Goal: Contribute content: Contribute content

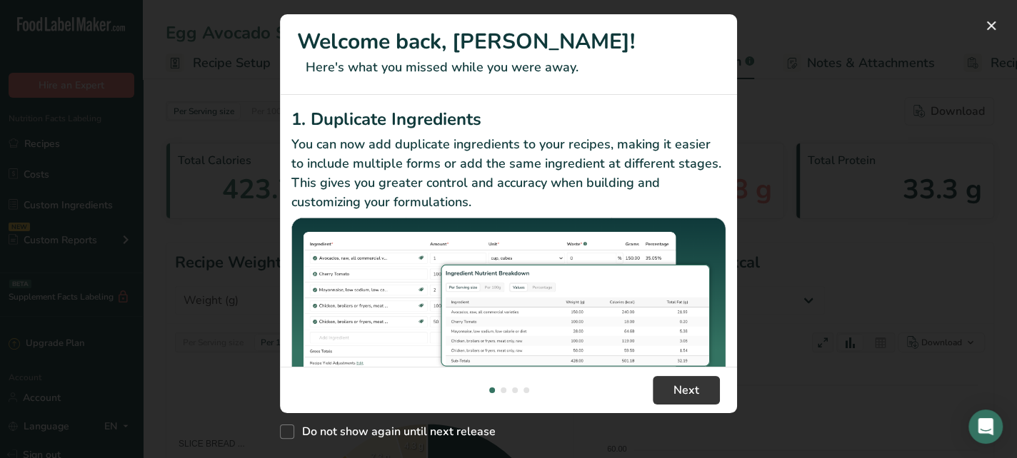
select select "Calories"
click at [991, 25] on button "New Features" at bounding box center [991, 25] width 23 height 23
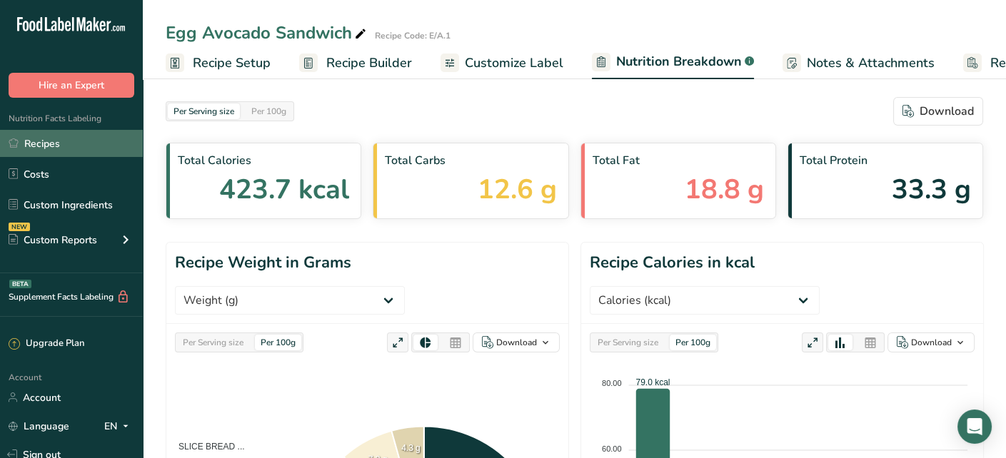
click at [86, 148] on link "Recipes" at bounding box center [71, 143] width 143 height 27
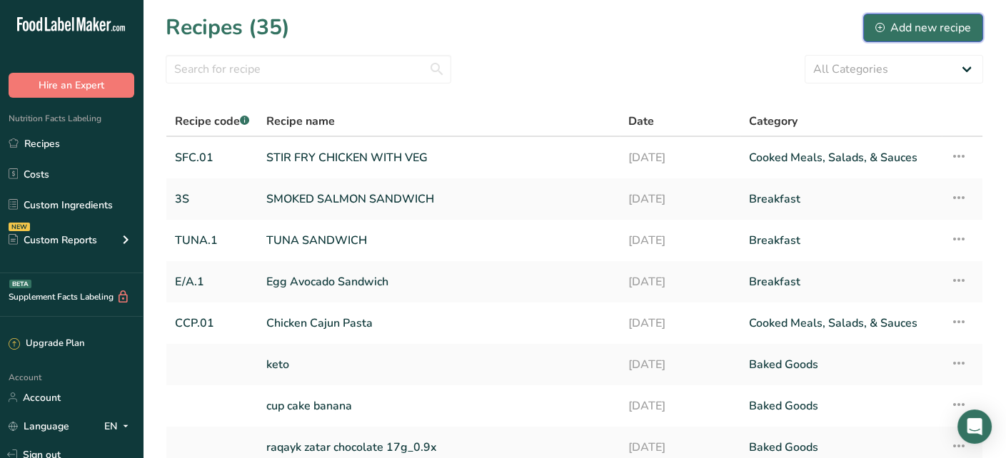
click at [888, 26] on div "Add new recipe" at bounding box center [924, 27] width 96 height 17
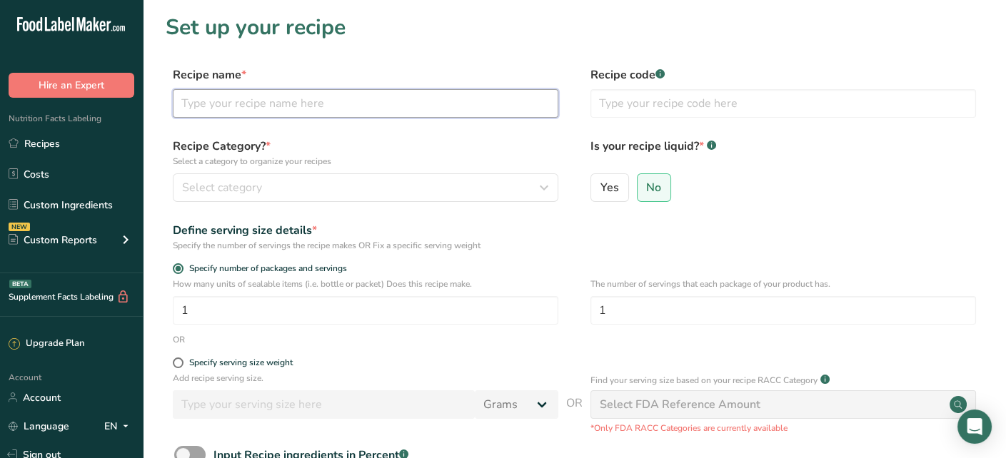
click at [327, 104] on input "text" at bounding box center [366, 103] width 386 height 29
type input "c"
type input "Cheese pepper steak"
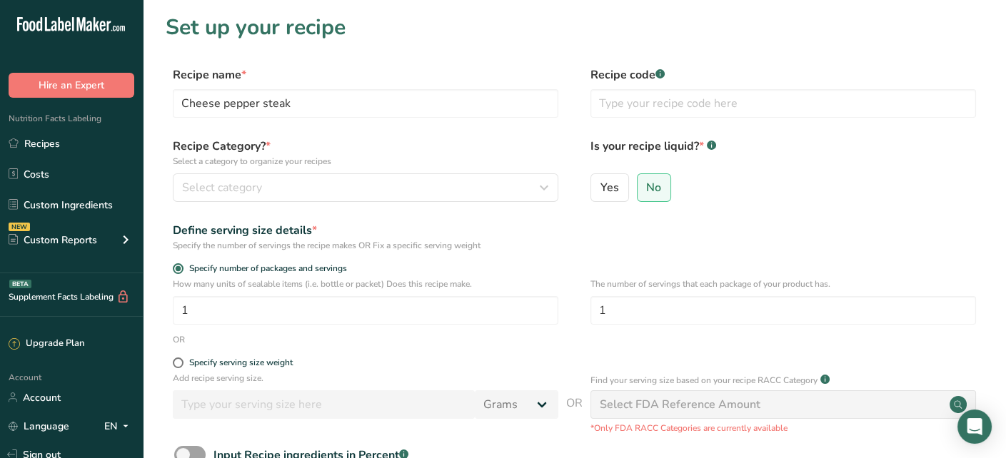
click at [641, 119] on div "Recipe code .a-a{fill:#347362;}.b-a{fill:#fff;}" at bounding box center [784, 96] width 386 height 60
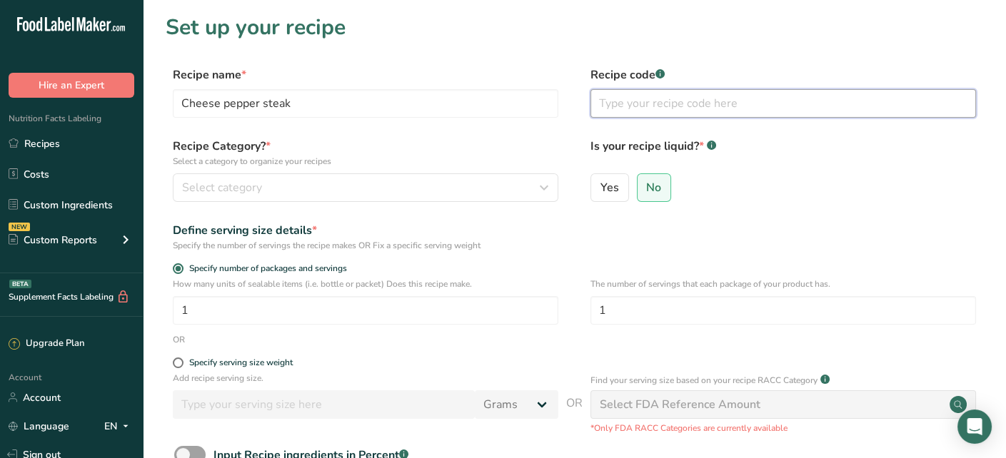
click at [651, 105] on input "text" at bounding box center [784, 103] width 386 height 29
type input "CPS.01"
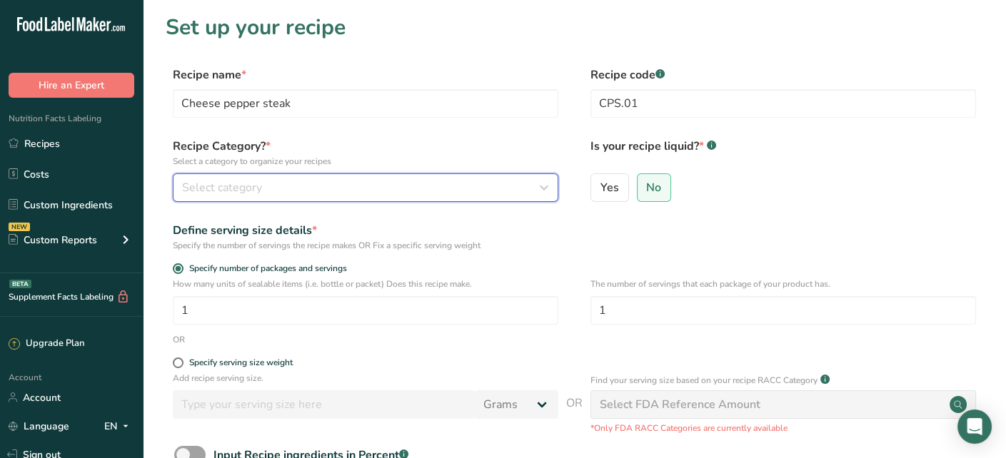
click at [453, 178] on button "Select category" at bounding box center [366, 188] width 386 height 29
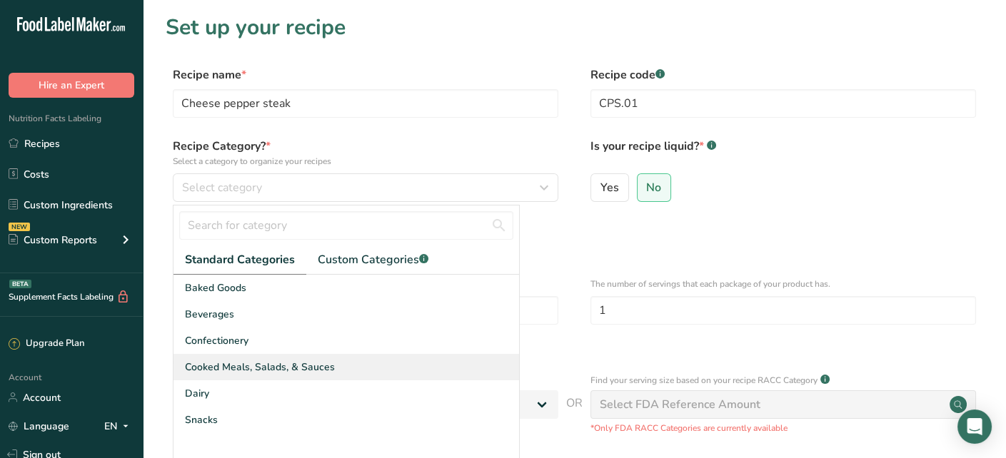
click at [249, 366] on span "Cooked Meals, Salads, & Sauces" at bounding box center [260, 367] width 150 height 15
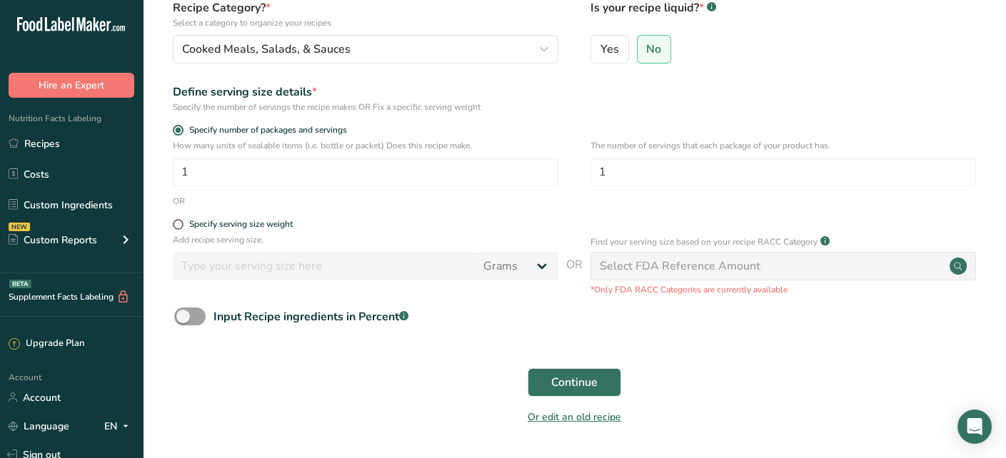
scroll to position [143, 0]
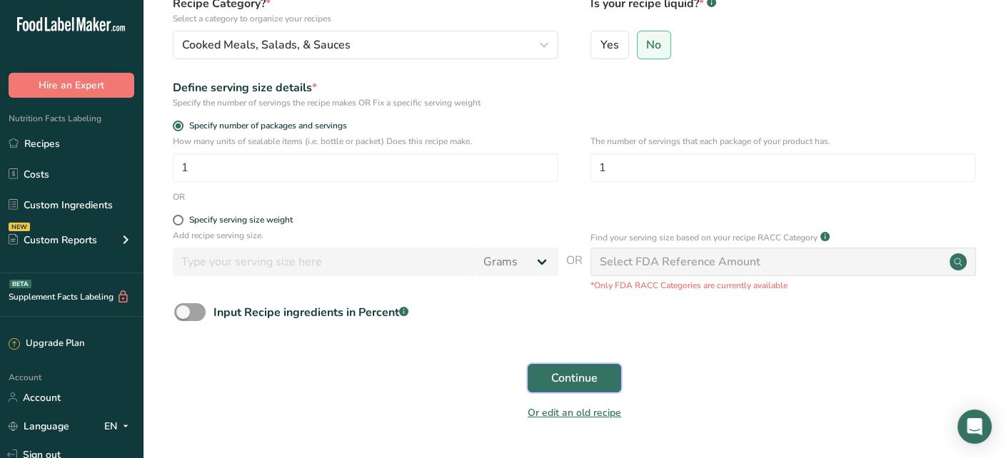
click at [591, 380] on span "Continue" at bounding box center [574, 378] width 46 height 17
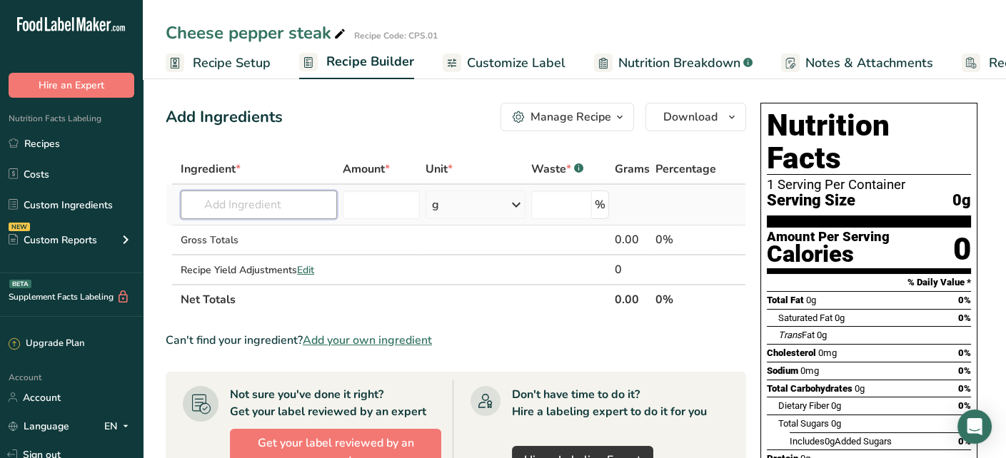
click at [279, 204] on input "text" at bounding box center [259, 205] width 156 height 29
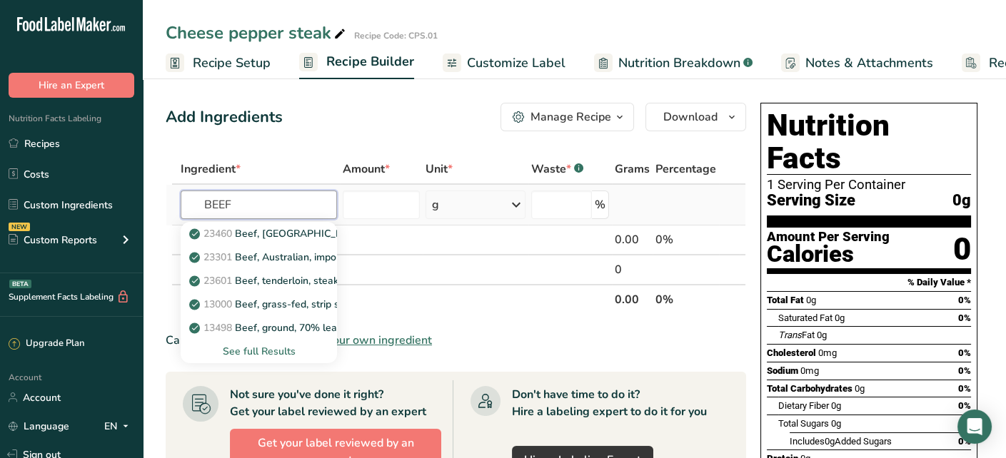
type input "BEEF"
click at [274, 353] on div "See full Results" at bounding box center [259, 351] width 134 height 15
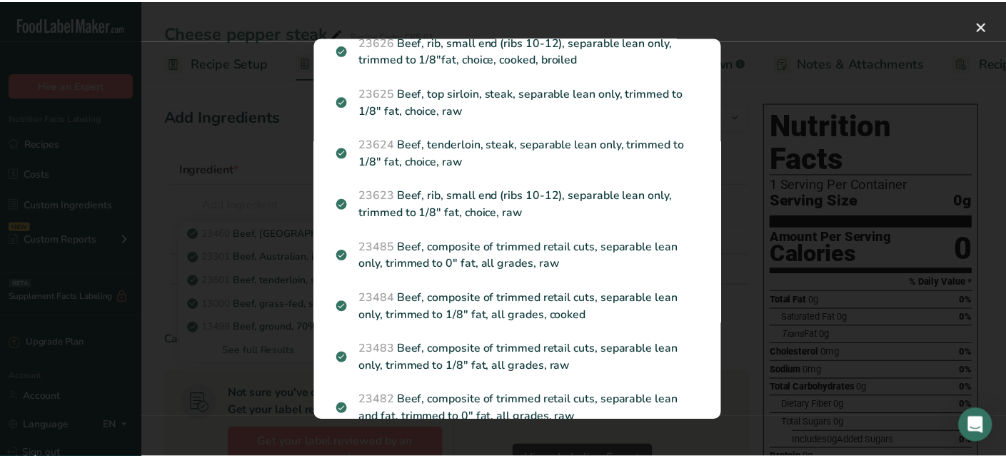
scroll to position [1571, 0]
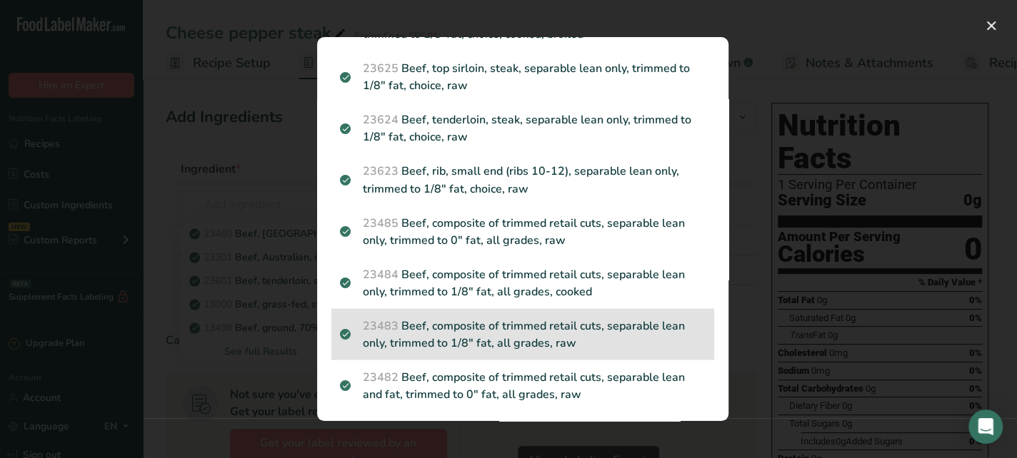
click at [559, 351] on p "23483 Beef, composite of trimmed retail cuts, separable lean only, trimmed to 1…" at bounding box center [523, 334] width 366 height 34
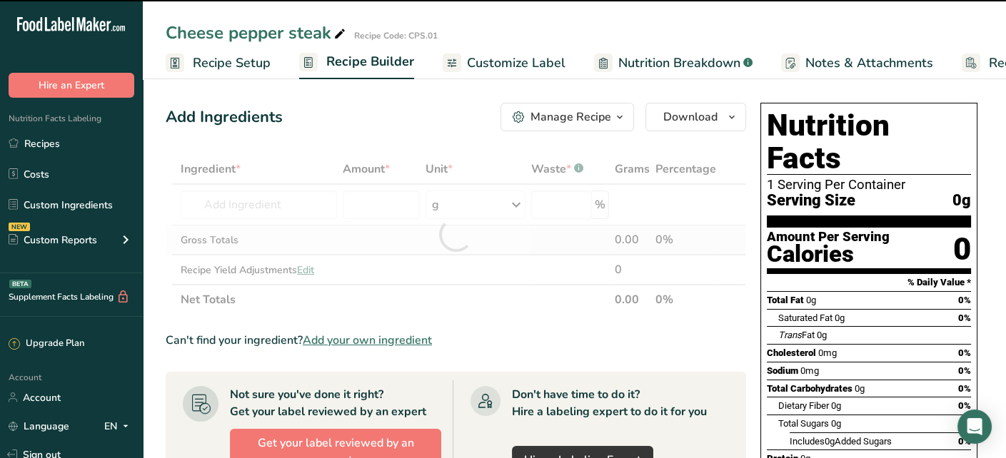
type input "0"
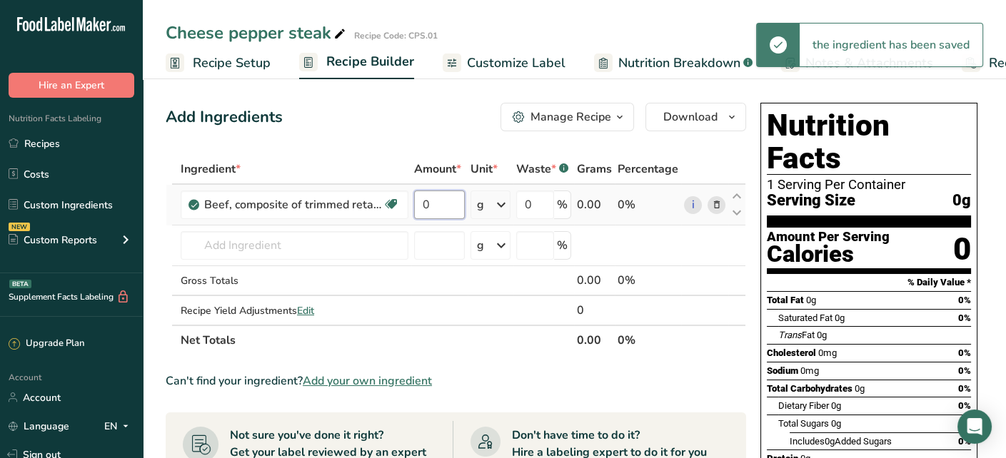
drag, startPoint x: 441, startPoint y: 209, endPoint x: 416, endPoint y: 214, distance: 24.8
click at [416, 214] on input "0" at bounding box center [439, 205] width 51 height 29
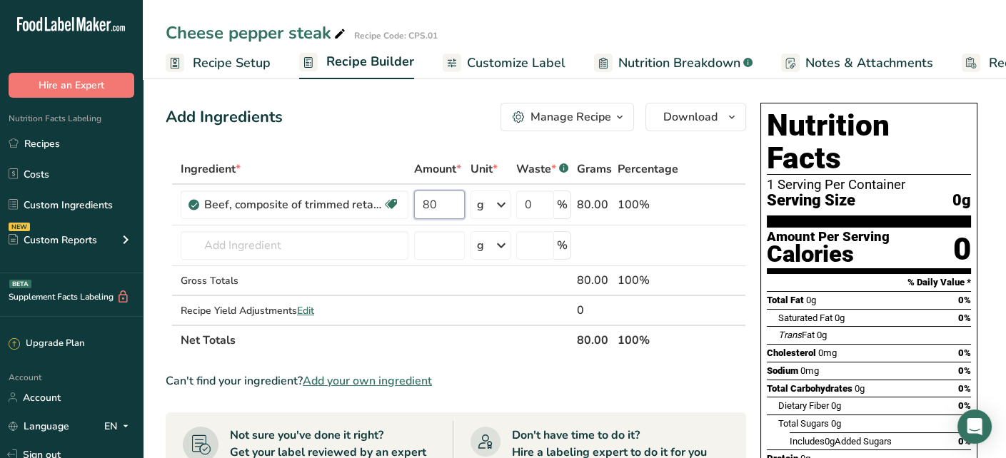
type input "80"
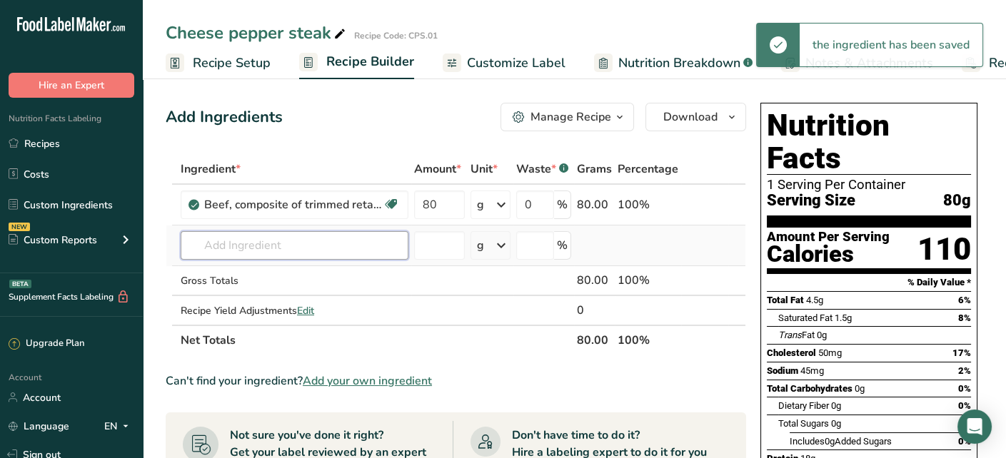
click at [269, 242] on input "text" at bounding box center [295, 245] width 228 height 29
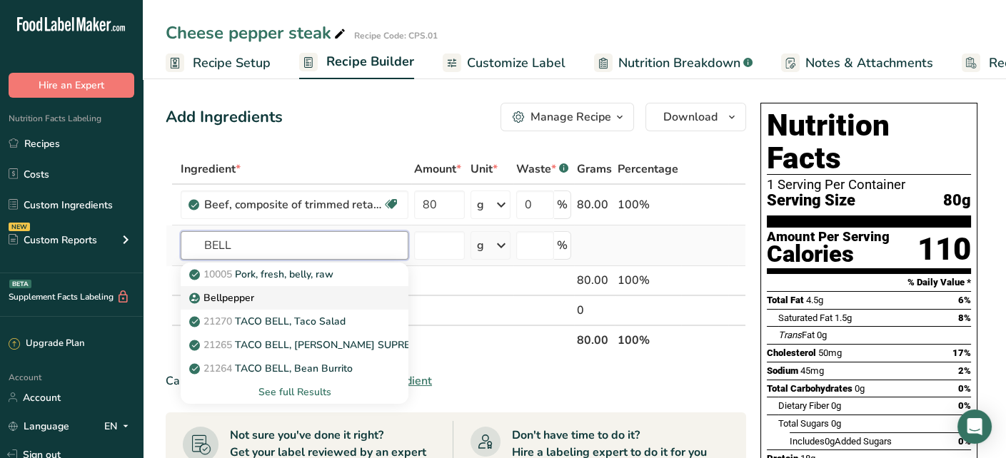
type input "BELL"
click at [261, 295] on div "Bellpepper" at bounding box center [283, 298] width 182 height 15
type input "Bellpepper"
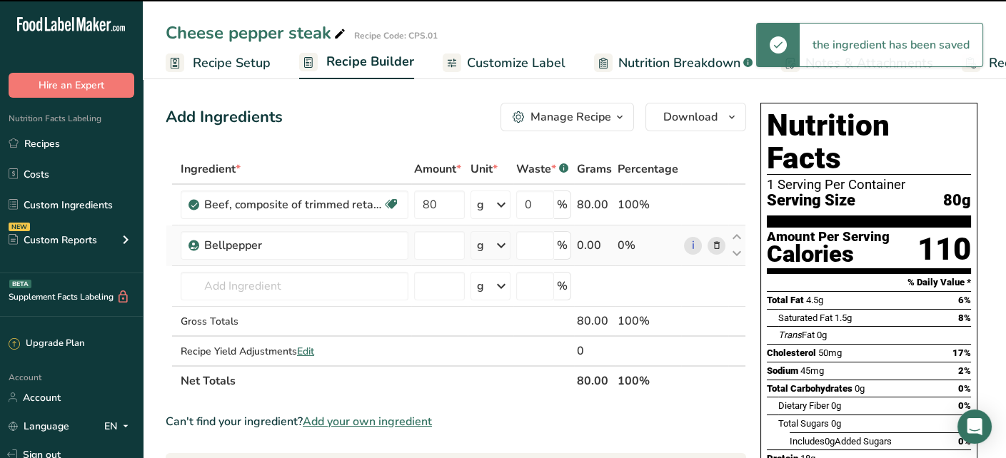
type input "0"
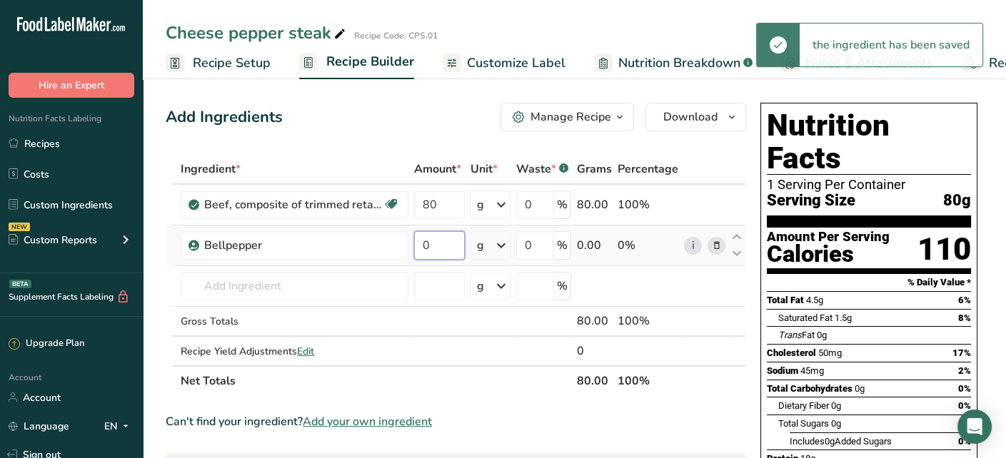
drag, startPoint x: 438, startPoint y: 246, endPoint x: 422, endPoint y: 247, distance: 16.4
click at [422, 247] on input "0" at bounding box center [439, 245] width 51 height 29
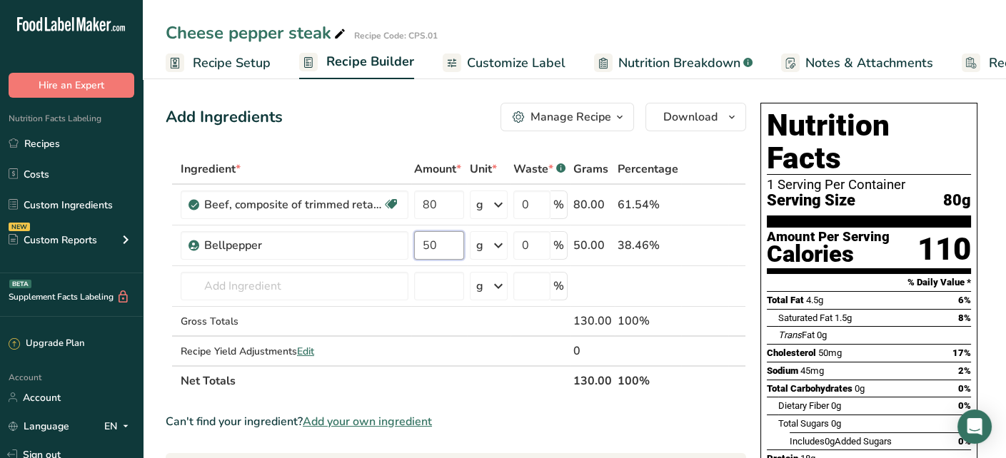
type input "50"
click at [388, 126] on div "Add Ingredients Manage Recipe Delete Recipe Duplicate Recipe Scale Recipe Save …" at bounding box center [456, 117] width 581 height 29
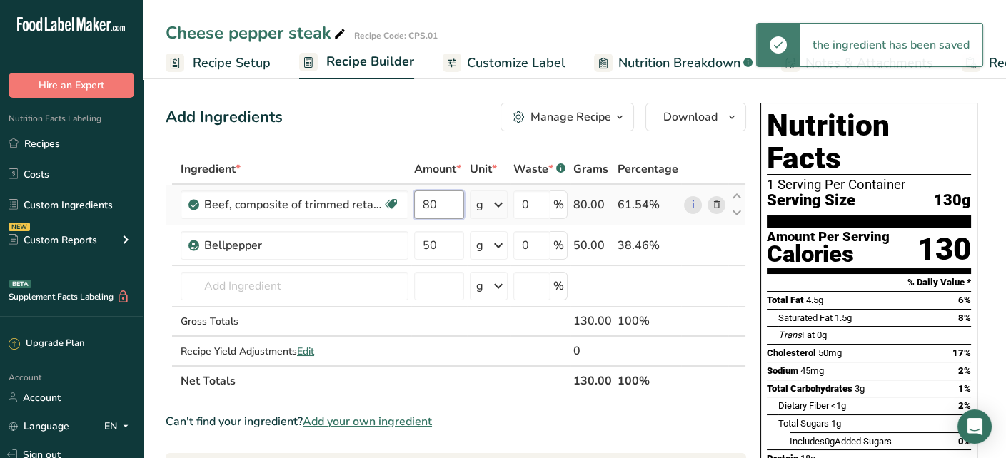
click at [455, 199] on input "80" at bounding box center [439, 205] width 50 height 29
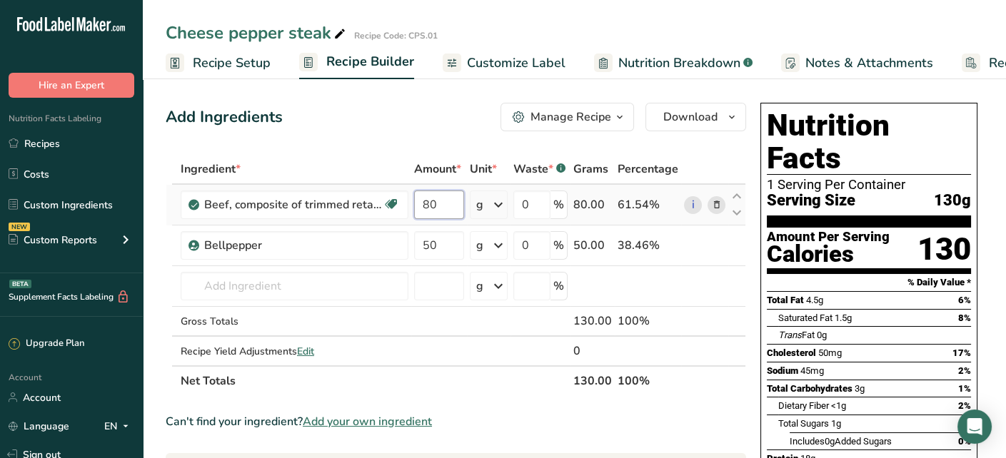
drag, startPoint x: 456, startPoint y: 203, endPoint x: 426, endPoint y: 203, distance: 30.7
click at [426, 203] on input "80" at bounding box center [439, 205] width 50 height 29
type input "8"
type input "100"
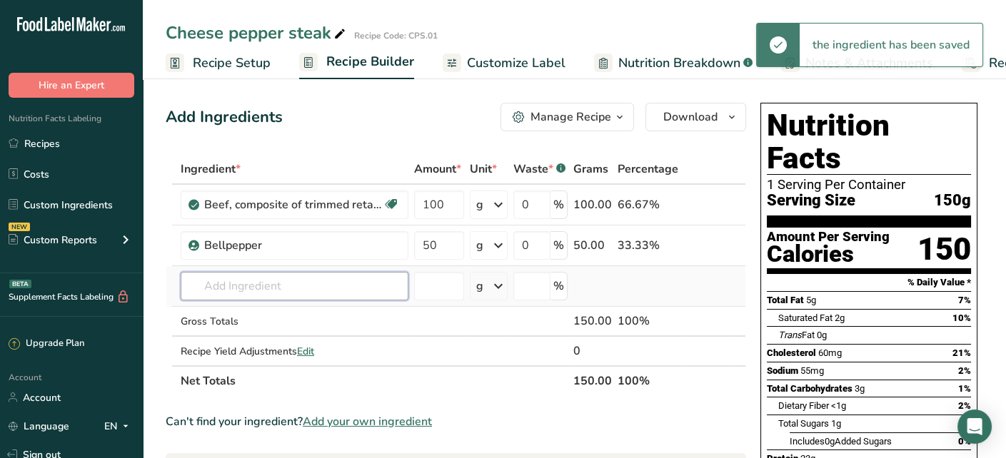
click at [242, 287] on input "text" at bounding box center [295, 286] width 228 height 29
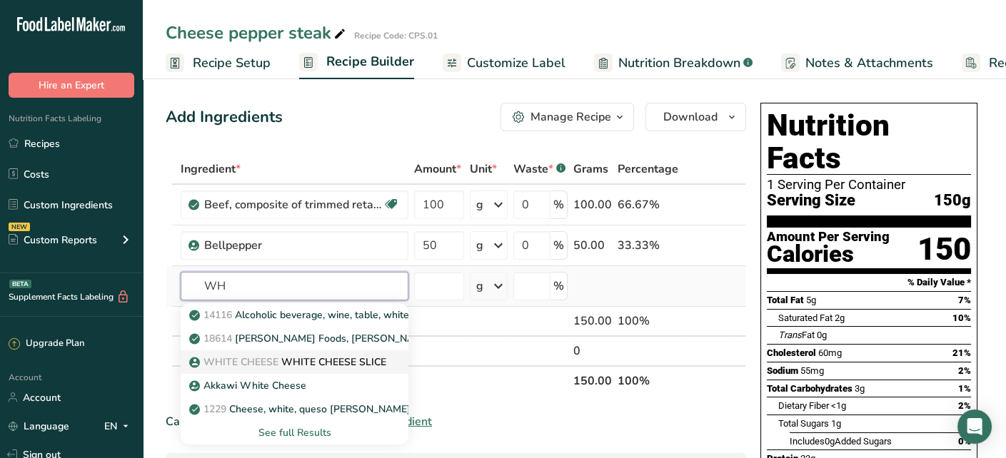
type input "W"
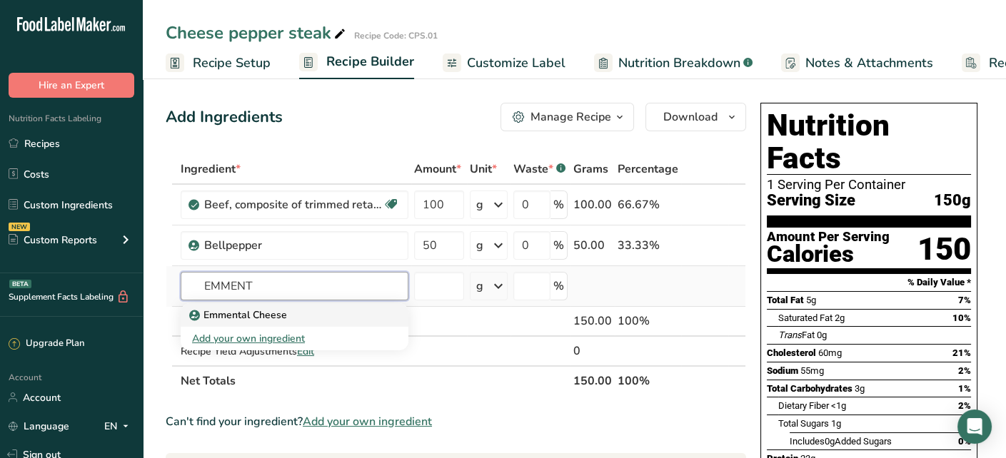
type input "EMMENT"
click at [261, 317] on p "Emmental Cheese" at bounding box center [239, 315] width 95 height 15
type input "Emmental Cheese"
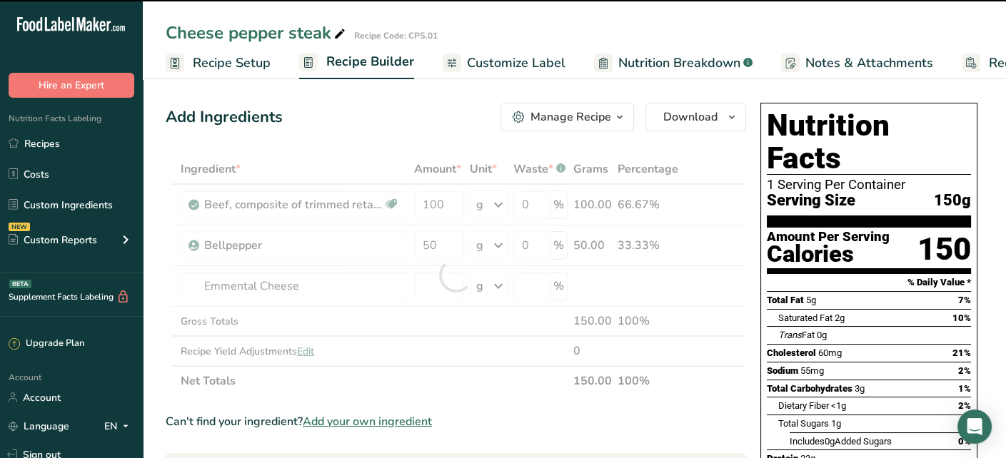
type input "0"
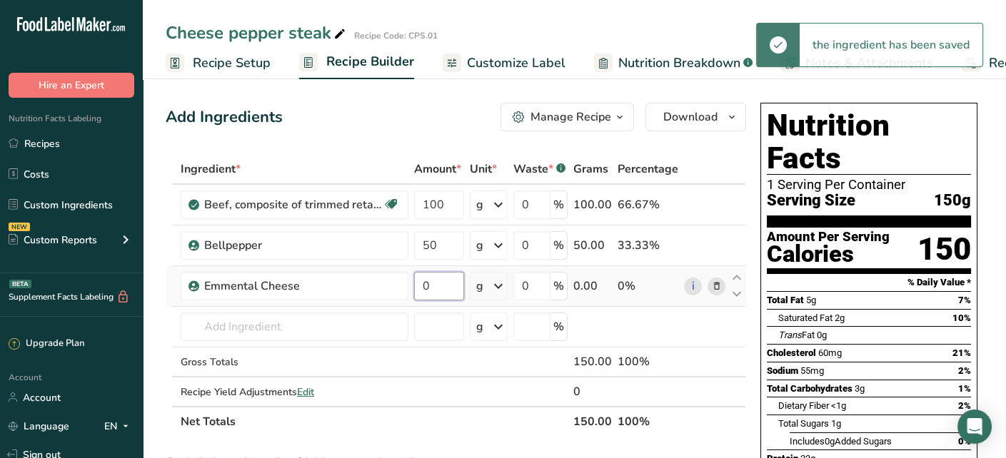
drag, startPoint x: 428, startPoint y: 292, endPoint x: 416, endPoint y: 294, distance: 12.3
click at [416, 294] on input "0" at bounding box center [439, 286] width 50 height 29
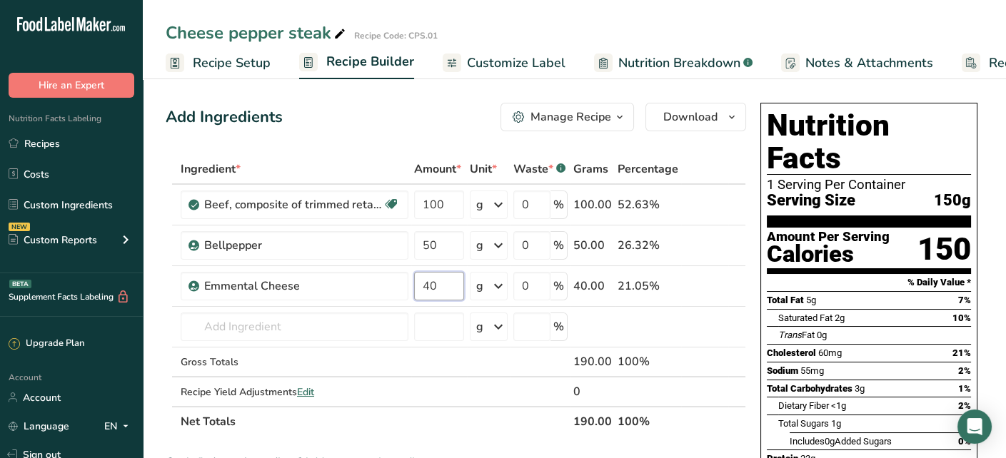
type input "40"
click at [283, 326] on input "text" at bounding box center [295, 327] width 228 height 29
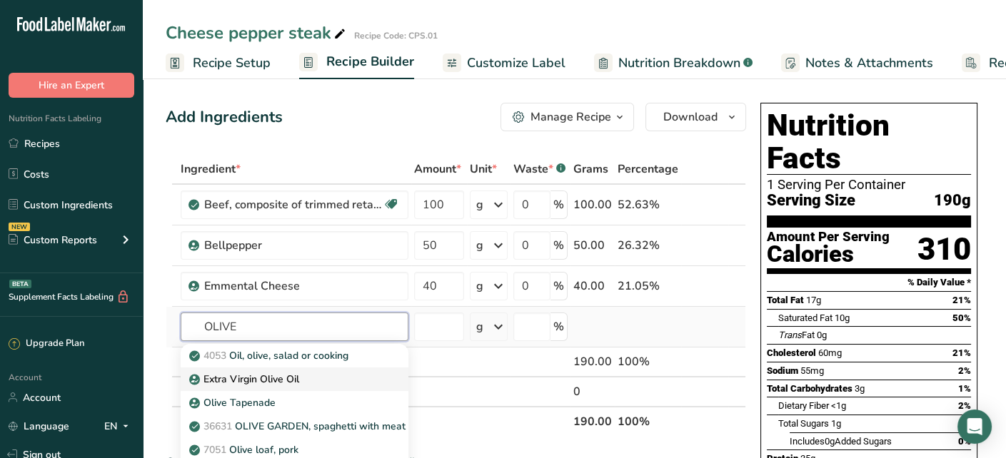
type input "OLIVE"
click at [277, 370] on link "Extra Virgin Olive Oil" at bounding box center [295, 380] width 228 height 24
type input "Extra Virgin Olive Oil"
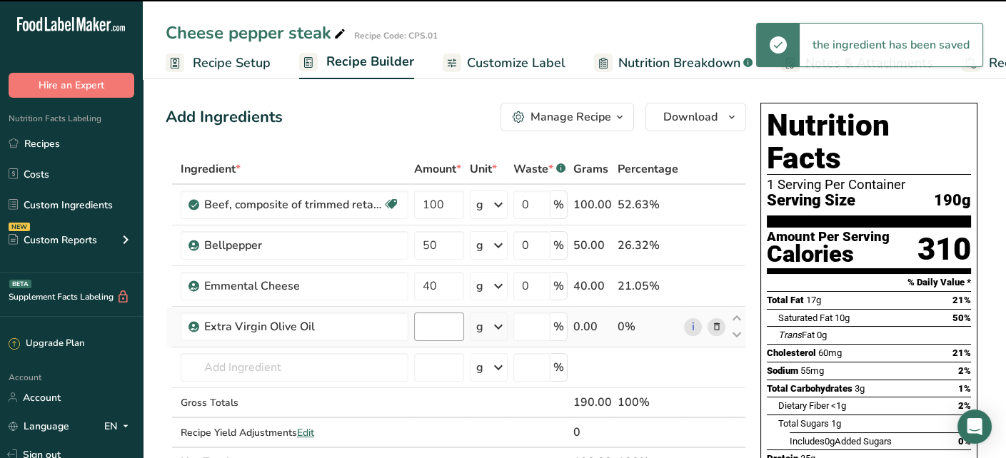
type input "0"
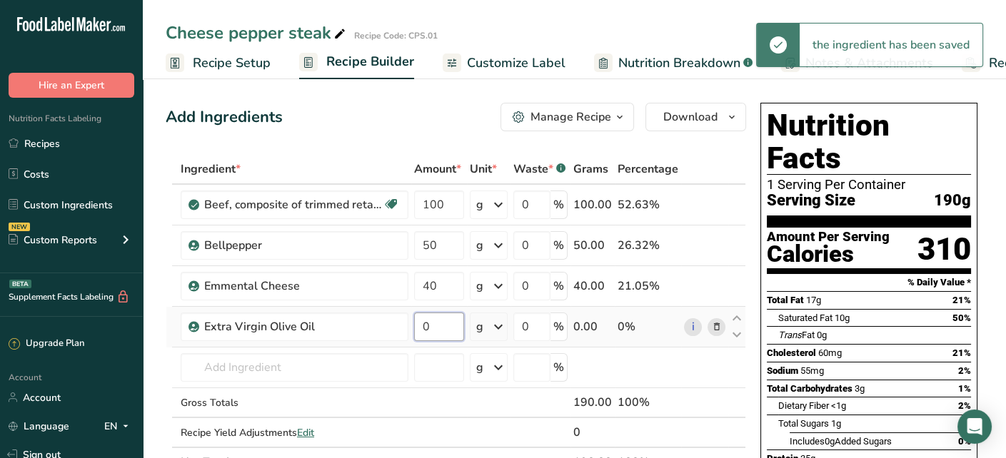
click at [446, 324] on input "0" at bounding box center [439, 327] width 50 height 29
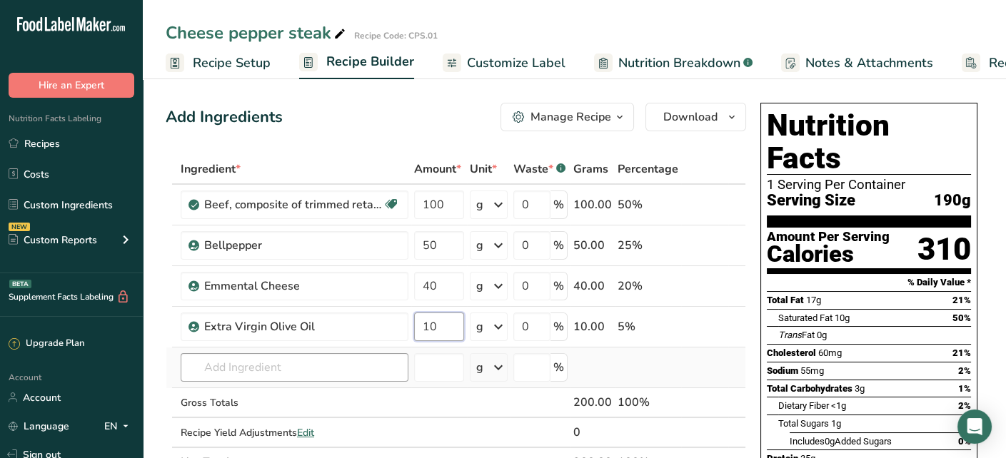
type input "10"
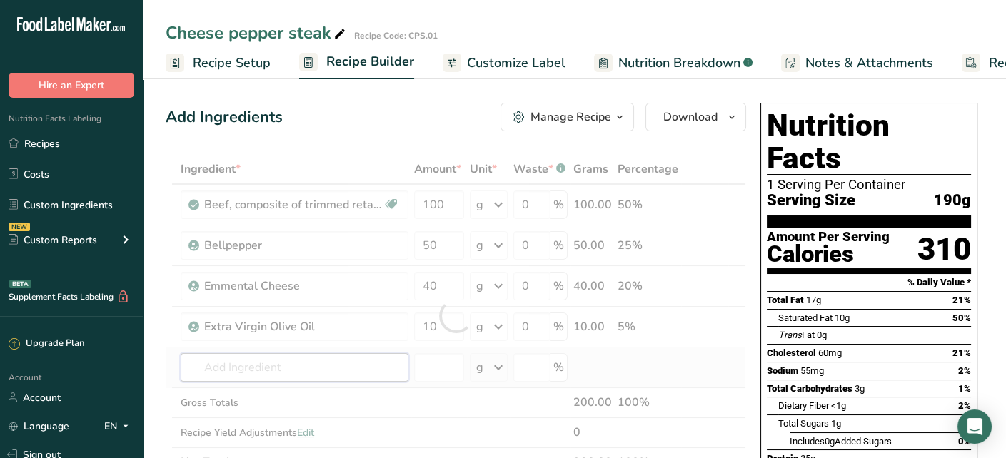
click at [284, 370] on div "Ingredient * Amount * Unit * Waste * .a-a{fill:#347362;}.b-a{fill:#fff;} Grams …" at bounding box center [456, 316] width 581 height 324
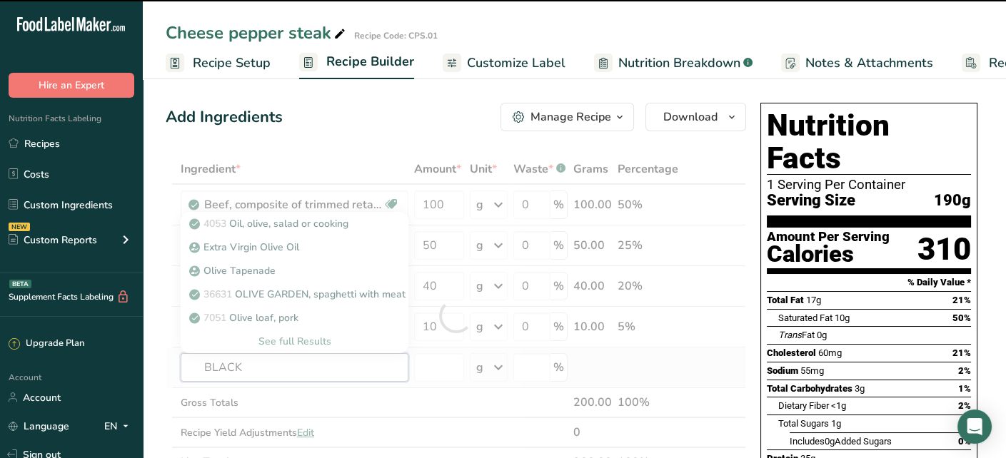
type input "BLACK"
type input "P"
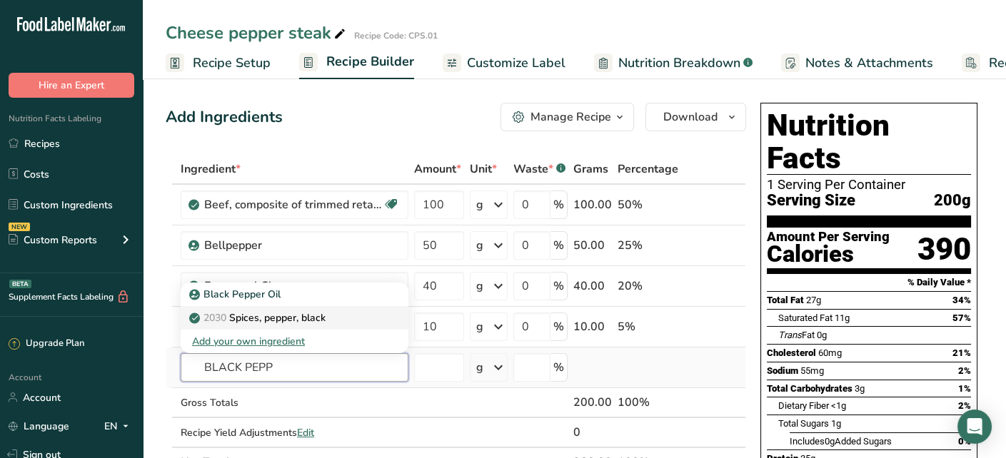
type input "BLACK PEPP"
click at [273, 326] on link "2030 Spices, pepper, black" at bounding box center [295, 318] width 228 height 24
type input "Spices, pepper, black"
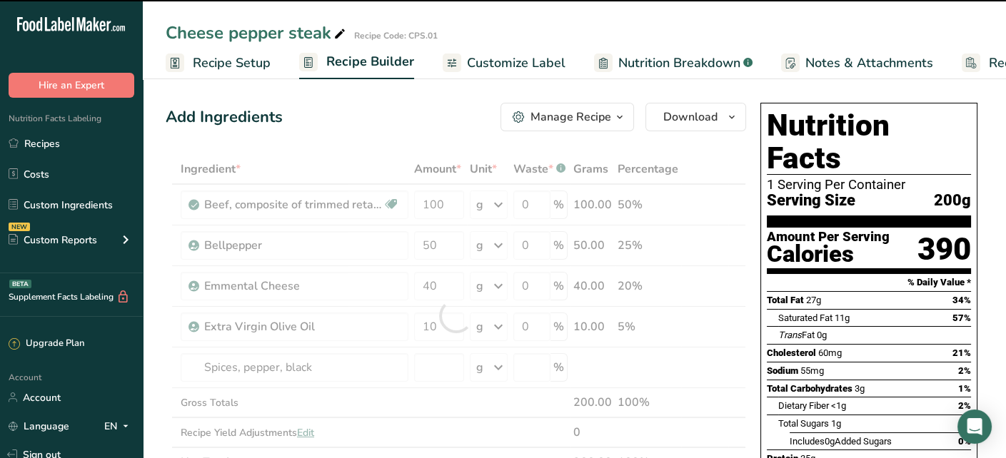
type input "0"
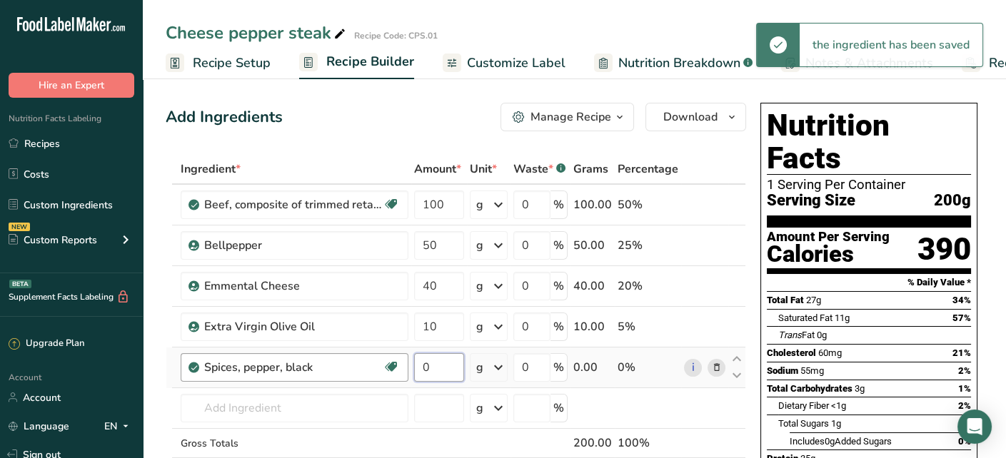
drag, startPoint x: 437, startPoint y: 371, endPoint x: 399, endPoint y: 374, distance: 38.0
click at [399, 374] on tr "Spices, pepper, black Source of Antioxidants Dairy free Gluten free Vegan Veget…" at bounding box center [455, 368] width 579 height 41
type input "5"
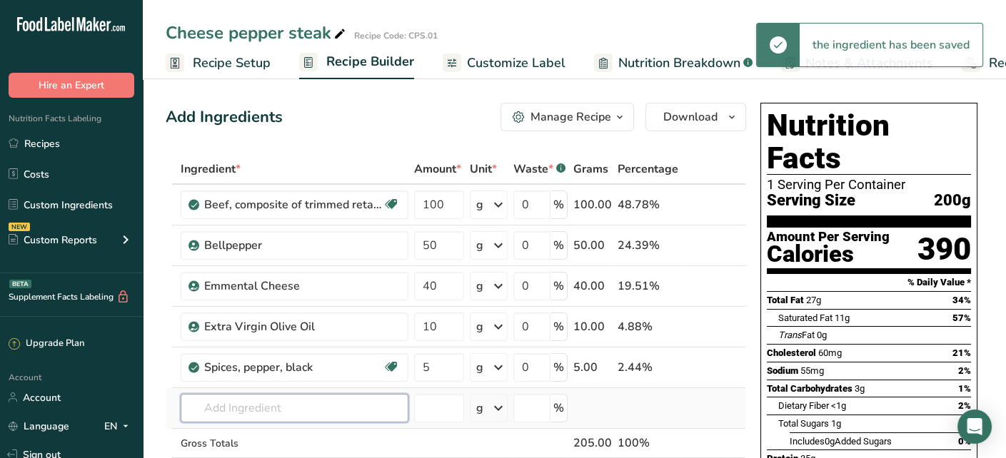
click at [251, 415] on div "Ingredient * Amount * Unit * Waste * .a-a{fill:#347362;}.b-a{fill:#fff;} Grams …" at bounding box center [456, 336] width 581 height 364
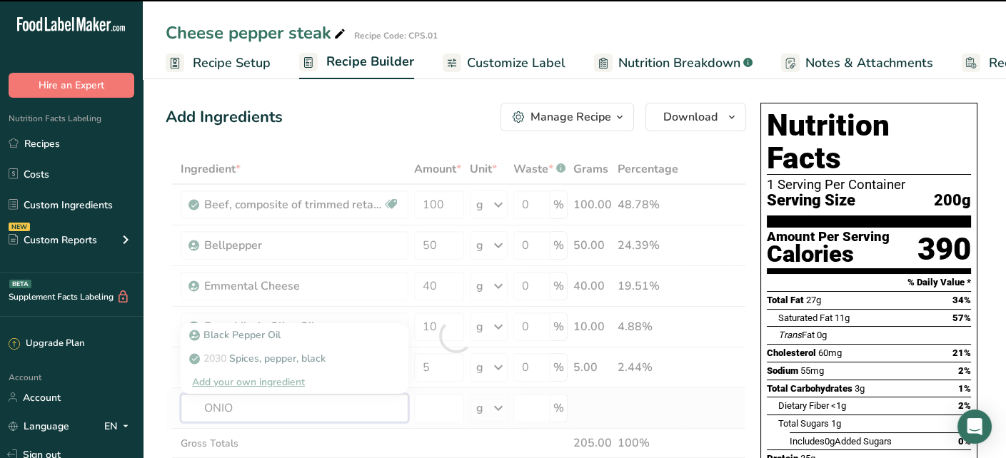
type input "ONION"
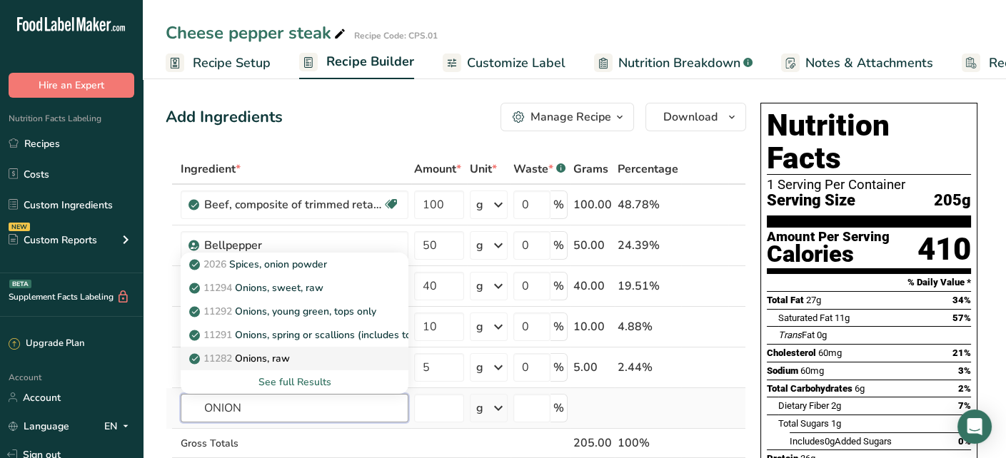
type input "ONION"
click at [288, 360] on p "11282 Onions, raw" at bounding box center [241, 358] width 98 height 15
type input "Onions, raw"
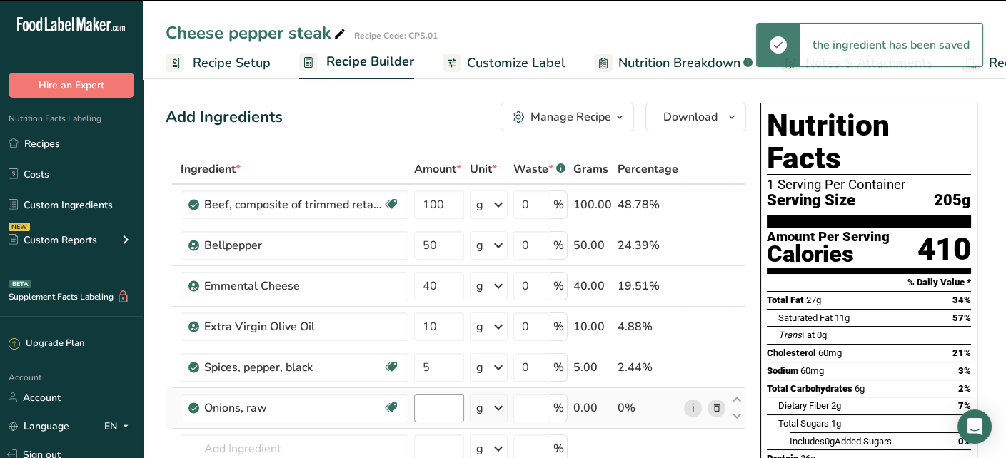
type input "0"
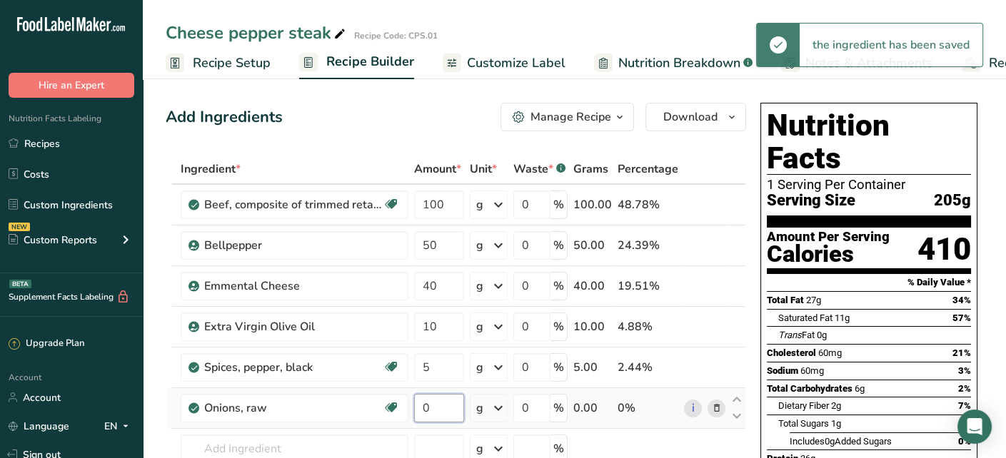
drag, startPoint x: 441, startPoint y: 412, endPoint x: 418, endPoint y: 416, distance: 22.4
click at [418, 416] on input "0" at bounding box center [439, 408] width 50 height 29
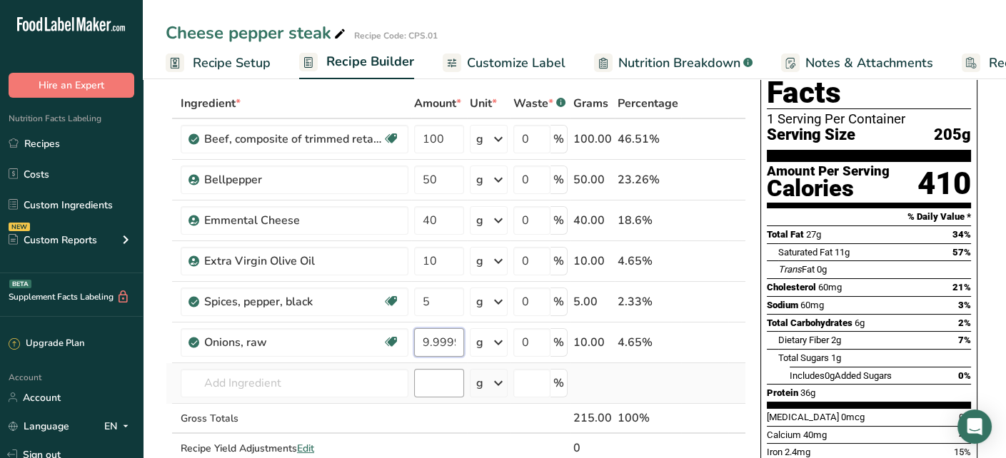
scroll to position [143, 0]
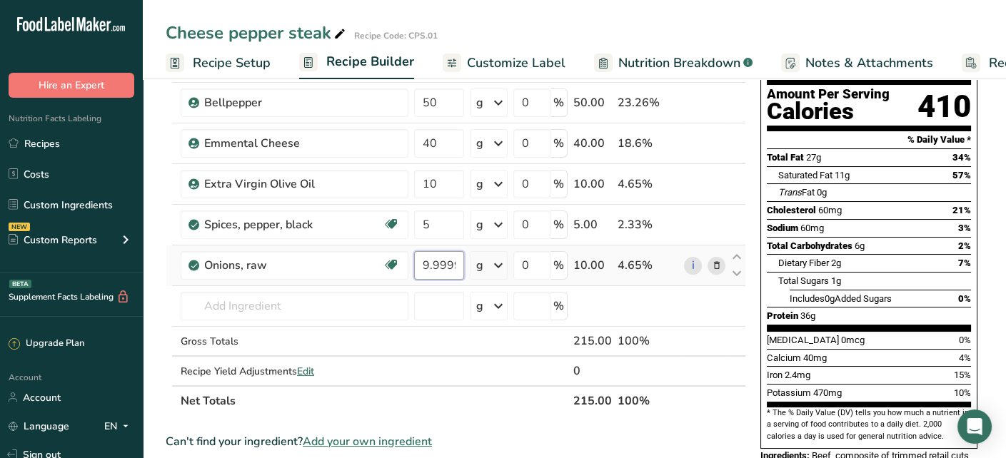
click at [436, 264] on input "9.999999" at bounding box center [439, 265] width 50 height 29
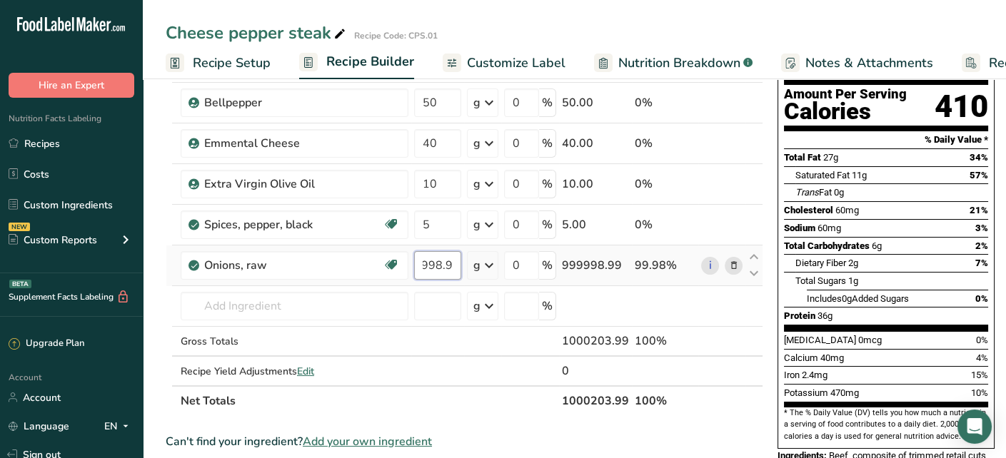
scroll to position [0, 0]
type input "9"
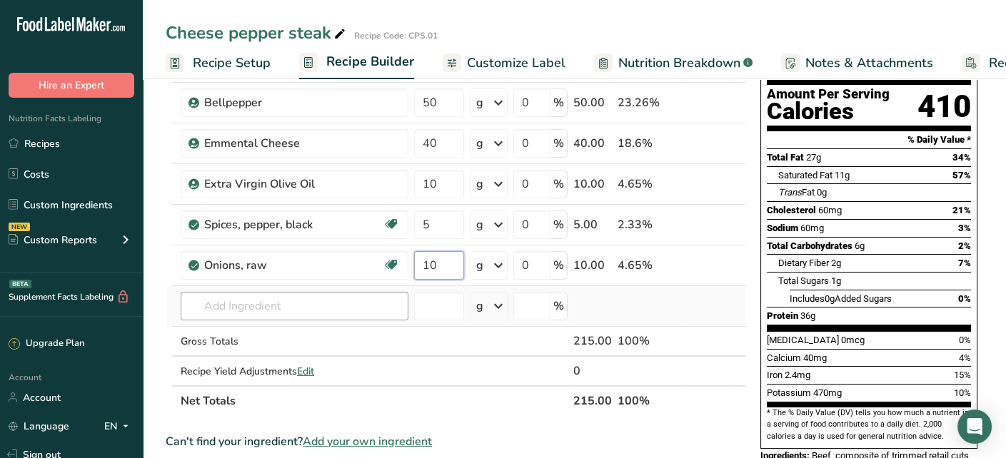
type input "10"
click at [346, 296] on div "Ingredient * Amount * Unit * Waste * .a-a{fill:#347362;}.b-a{fill:#fff;} Grams …" at bounding box center [456, 213] width 581 height 405
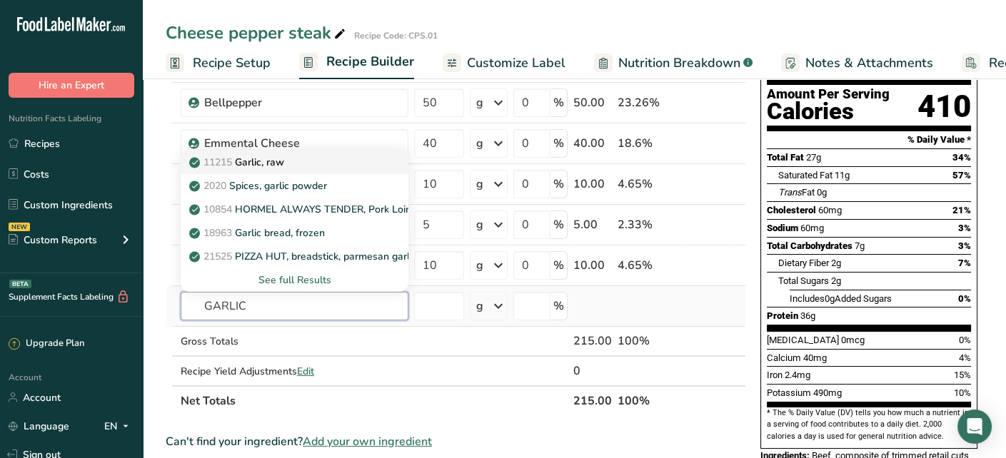
type input "GARLIC"
click at [313, 166] on div "11215 Garlic, raw" at bounding box center [283, 162] width 182 height 15
type input "Garlic, raw"
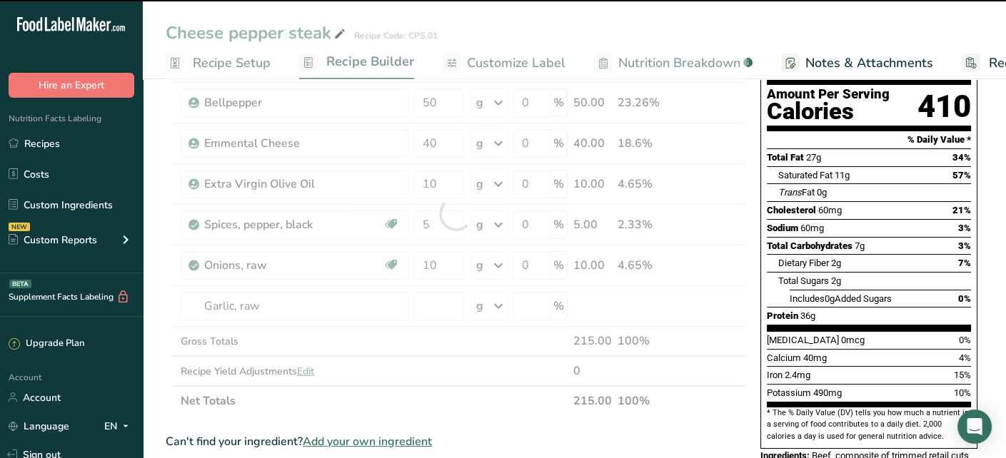
type input "0"
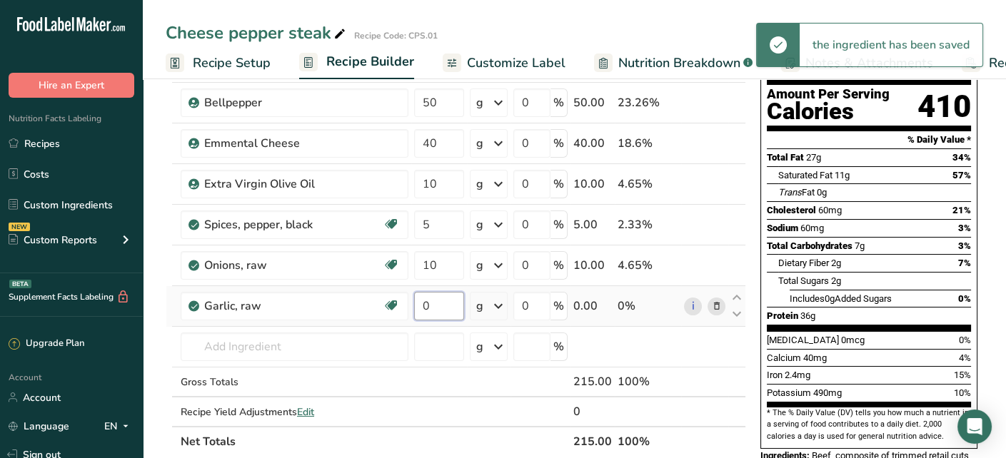
drag, startPoint x: 443, startPoint y: 304, endPoint x: 428, endPoint y: 311, distance: 16.6
click at [428, 311] on input "0" at bounding box center [439, 306] width 50 height 29
drag, startPoint x: 428, startPoint y: 311, endPoint x: 418, endPoint y: 315, distance: 10.6
click at [418, 315] on input "0" at bounding box center [439, 306] width 50 height 29
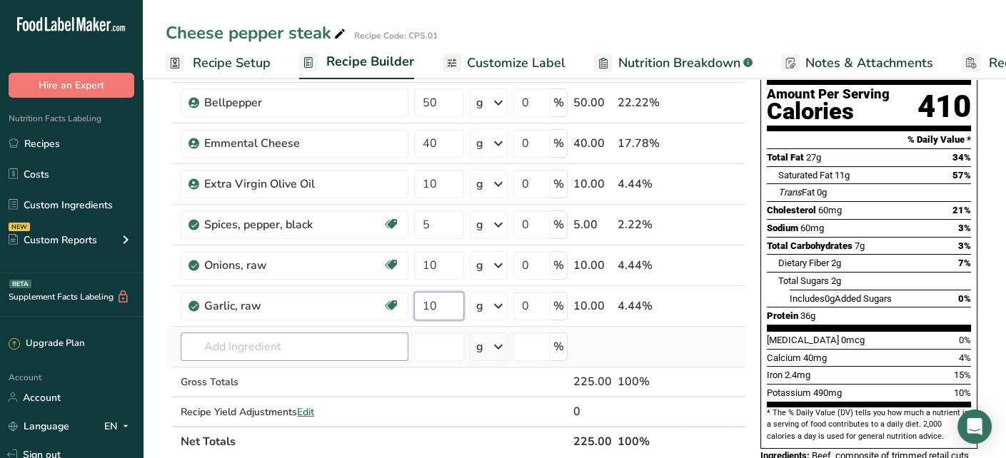
type input "10"
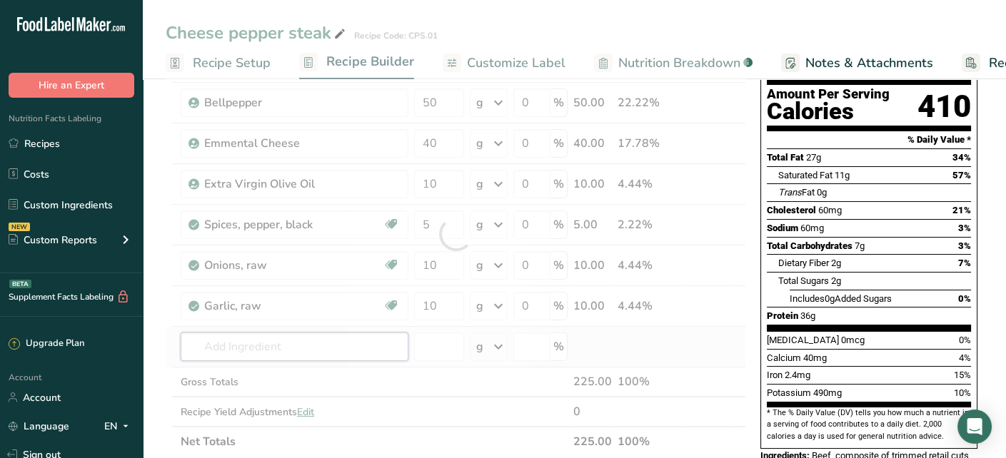
click at [332, 339] on div "Ingredient * Amount * Unit * Waste * .a-a{fill:#347362;}.b-a{fill:#fff;} Grams …" at bounding box center [456, 234] width 581 height 446
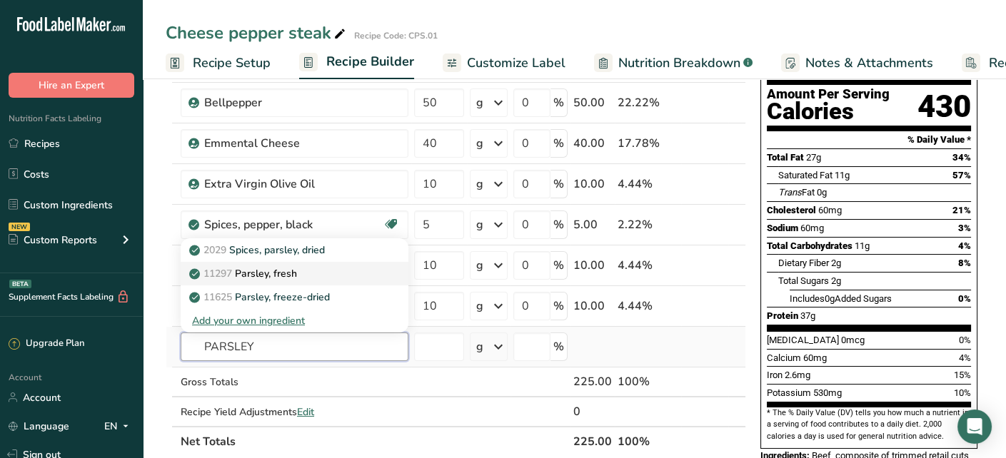
type input "PARSLEY"
click at [319, 282] on link "11297 [GEOGRAPHIC_DATA], fresh" at bounding box center [295, 274] width 228 height 24
type input "Parsley, fresh"
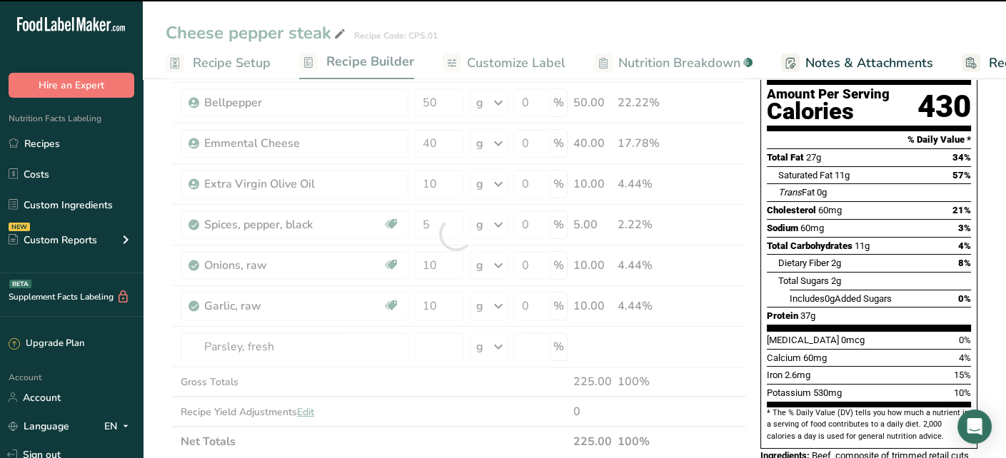
type input "0"
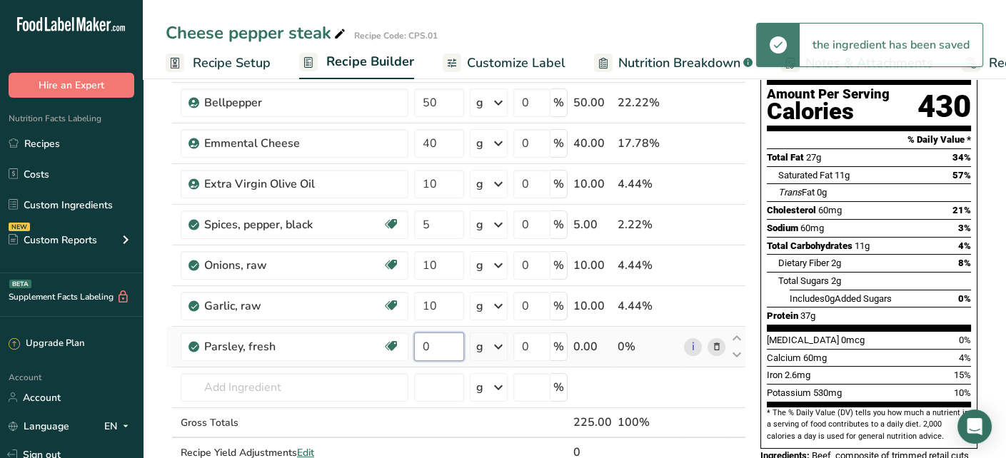
drag, startPoint x: 428, startPoint y: 341, endPoint x: 420, endPoint y: 341, distance: 8.6
click at [420, 341] on input "0" at bounding box center [439, 347] width 50 height 29
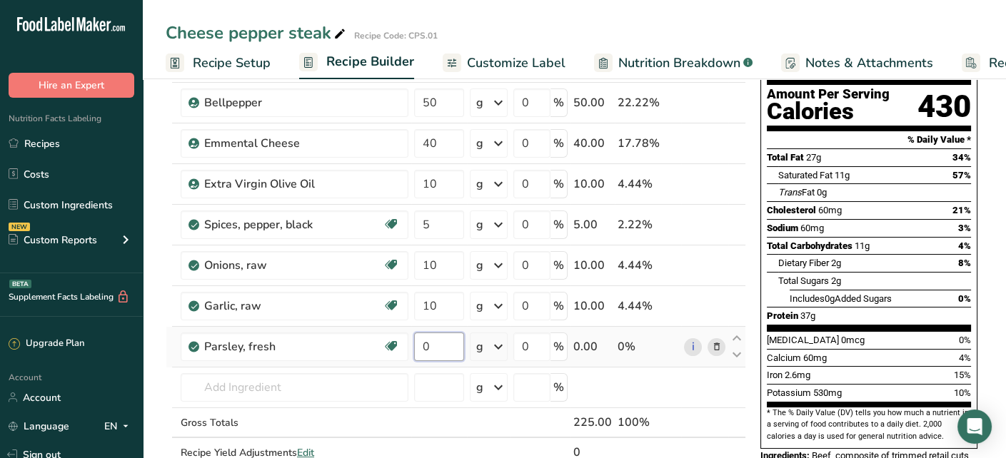
type input "5"
type input "3"
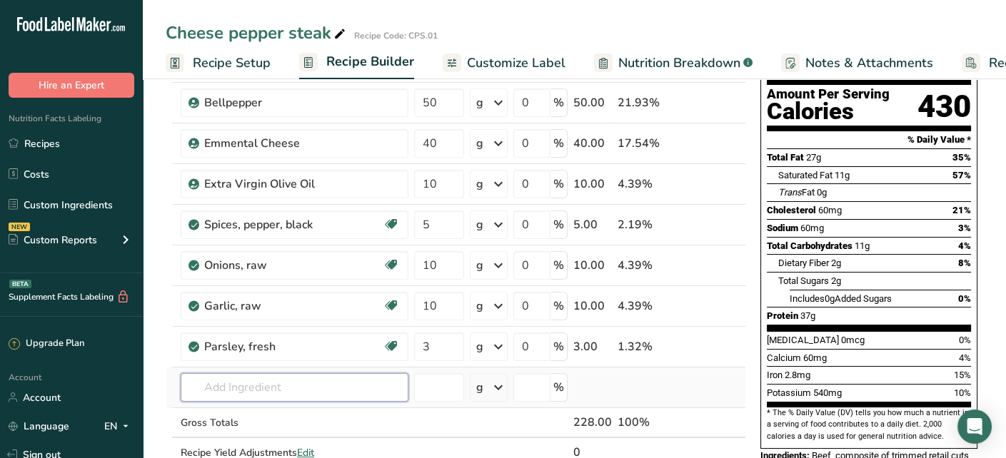
click at [257, 374] on input "text" at bounding box center [295, 387] width 228 height 29
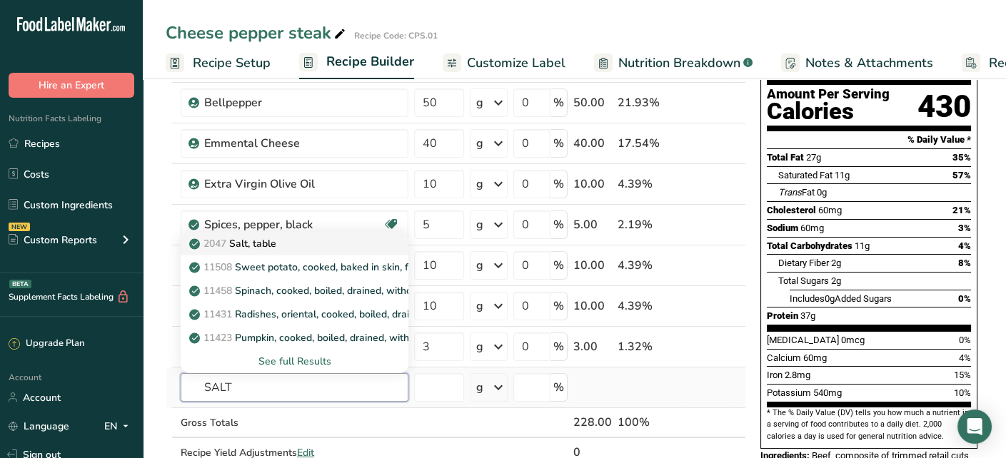
type input "SALT"
click at [289, 244] on div "2047 Salt, table" at bounding box center [283, 243] width 182 height 15
type input "Salt, table"
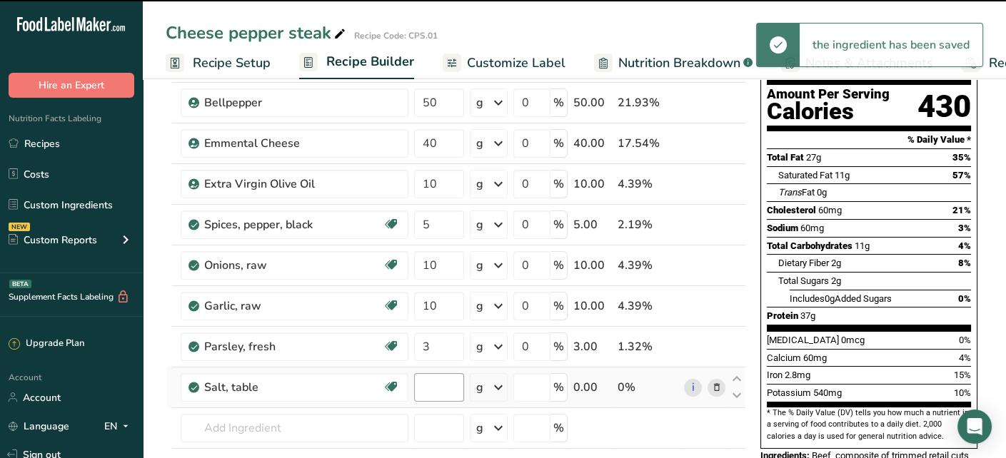
type input "0"
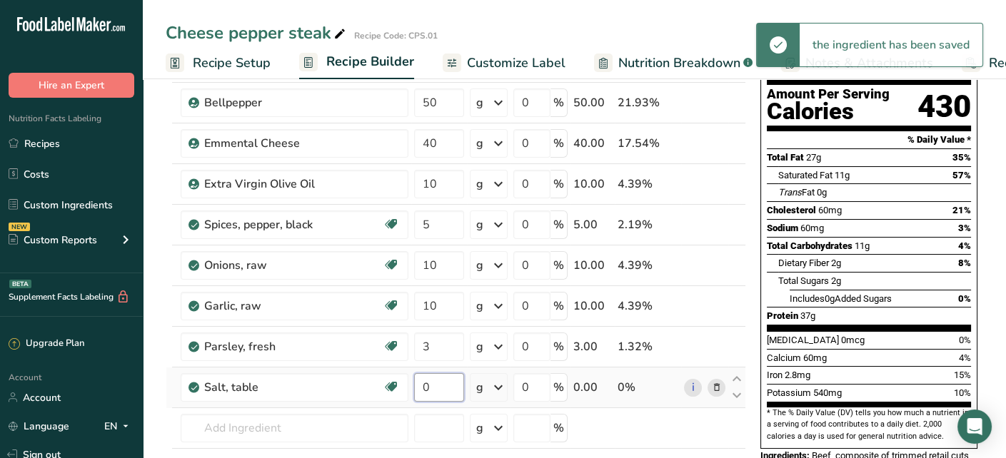
click at [445, 385] on input "0" at bounding box center [439, 387] width 50 height 29
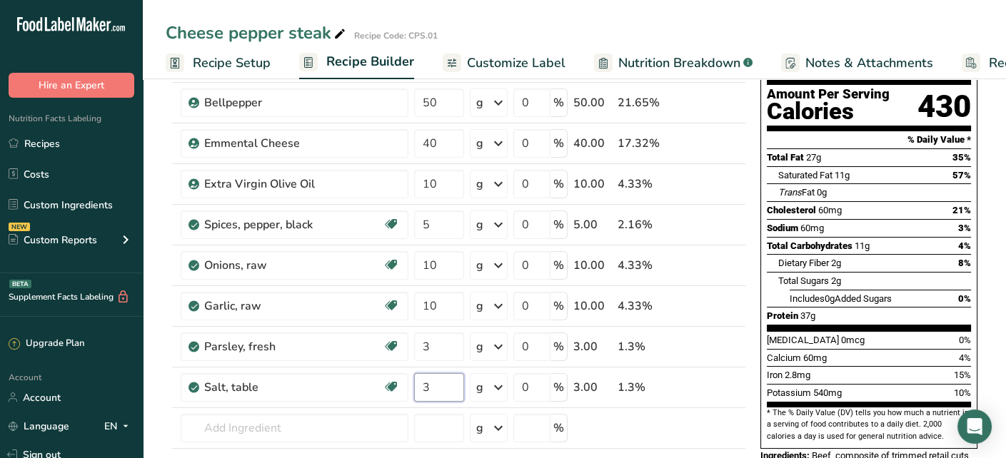
type input "3"
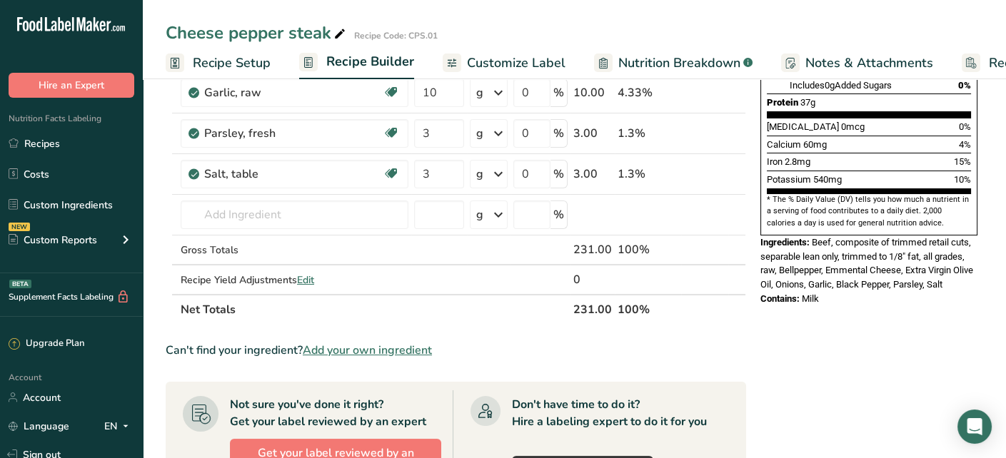
scroll to position [357, 0]
click at [281, 214] on input "text" at bounding box center [295, 214] width 228 height 29
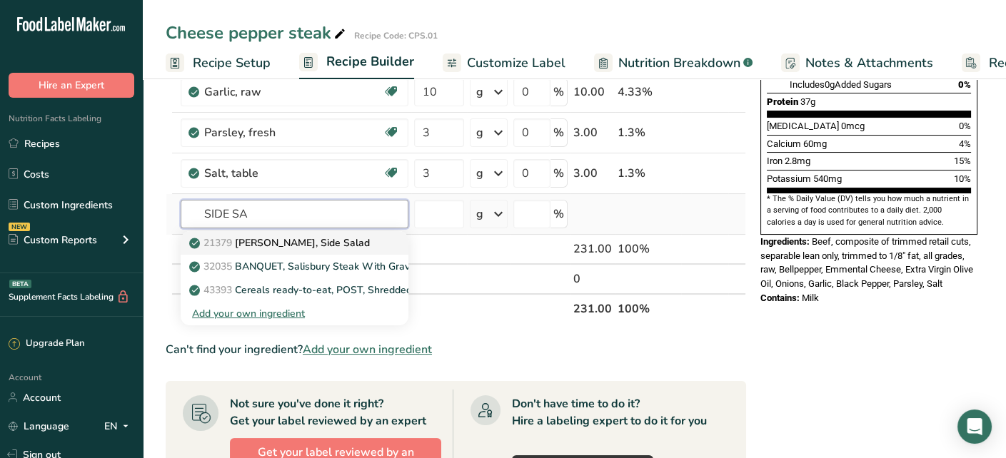
type input "SIDE SA"
click at [313, 238] on p "21379 [PERSON_NAME], Side Salad" at bounding box center [281, 243] width 178 height 15
type input "[PERSON_NAME], Side Salad"
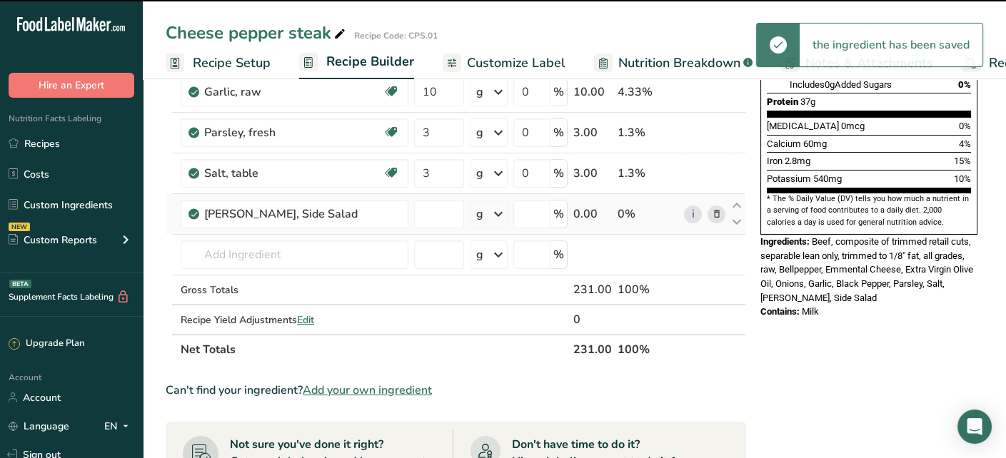
type input "0"
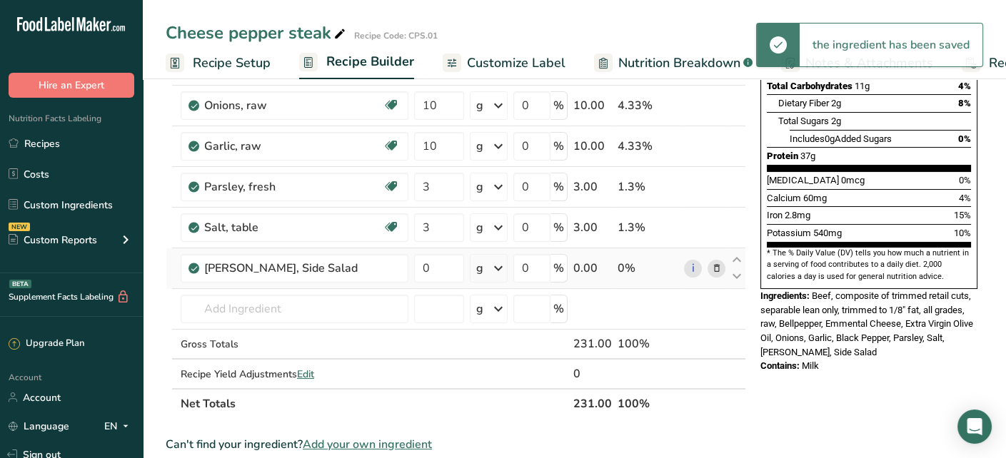
scroll to position [143, 0]
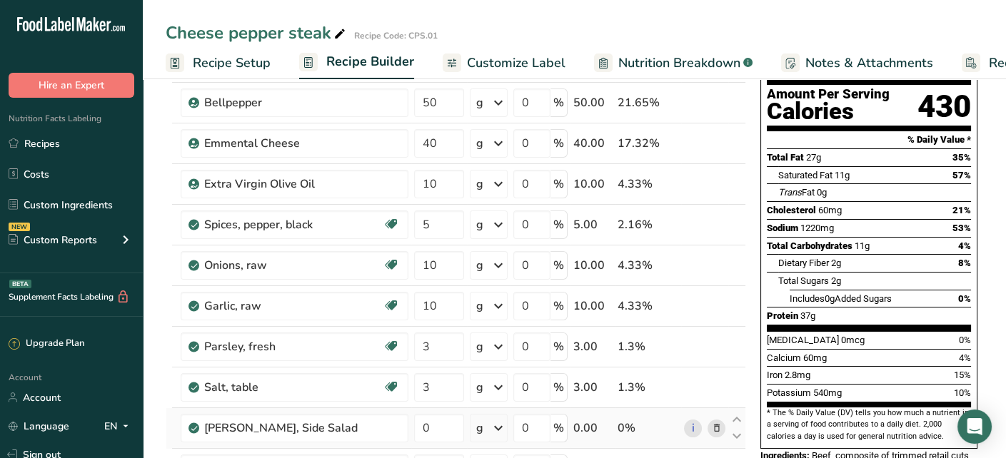
click at [718, 428] on icon at bounding box center [716, 428] width 10 height 15
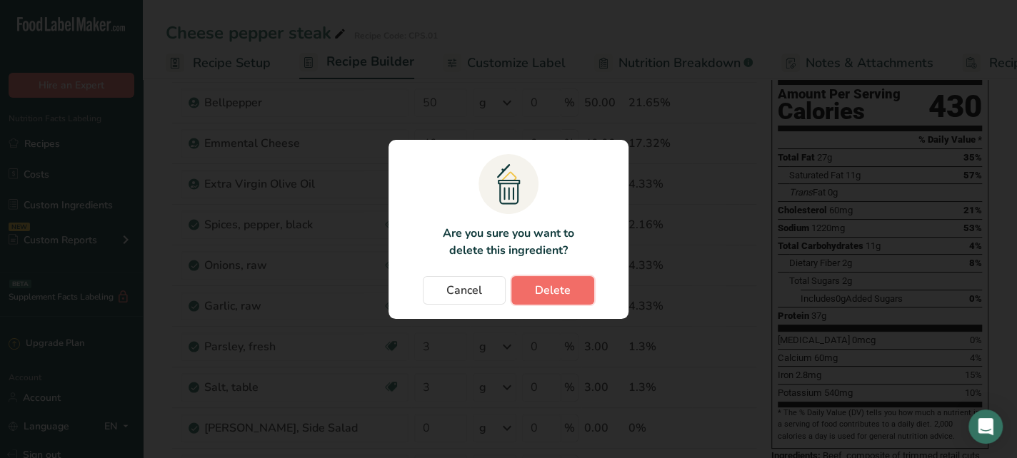
click at [558, 299] on span "Delete" at bounding box center [553, 290] width 36 height 17
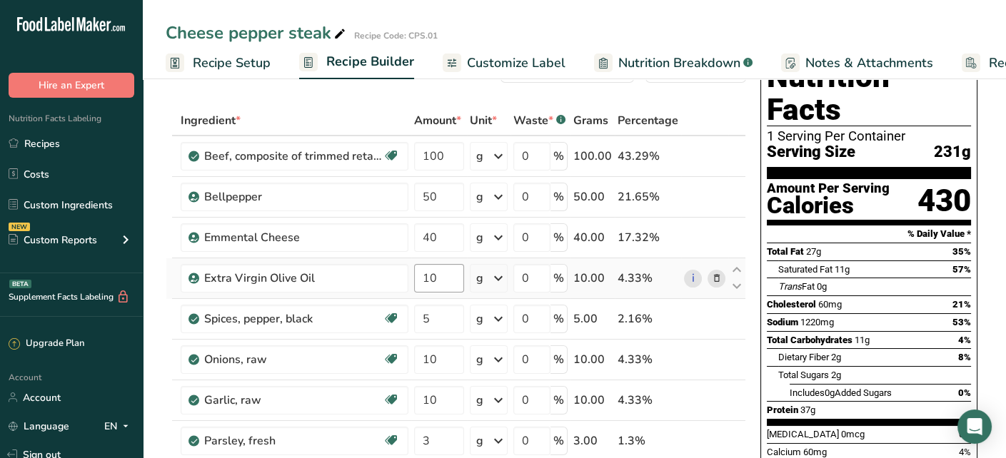
scroll to position [0, 0]
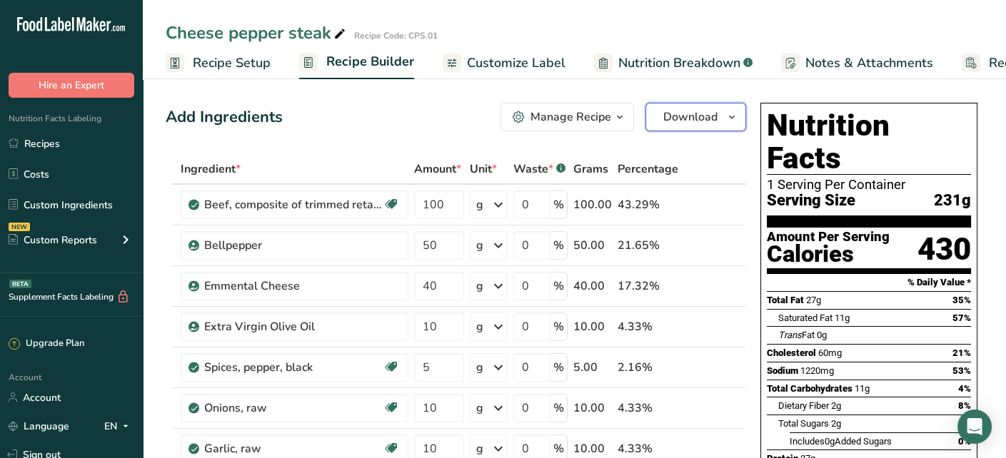
click at [702, 119] on span "Download" at bounding box center [690, 117] width 54 height 17
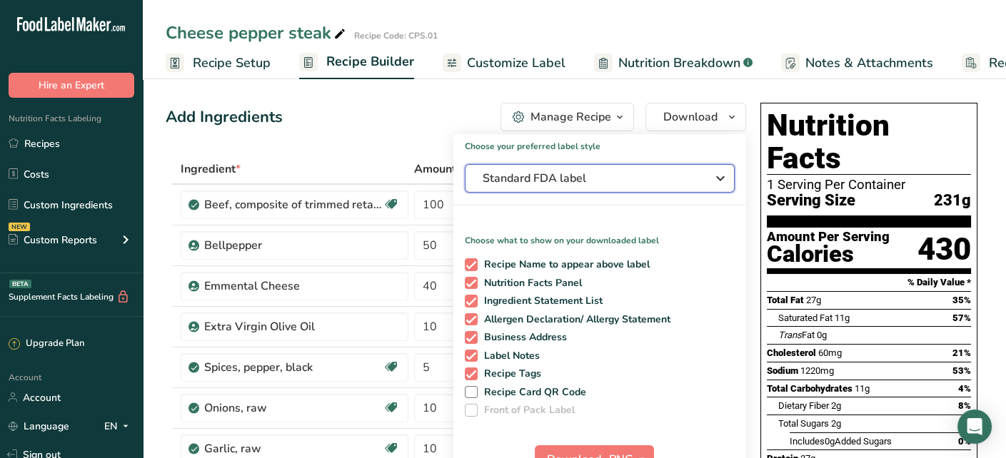
click at [683, 189] on button "Standard FDA label" at bounding box center [600, 178] width 270 height 29
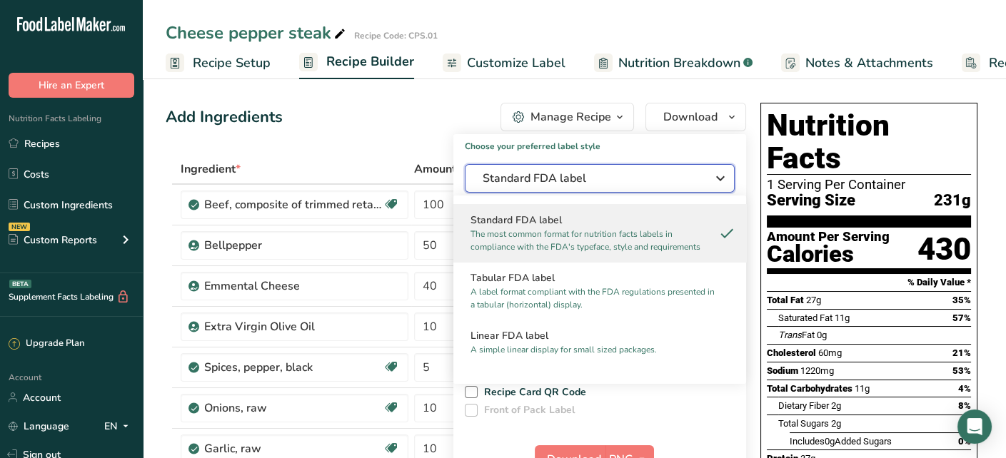
click at [683, 186] on button "Standard FDA label" at bounding box center [600, 178] width 270 height 29
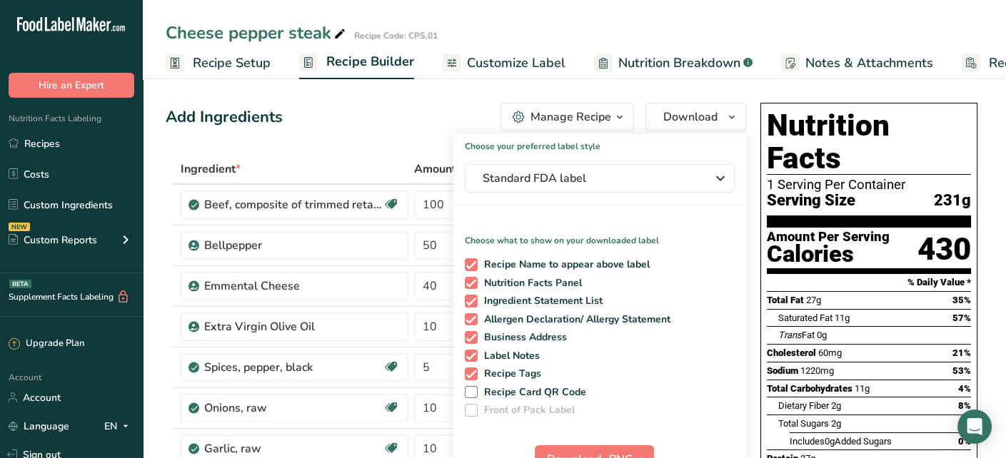
click at [613, 122] on span "button" at bounding box center [619, 117] width 17 height 17
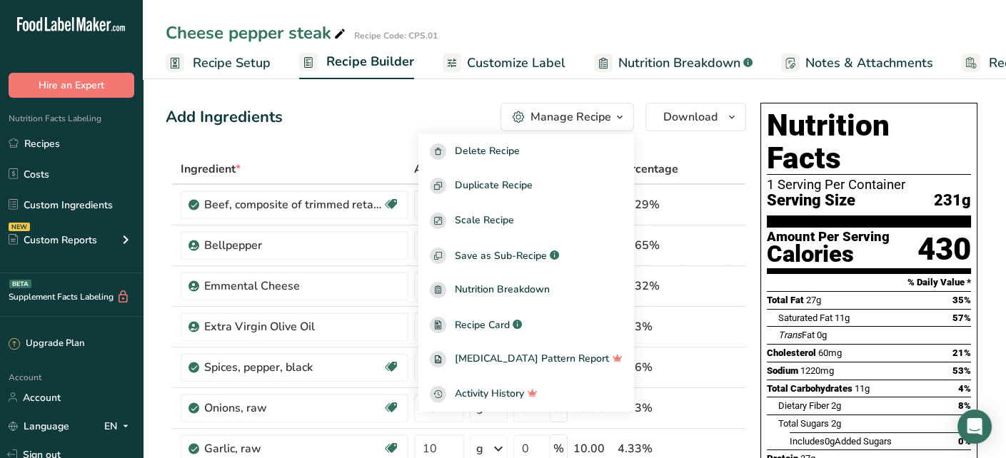
click at [433, 114] on div "Add Ingredients Manage Recipe Delete Recipe Duplicate Recipe Scale Recipe Save …" at bounding box center [456, 117] width 581 height 29
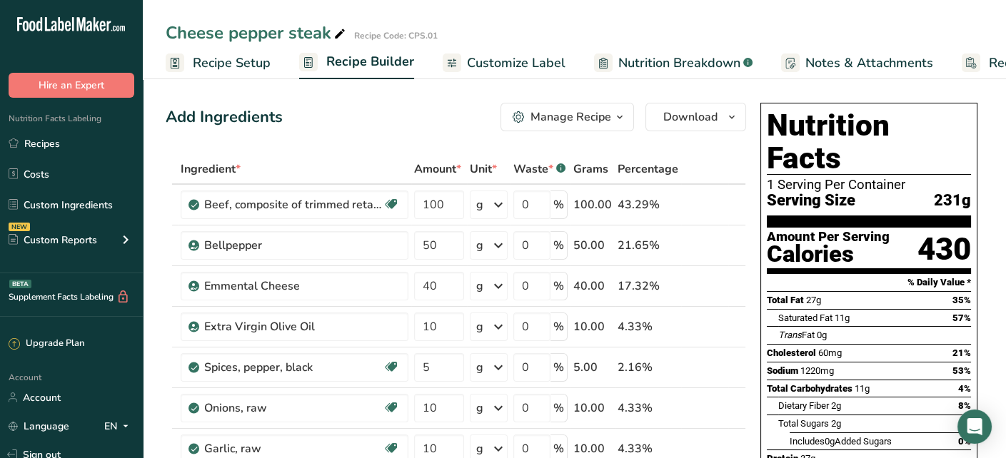
click at [646, 66] on span "Nutrition Breakdown" at bounding box center [679, 63] width 122 height 19
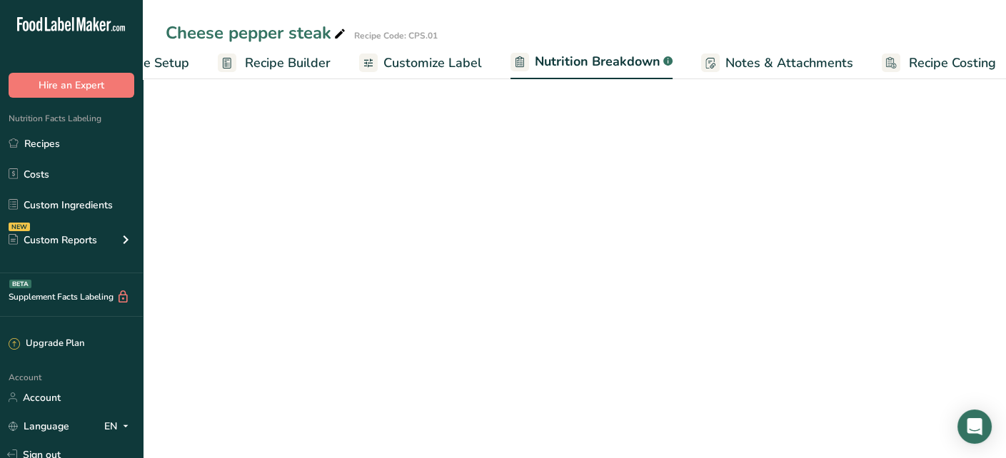
select select "Calories"
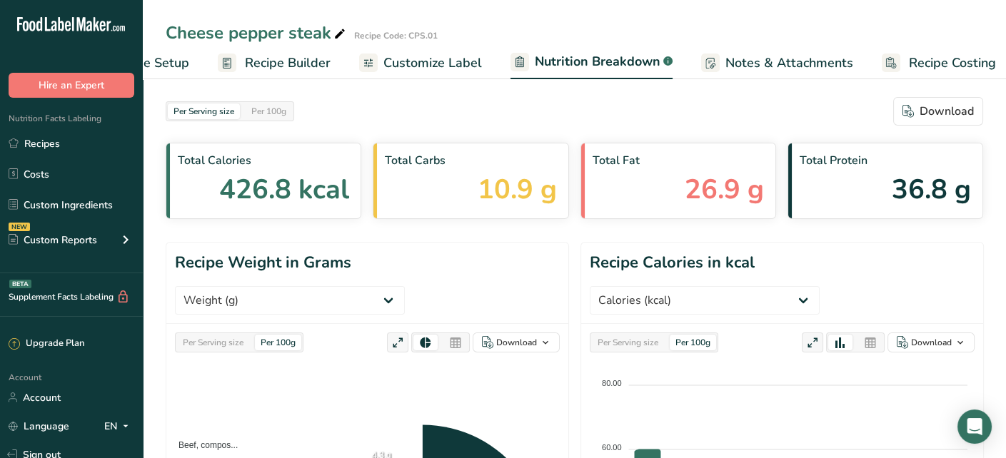
scroll to position [0, 94]
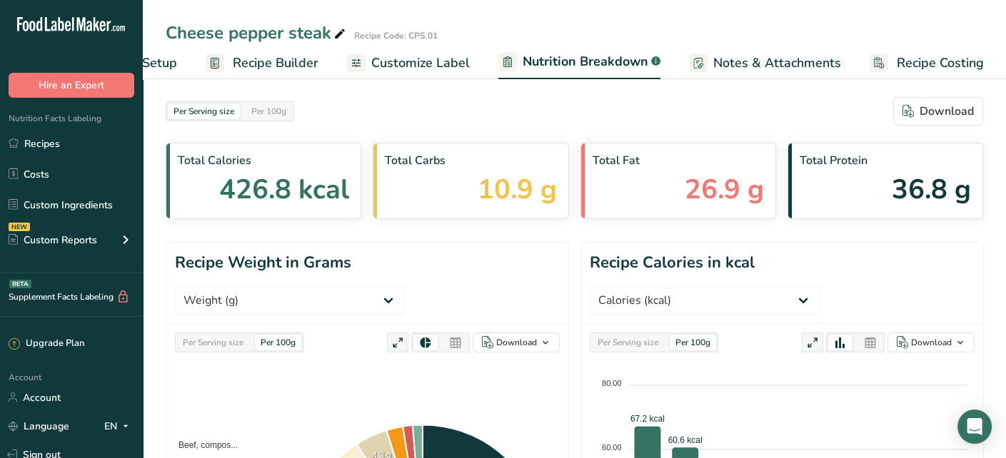
click at [453, 62] on span "Customize Label" at bounding box center [420, 63] width 99 height 19
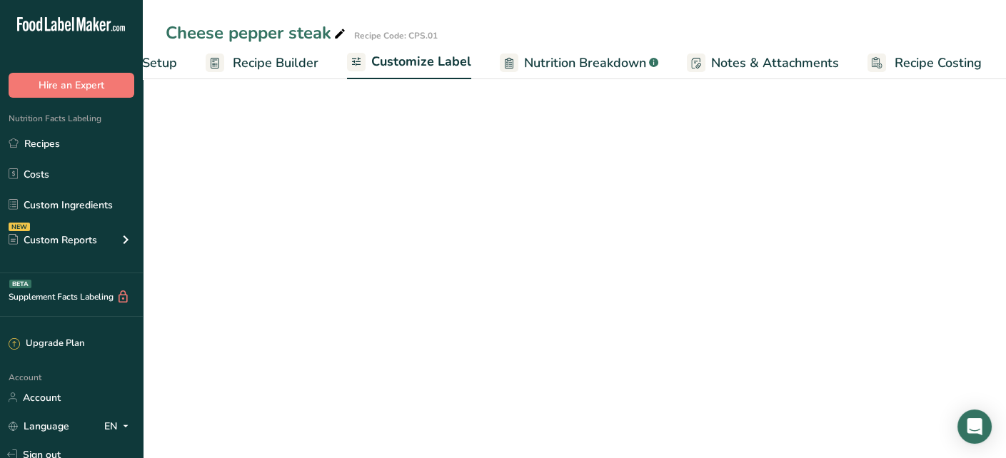
scroll to position [0, 92]
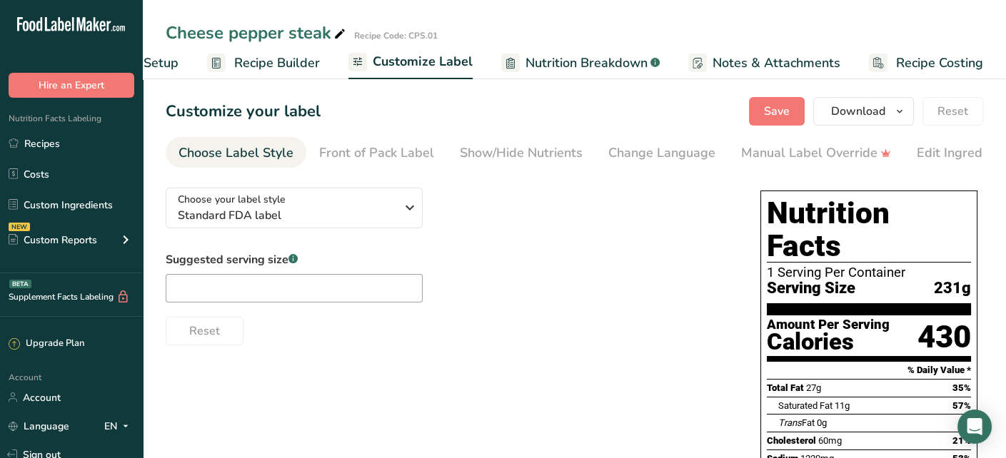
click at [311, 60] on span "Recipe Builder" at bounding box center [277, 63] width 86 height 19
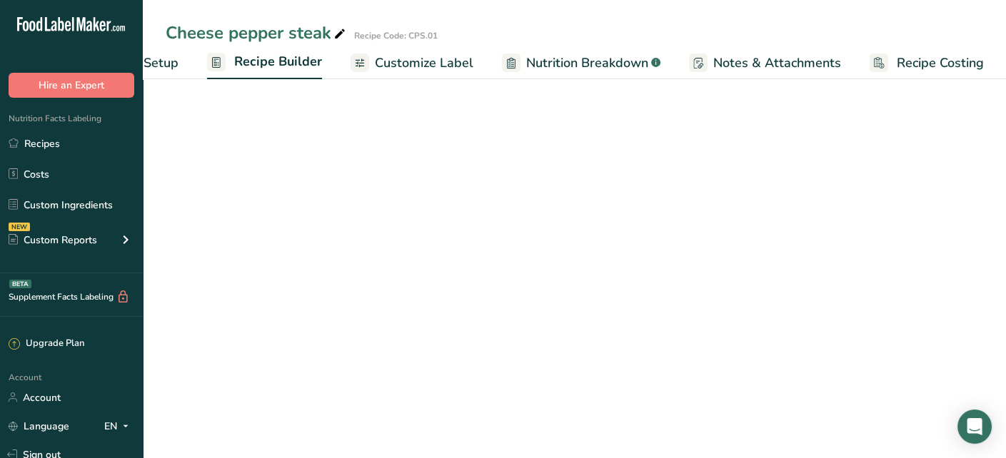
scroll to position [0, 91]
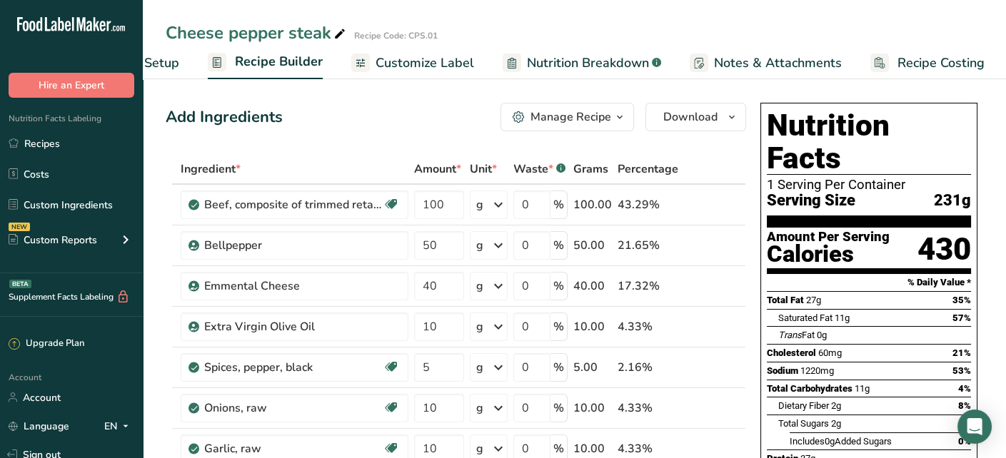
click at [423, 64] on span "Customize Label" at bounding box center [425, 63] width 99 height 19
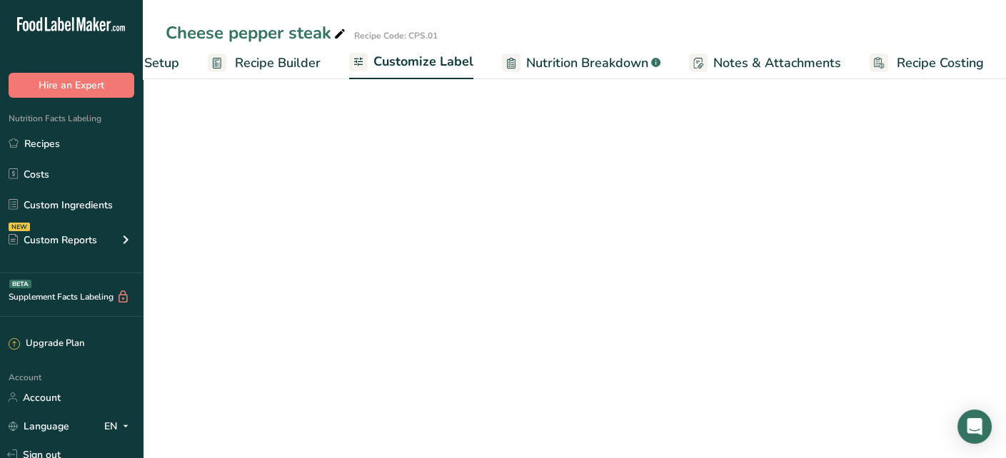
scroll to position [0, 92]
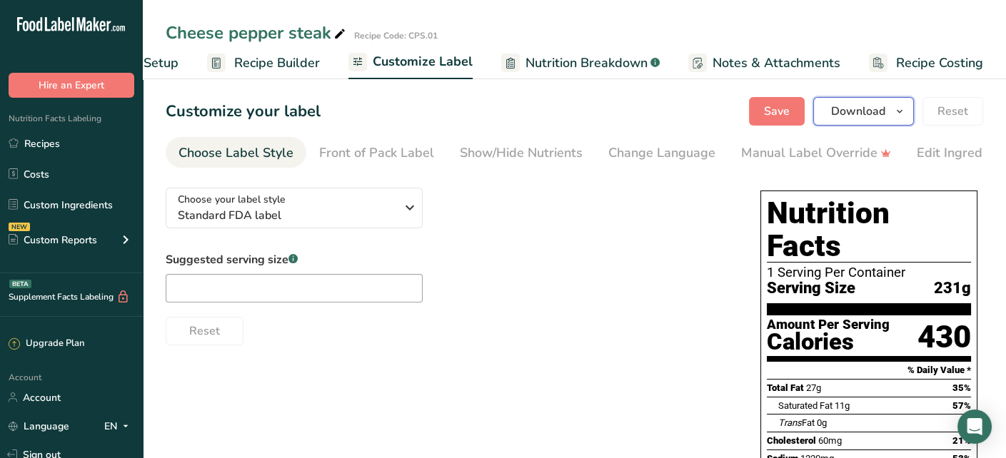
click at [871, 107] on span "Download" at bounding box center [858, 111] width 54 height 17
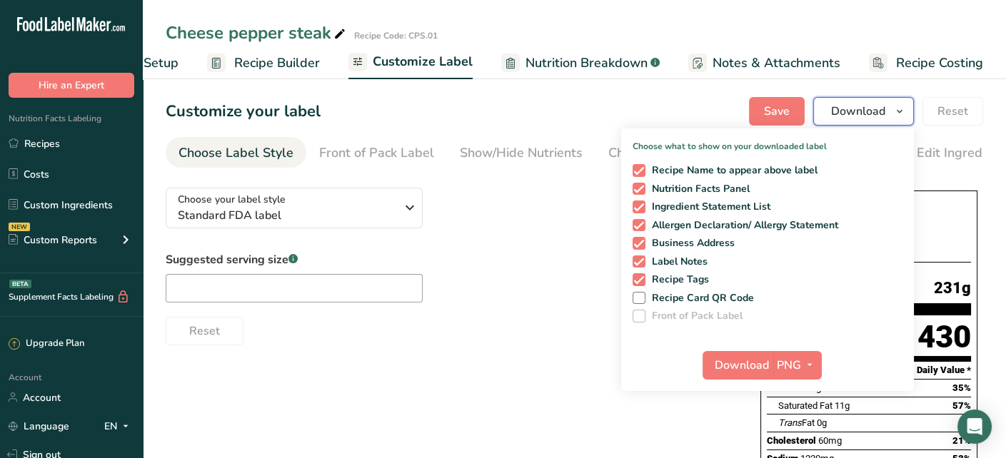
click at [871, 107] on span "Download" at bounding box center [858, 111] width 54 height 17
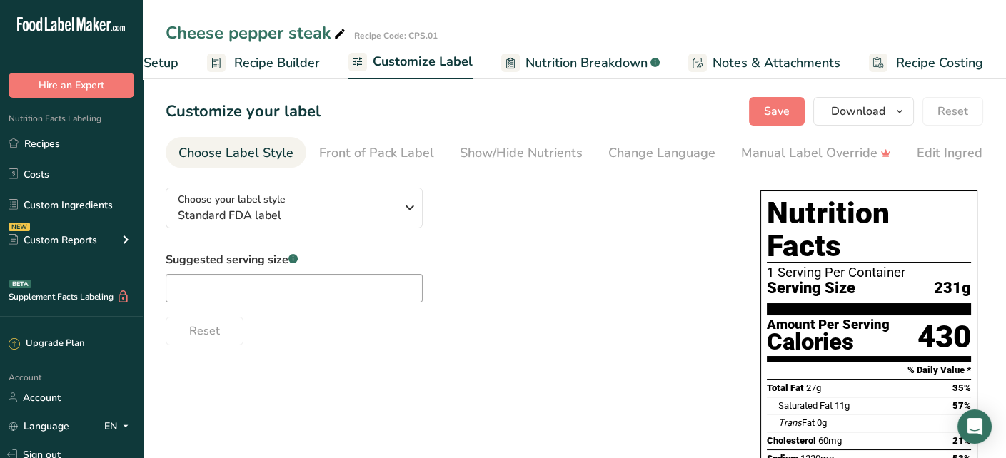
drag, startPoint x: 305, startPoint y: 65, endPoint x: 339, endPoint y: 82, distance: 37.7
click at [305, 64] on span "Recipe Builder" at bounding box center [277, 63] width 86 height 19
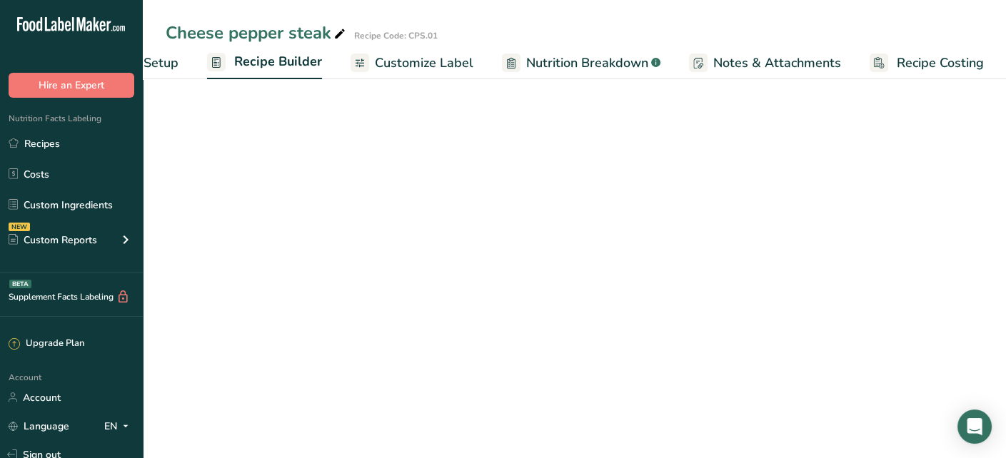
scroll to position [0, 91]
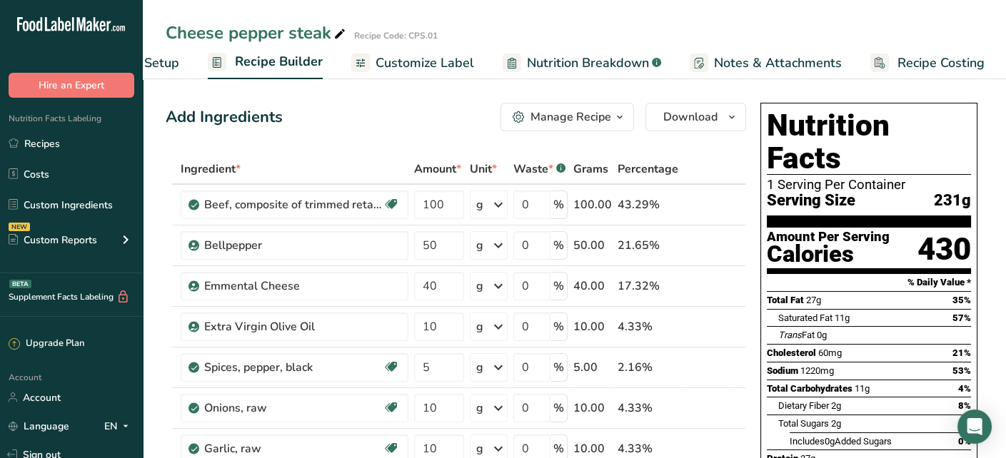
click at [591, 109] on div "Manage Recipe" at bounding box center [571, 117] width 81 height 17
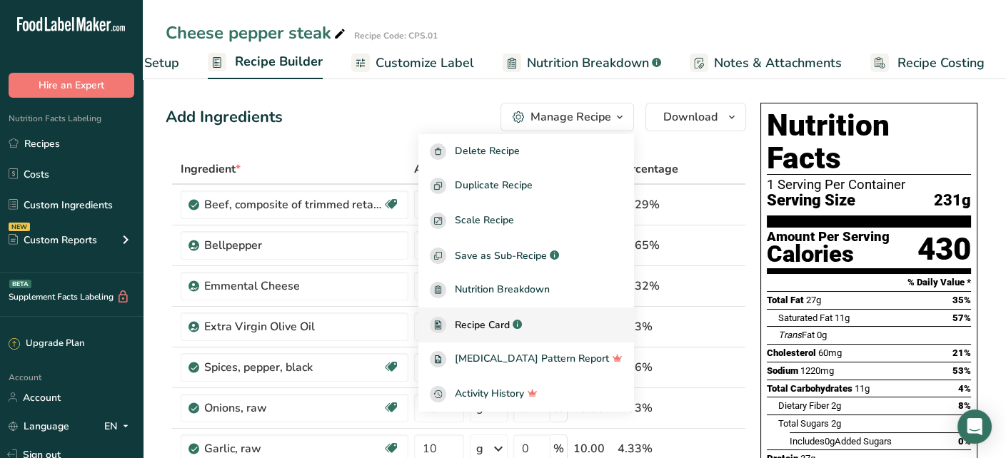
click at [569, 336] on link "Recipe Card .a-a{fill:#347362;}.b-a{fill:#fff;}" at bounding box center [526, 325] width 216 height 35
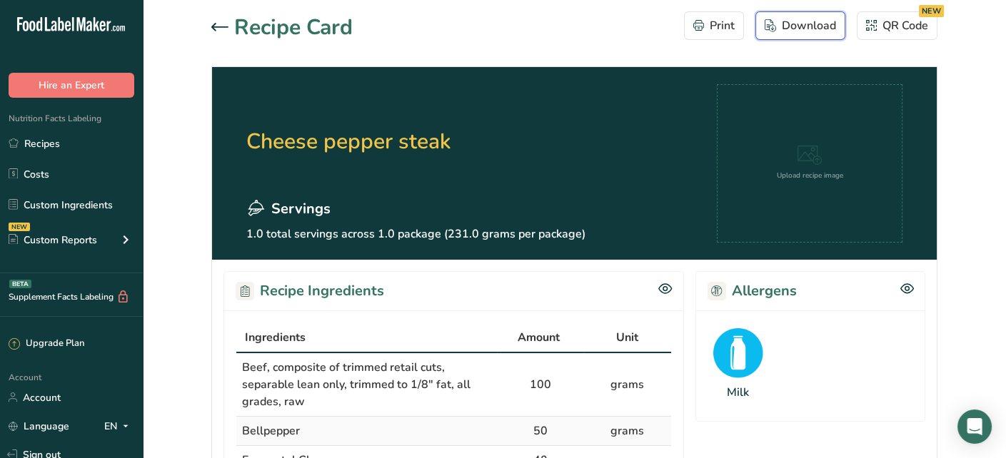
click at [781, 32] on div "Download" at bounding box center [800, 25] width 71 height 17
click at [522, 29] on div "Recipe Card Print Download QR Code NEW" at bounding box center [574, 27] width 726 height 32
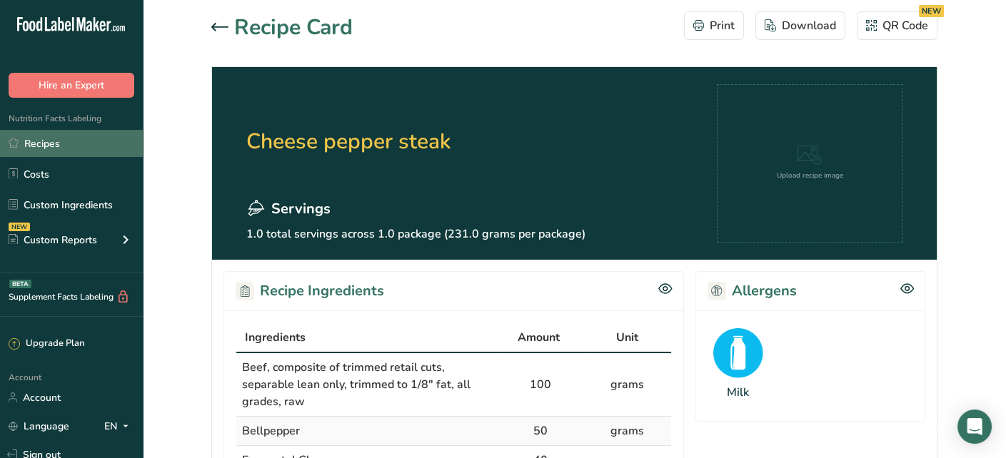
click at [97, 142] on link "Recipes" at bounding box center [71, 143] width 143 height 27
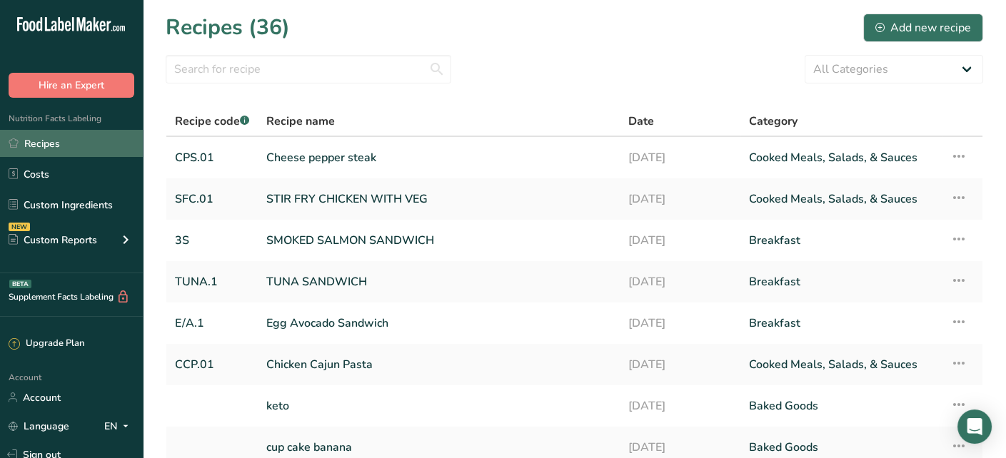
click at [89, 144] on link "Recipes" at bounding box center [71, 143] width 143 height 27
click at [418, 245] on link "SMOKED SALMON SANDWICH" at bounding box center [438, 241] width 345 height 30
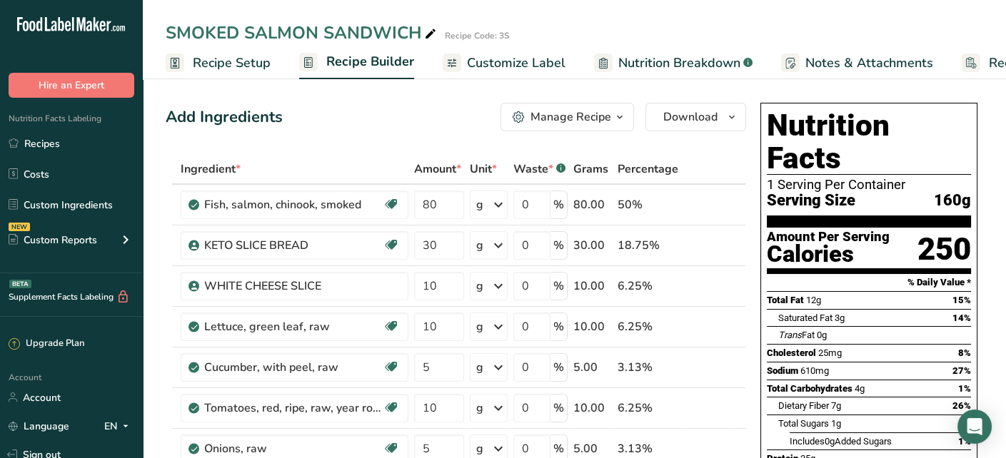
click at [579, 115] on div "Manage Recipe" at bounding box center [571, 117] width 81 height 17
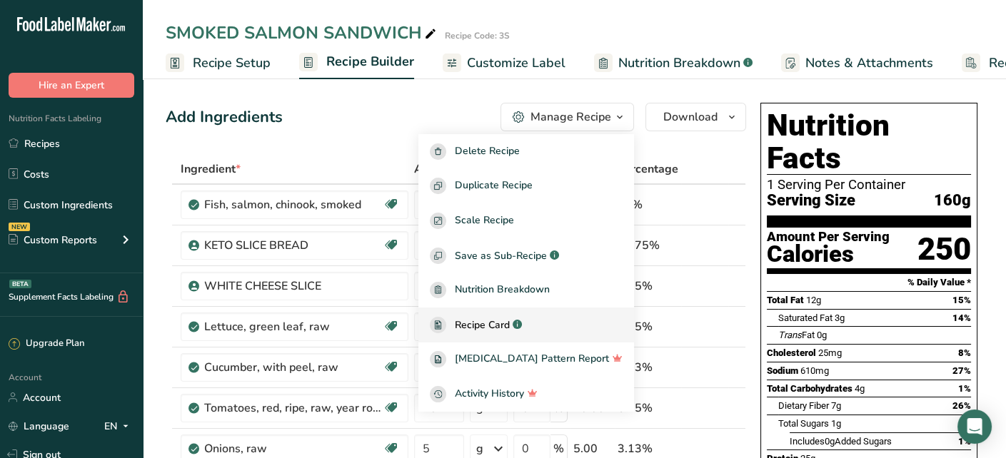
click at [522, 331] on div ".a-a{fill:#347362;}.b-a{fill:#fff;}" at bounding box center [516, 325] width 12 height 16
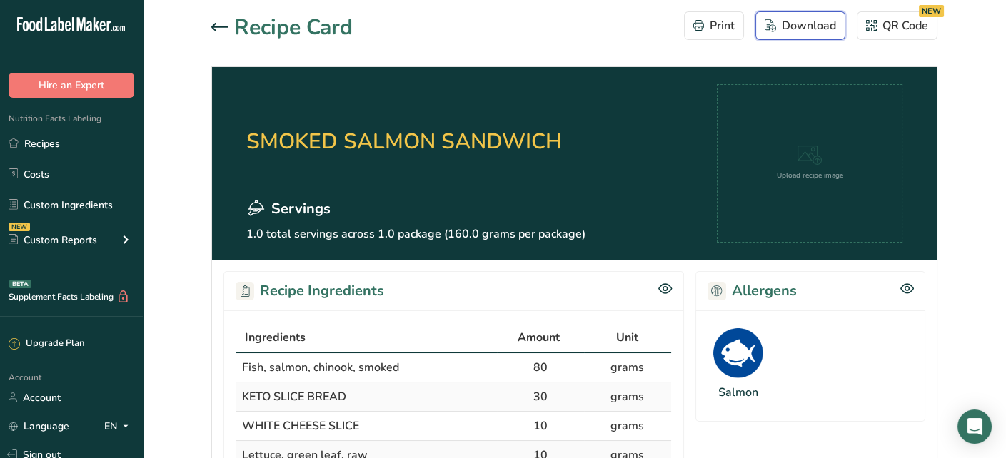
click at [808, 23] on div "Download" at bounding box center [800, 25] width 71 height 17
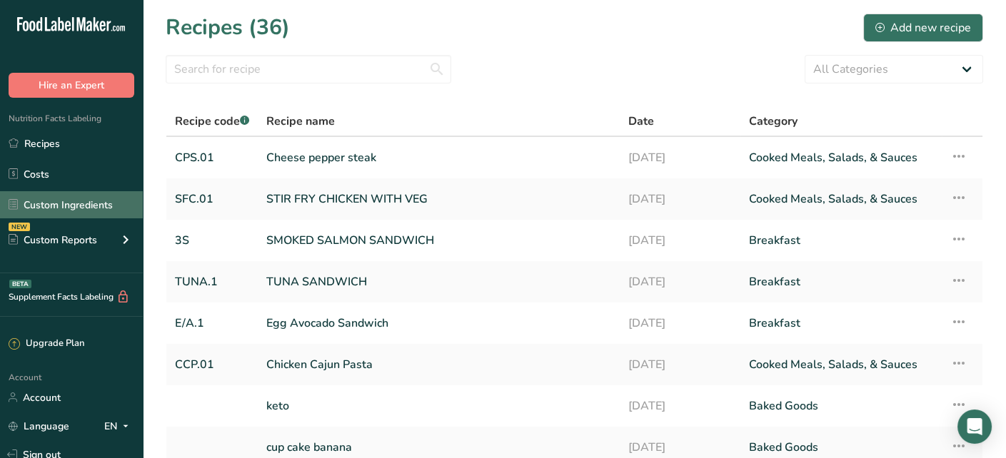
click at [129, 213] on link "Custom Ingredients" at bounding box center [71, 204] width 143 height 27
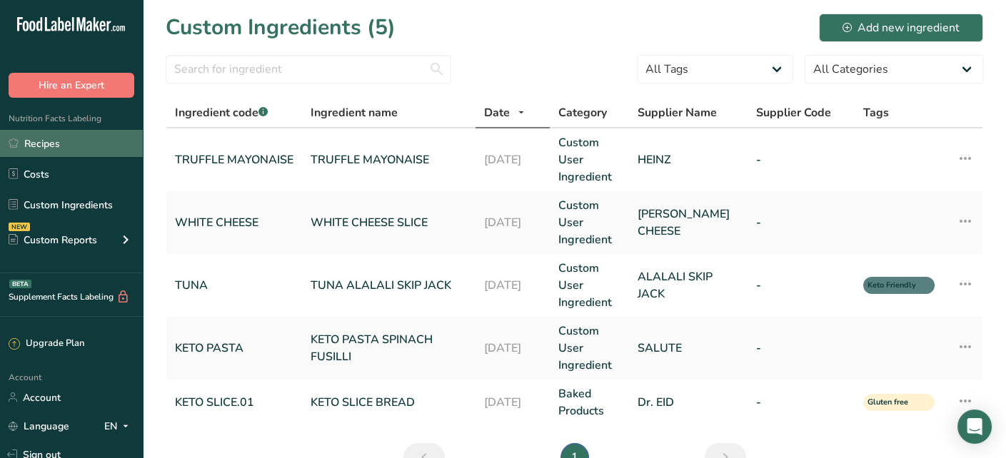
click at [84, 149] on link "Recipes" at bounding box center [71, 143] width 143 height 27
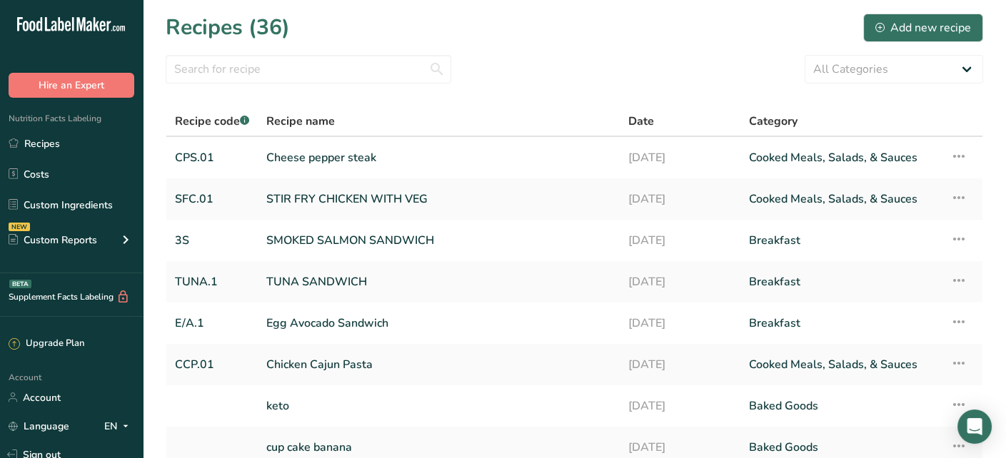
click at [153, 99] on section "Recipes (36) Add new recipe All Categories Baked Goods Beverages Breakfast Conf…" at bounding box center [574, 310] width 863 height 621
click at [73, 205] on link "Custom Ingredients" at bounding box center [71, 204] width 143 height 27
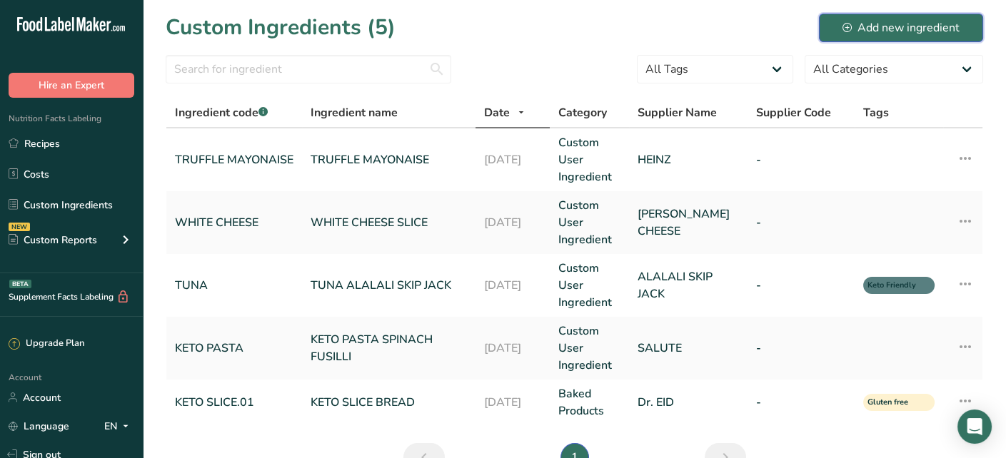
click at [920, 40] on button "Add new ingredient" at bounding box center [901, 28] width 164 height 29
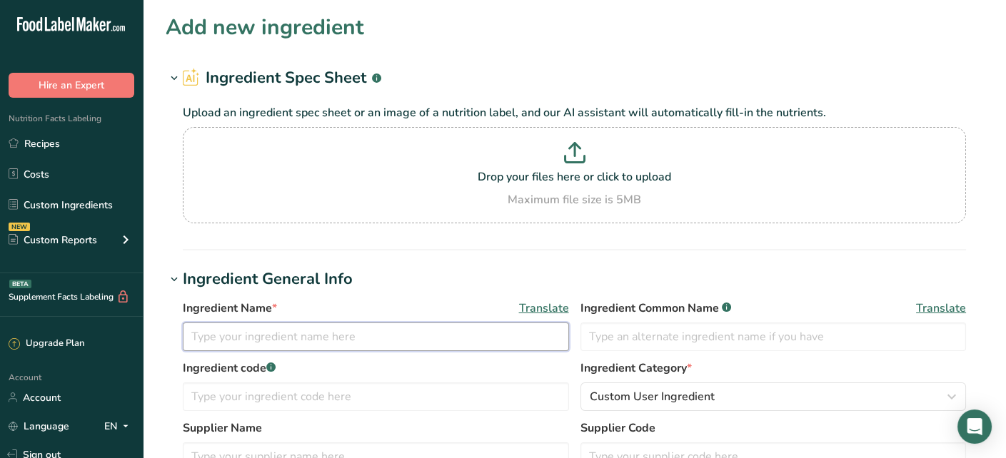
click at [387, 331] on input "text" at bounding box center [376, 337] width 386 height 29
type input "C"
type input "J"
type input "KETO RICE COUSCOUS"
click at [616, 330] on input "text" at bounding box center [774, 337] width 386 height 29
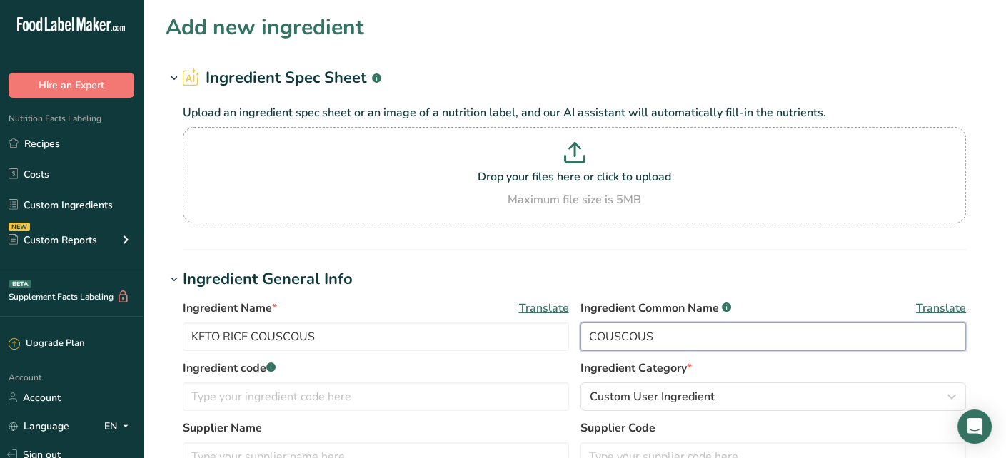
type input "COUSCOUS"
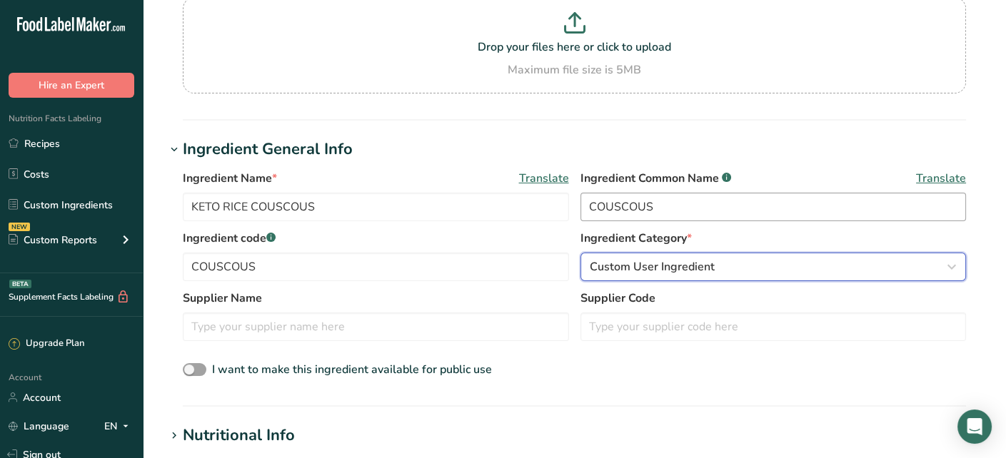
scroll to position [143, 0]
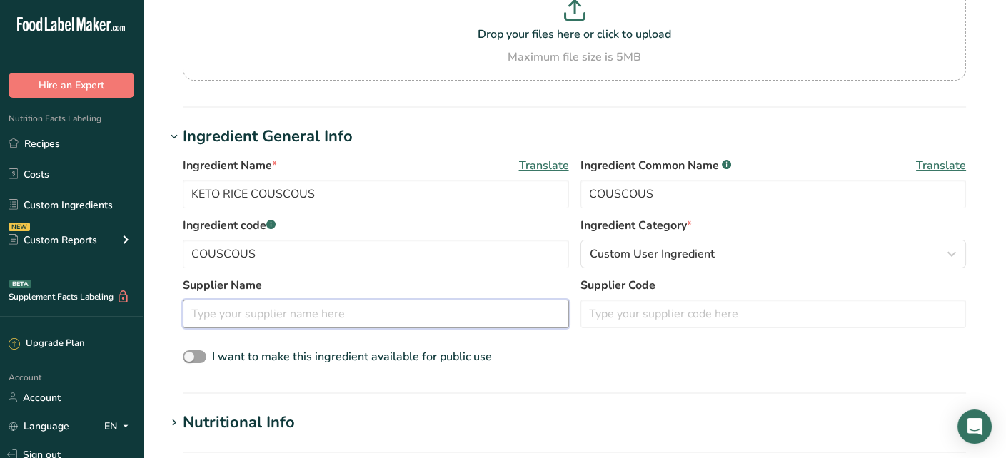
click at [423, 319] on input "text" at bounding box center [376, 314] width 386 height 29
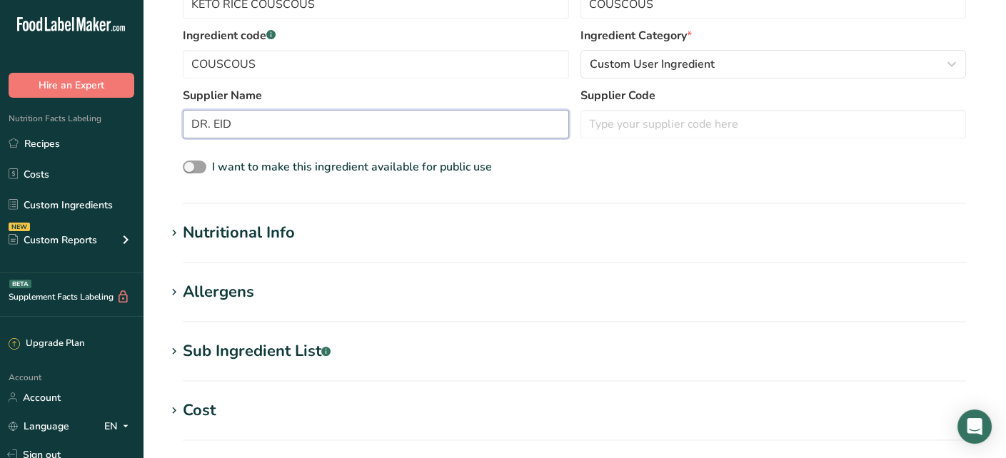
scroll to position [357, 0]
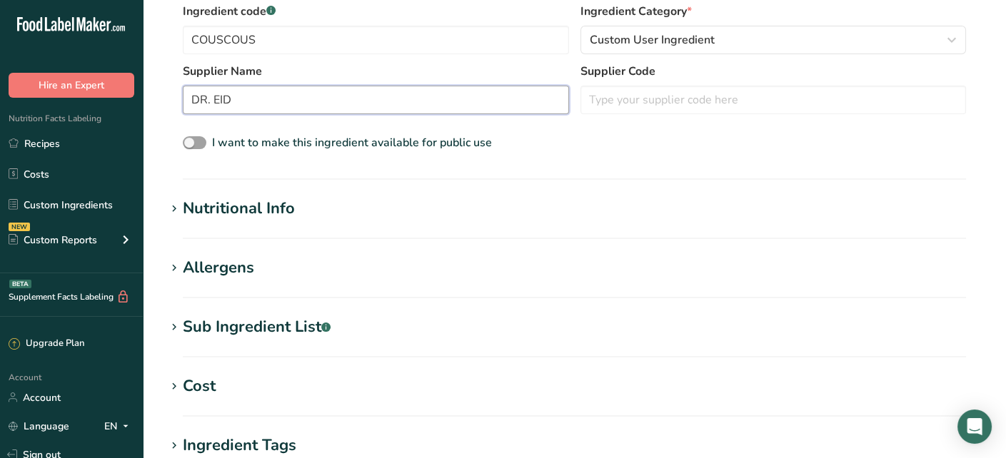
type input "DR. EID"
click at [353, 235] on section "Nutritional Info Serving Size .a-a{fill:#347362;}.b-a{fill:#fff;} Add ingredien…" at bounding box center [575, 218] width 818 height 42
click at [309, 226] on section "Nutritional Info Serving Size .a-a{fill:#347362;}.b-a{fill:#fff;} Add ingredien…" at bounding box center [575, 218] width 818 height 42
click at [226, 211] on div "Nutritional Info" at bounding box center [239, 209] width 112 height 24
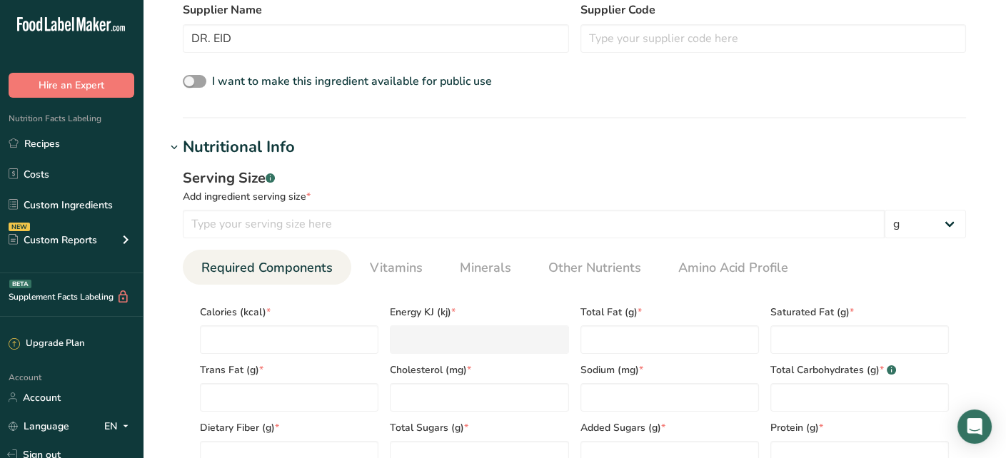
scroll to position [500, 0]
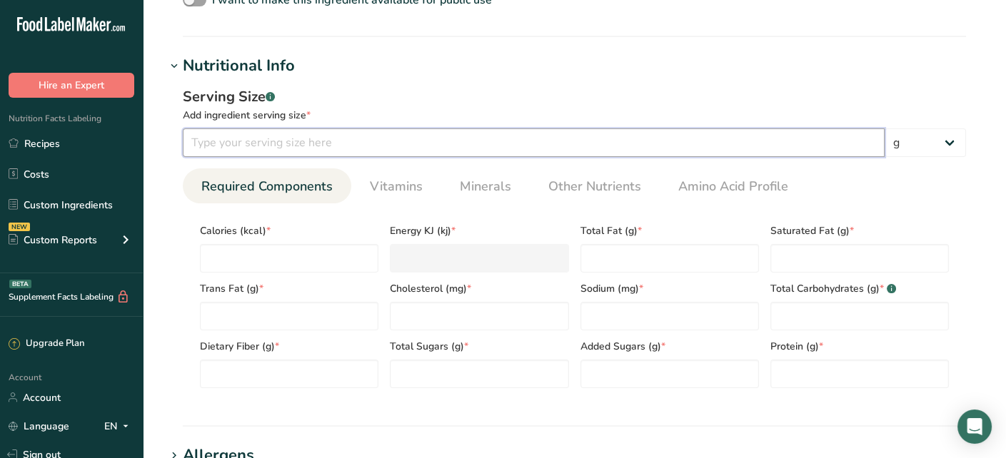
click at [330, 150] on input "number" at bounding box center [534, 143] width 702 height 29
type input "100"
click at [244, 250] on input "number" at bounding box center [289, 258] width 179 height 29
type input "1"
type KJ "4.2"
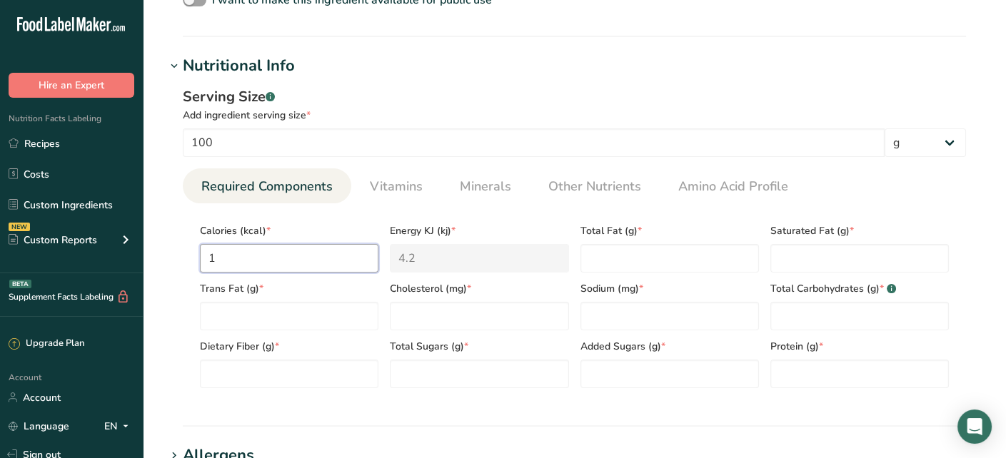
type input "13"
type KJ "54.4"
type input "130"
type KJ "543.9"
type input "130"
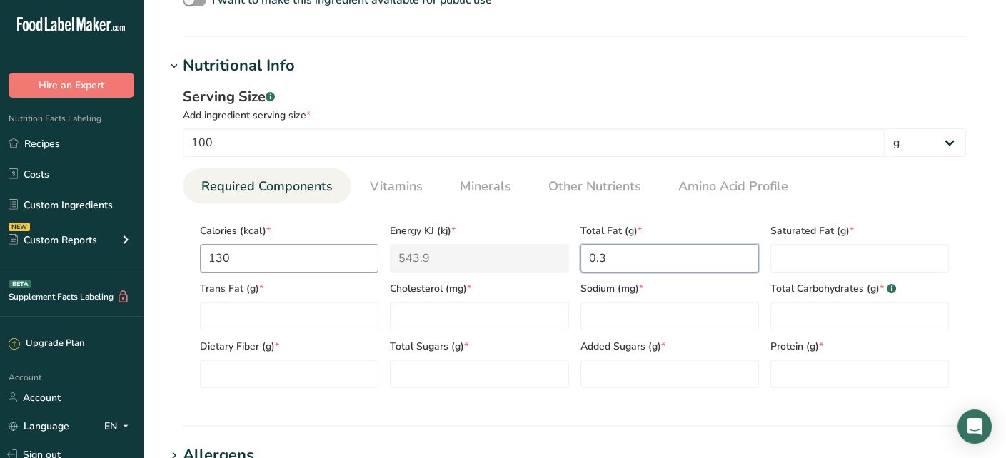
type Fat "0.3"
type Fat "0"
type input "0"
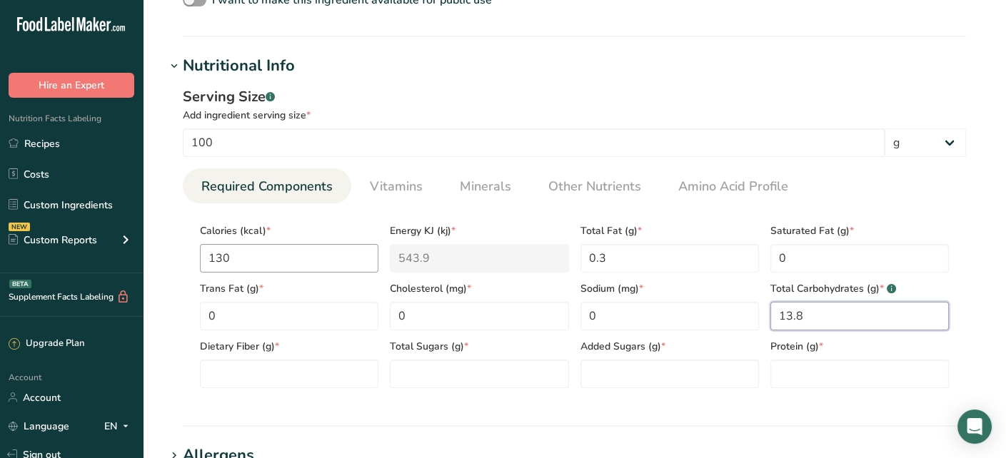
type Carbohydrates "13.8"
type Fiber "9"
type Sugars "0"
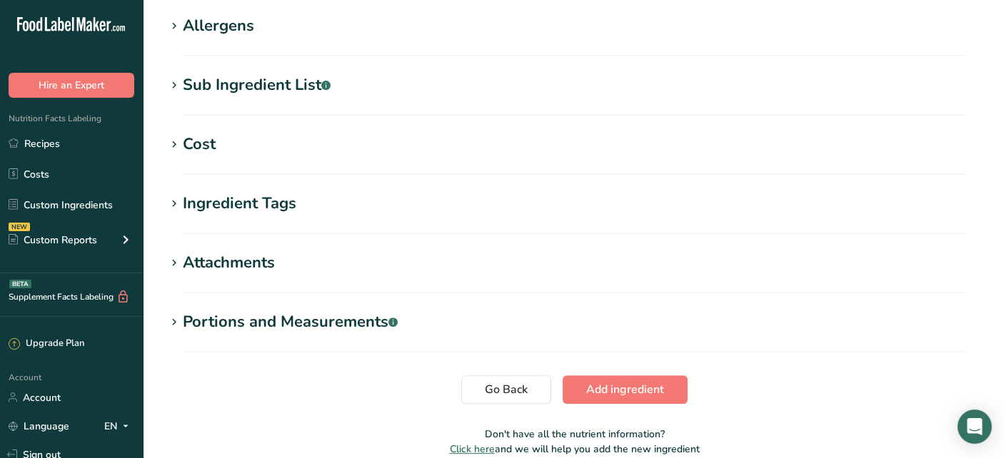
scroll to position [996, 0]
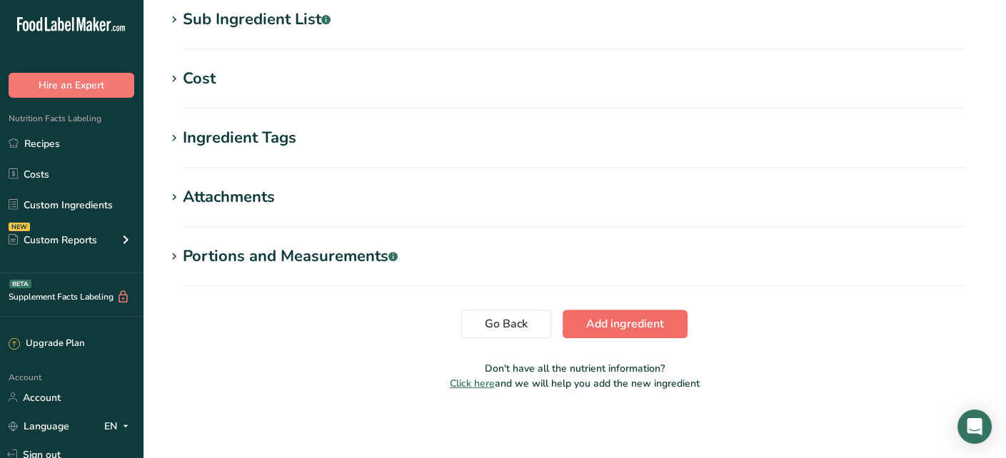
type input "15"
click at [620, 329] on span "Add ingredient" at bounding box center [625, 324] width 78 height 17
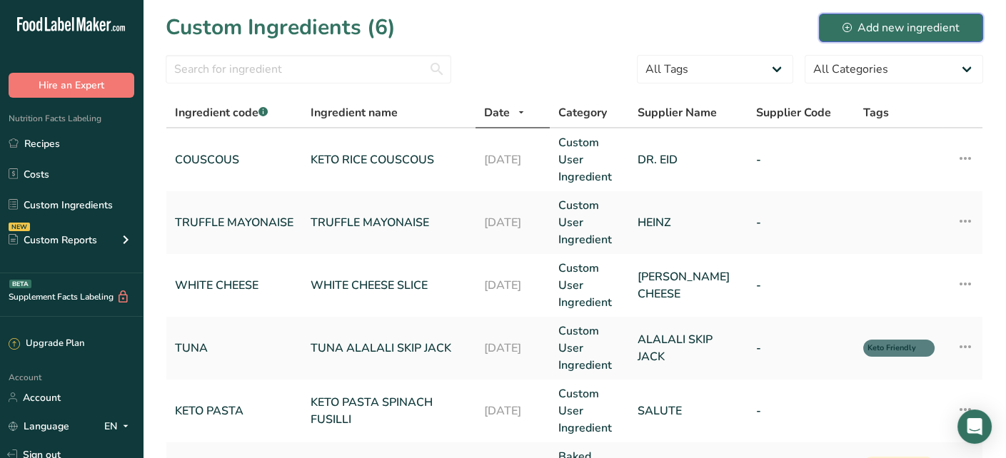
click at [884, 19] on div "Add new ingredient" at bounding box center [901, 27] width 117 height 17
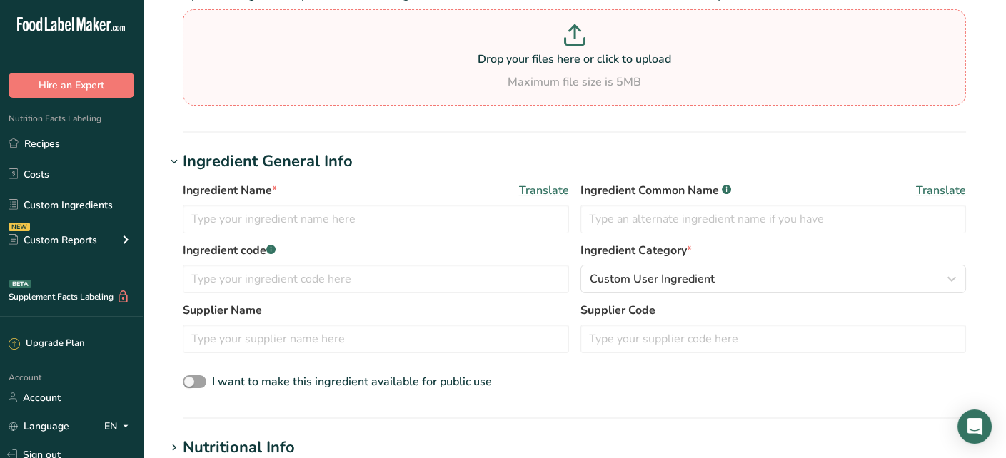
scroll to position [143, 0]
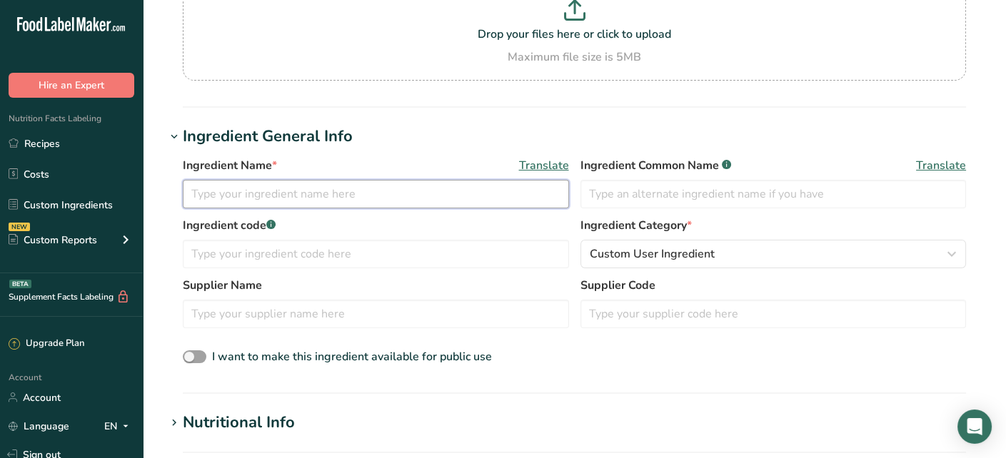
click at [363, 193] on input "text" at bounding box center [376, 194] width 386 height 29
type input "KETO PASTA MACARONI"
type input "MACARONI KETO"
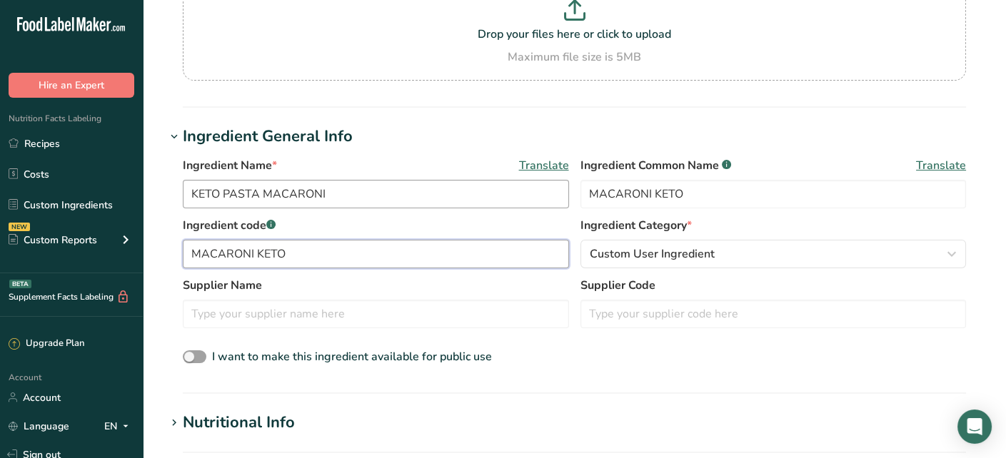
type input "MACARONI KETO"
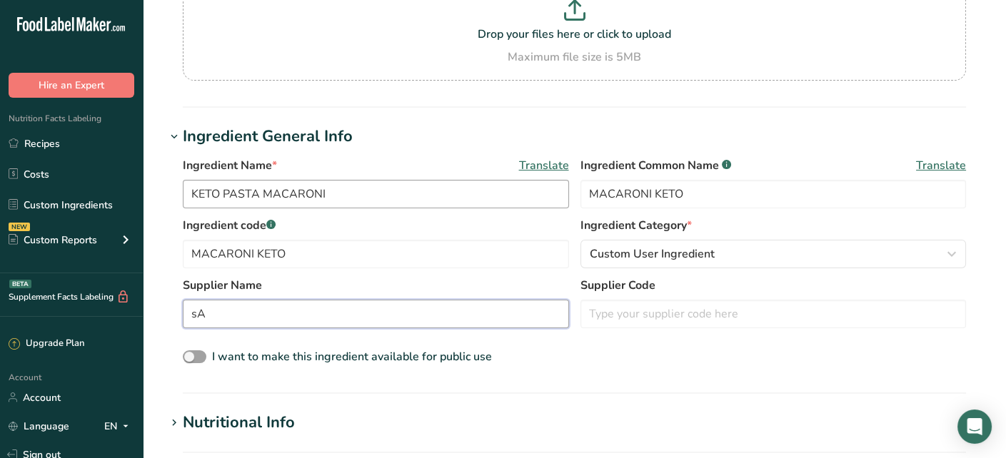
type input "s"
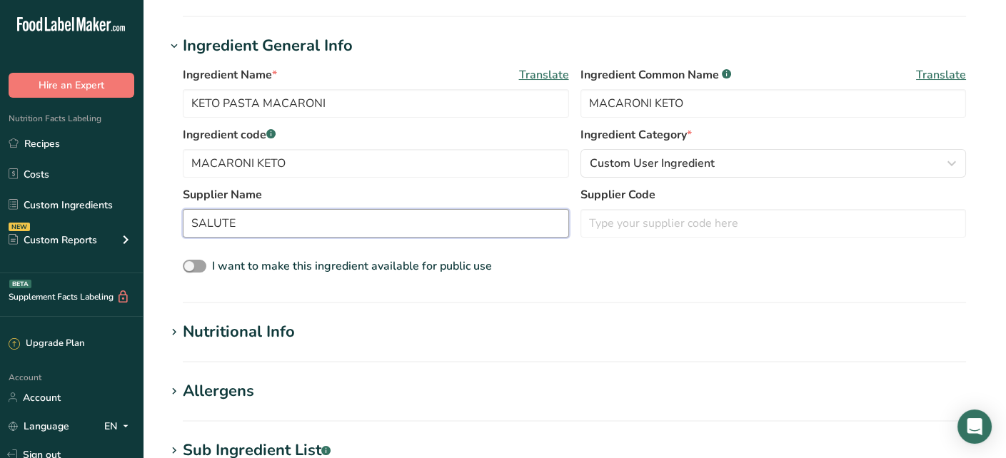
scroll to position [428, 0]
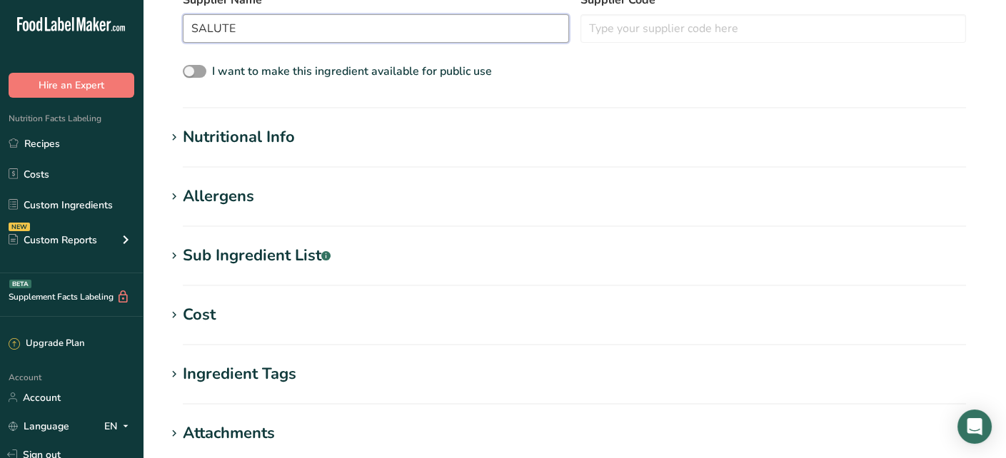
type input "SALUTE"
click at [239, 139] on div "Nutritional Info" at bounding box center [239, 138] width 112 height 24
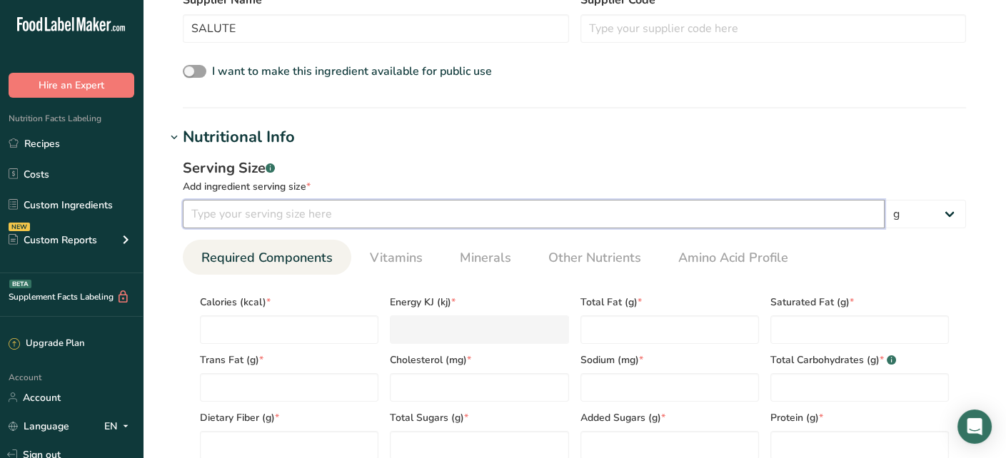
click at [341, 215] on input "number" at bounding box center [534, 214] width 702 height 29
type input "50"
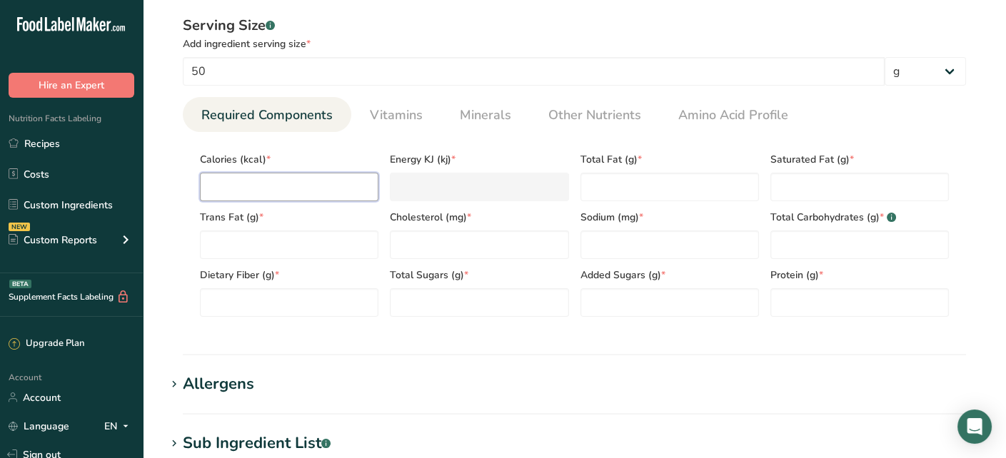
click at [289, 176] on input "number" at bounding box center [289, 187] width 179 height 29
type input "1"
type KJ "4.2"
type input "13"
type KJ "54.4"
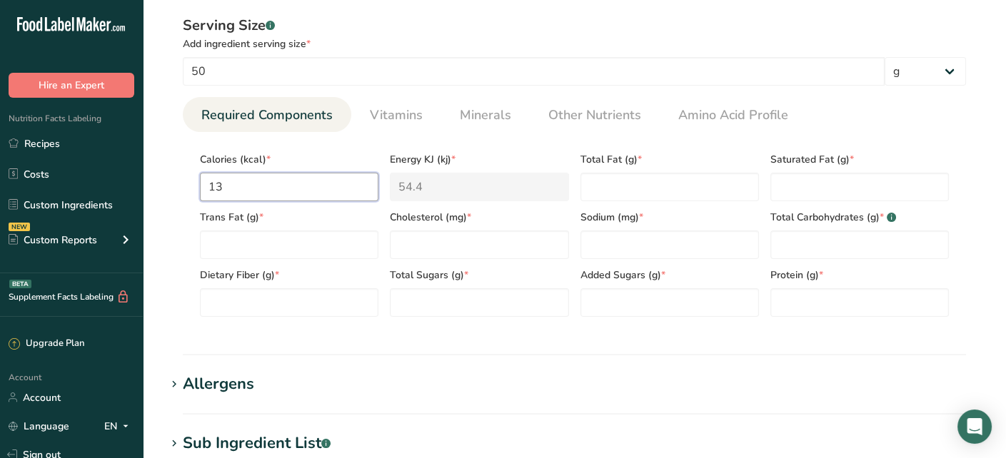
type input "138"
type KJ "577.4"
type input "138"
type Fat "5.5"
type Fat "3.2"
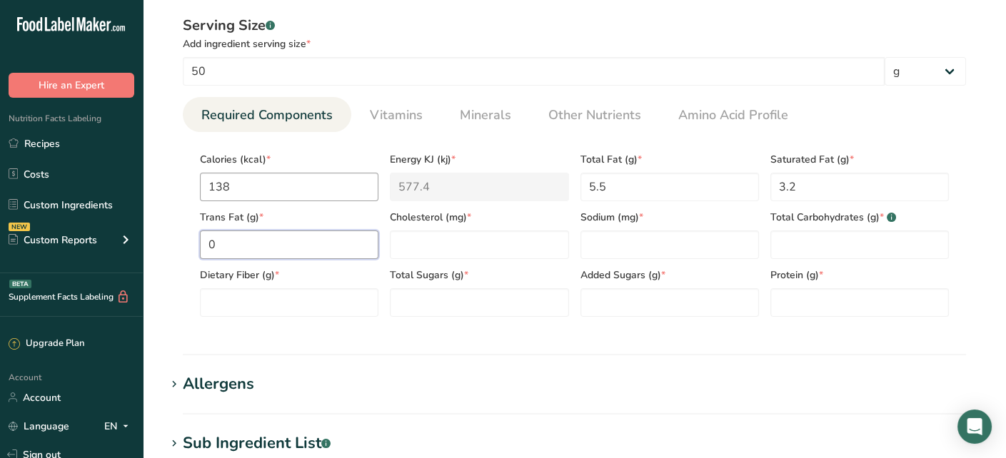
type Fat "0"
type input "91"
type input "132"
type Carbohydrates "27.5"
type Fiber "23"
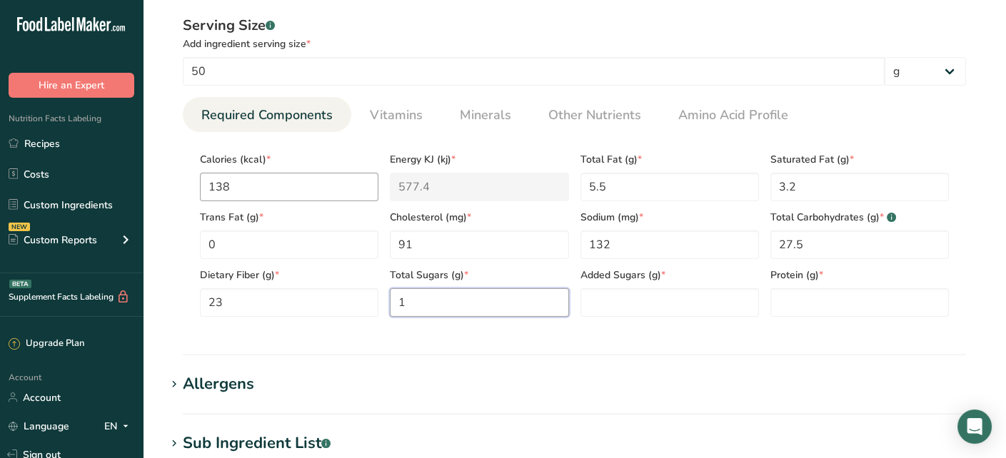
type Sugars "1"
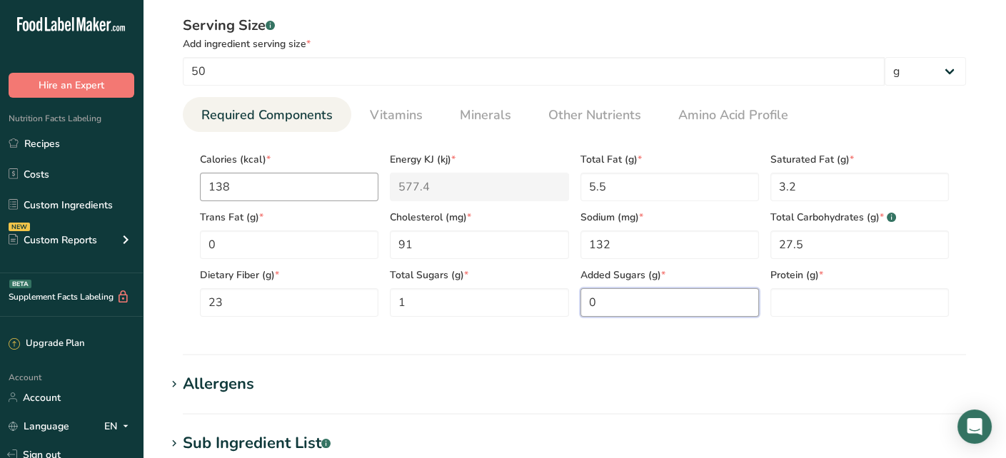
type Sugars "0"
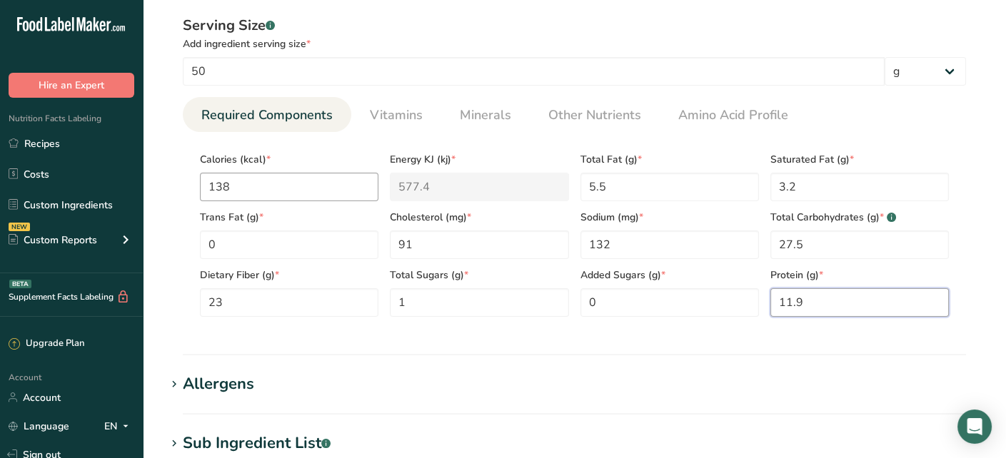
type input "11.9"
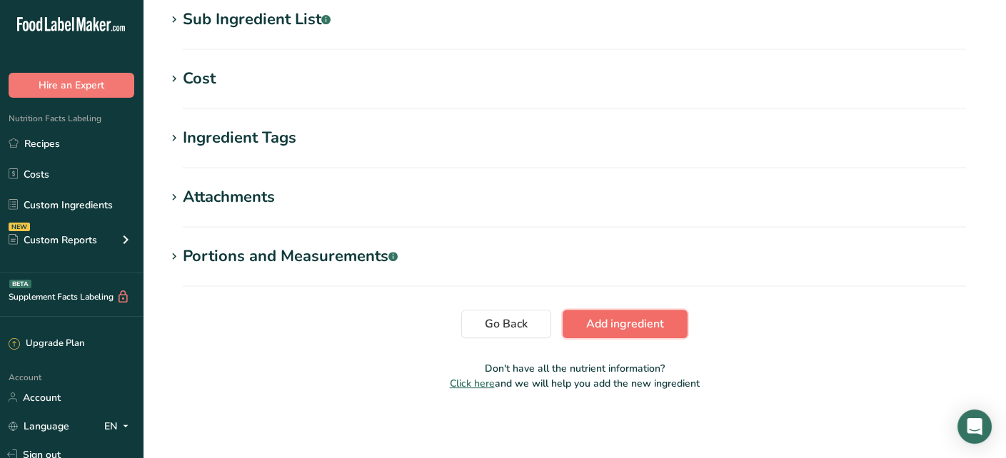
click at [622, 332] on button "Add ingredient" at bounding box center [625, 324] width 125 height 29
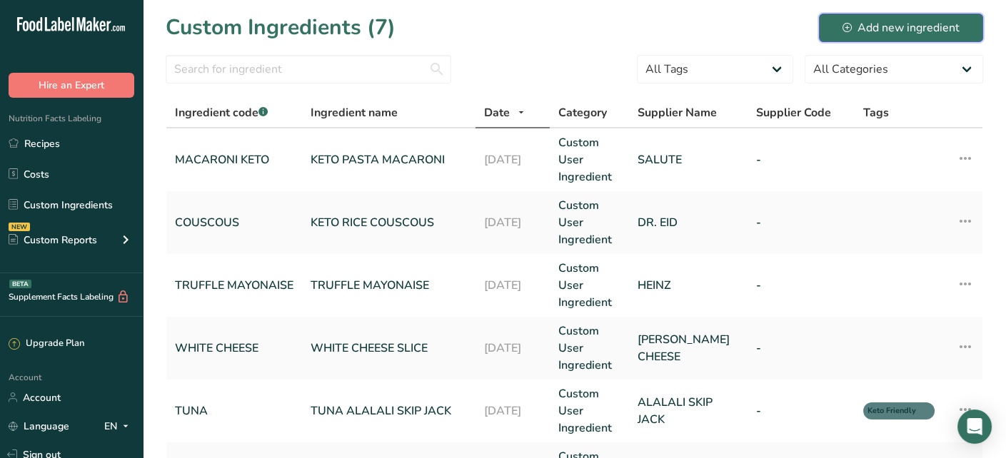
click at [894, 22] on div "Add new ingredient" at bounding box center [901, 27] width 117 height 17
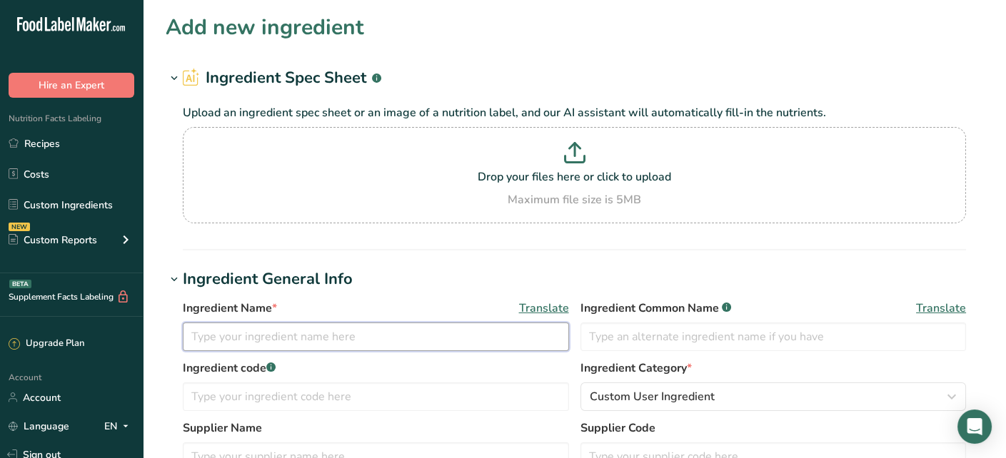
click at [334, 332] on input "text" at bounding box center [376, 337] width 386 height 29
type input "KETO LEBANESE BREAD"
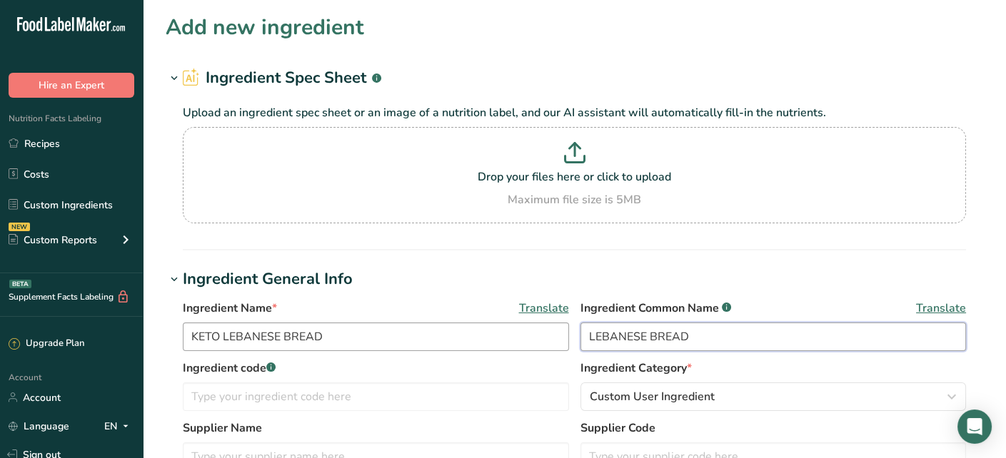
type input "LEBANESE BREAD"
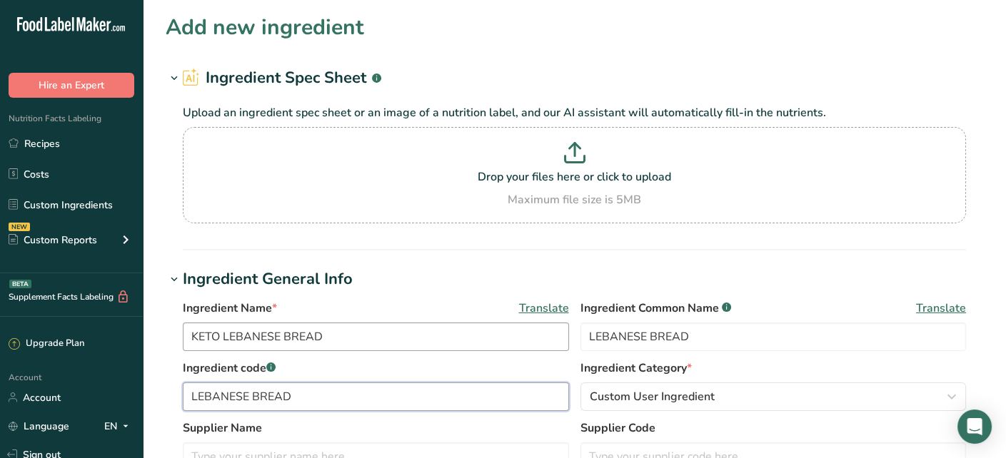
type input "LEBANESE BREAD"
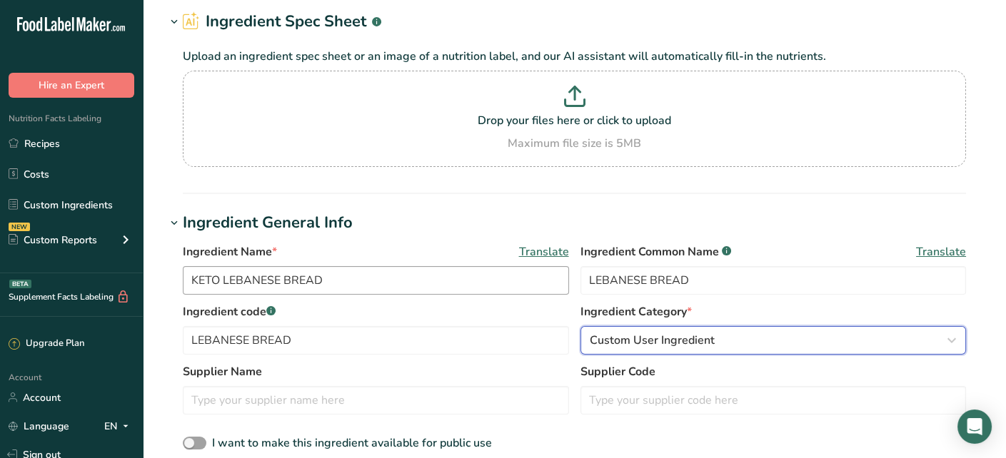
scroll to position [143, 0]
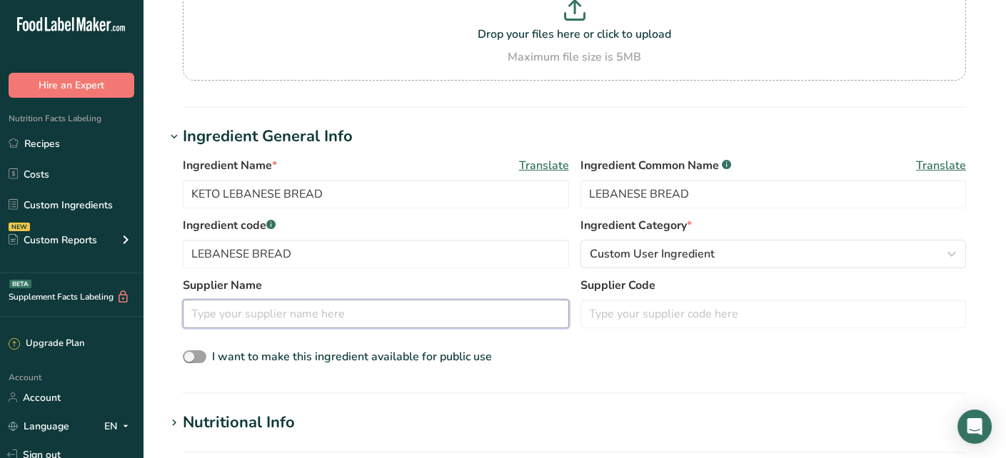
click at [281, 315] on input "text" at bounding box center [376, 314] width 386 height 29
type input "DR. EID"
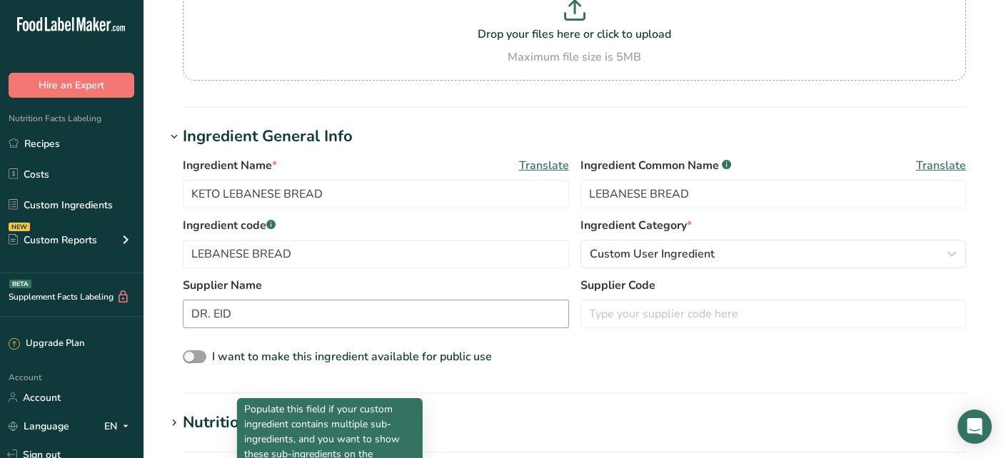
scroll to position [455, 0]
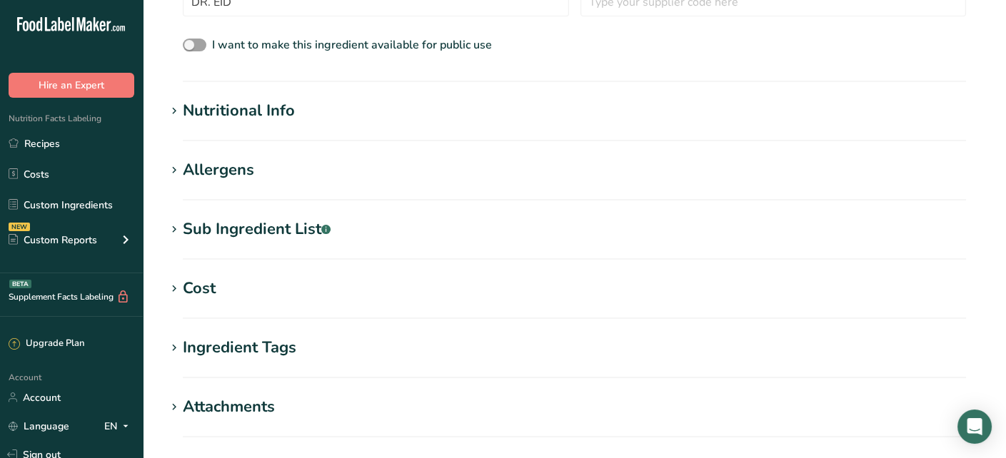
click at [208, 116] on div "Nutritional Info" at bounding box center [239, 111] width 112 height 24
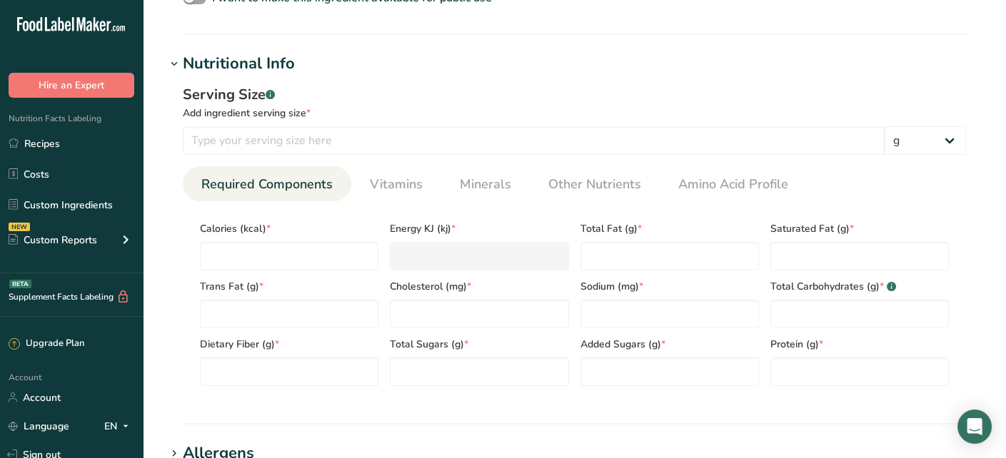
scroll to position [526, 0]
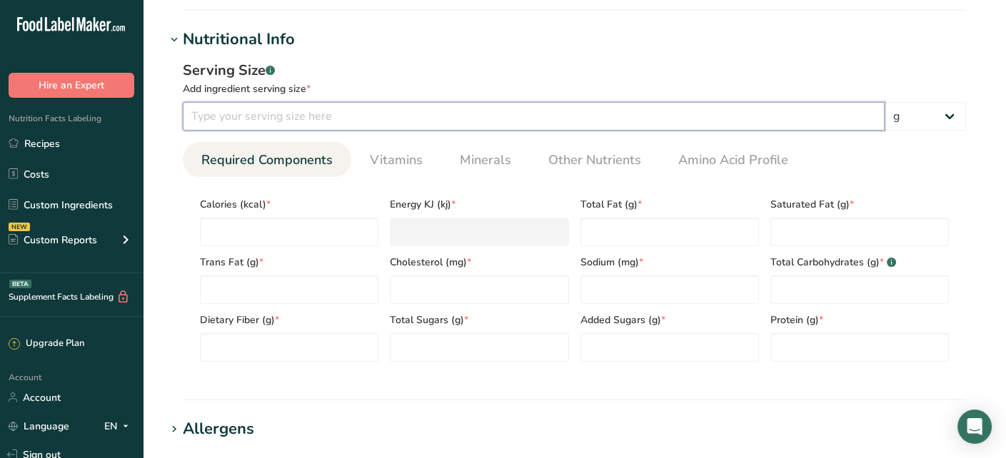
click at [320, 116] on input "number" at bounding box center [534, 116] width 702 height 29
type input "80"
type input "2"
type KJ "8.4"
type input "21"
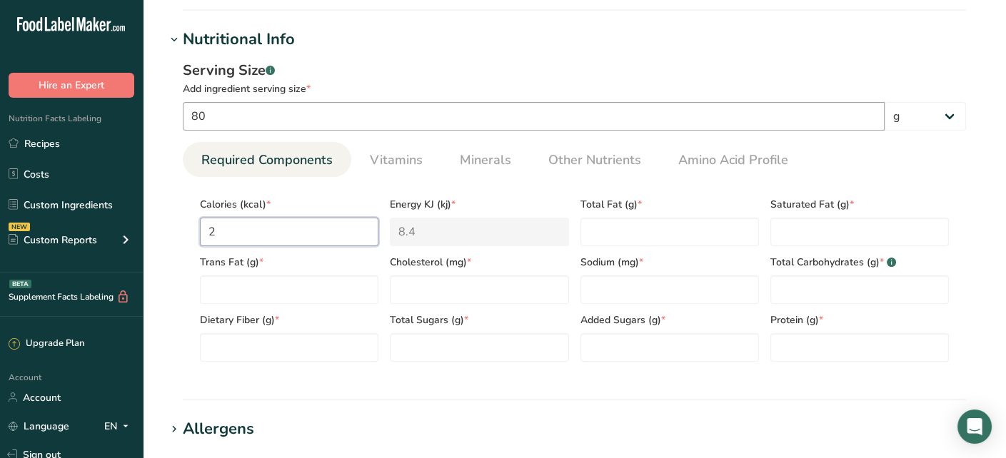
type KJ "87.9"
type input "218"
type KJ "912.1"
type input "218"
type Fat "5"
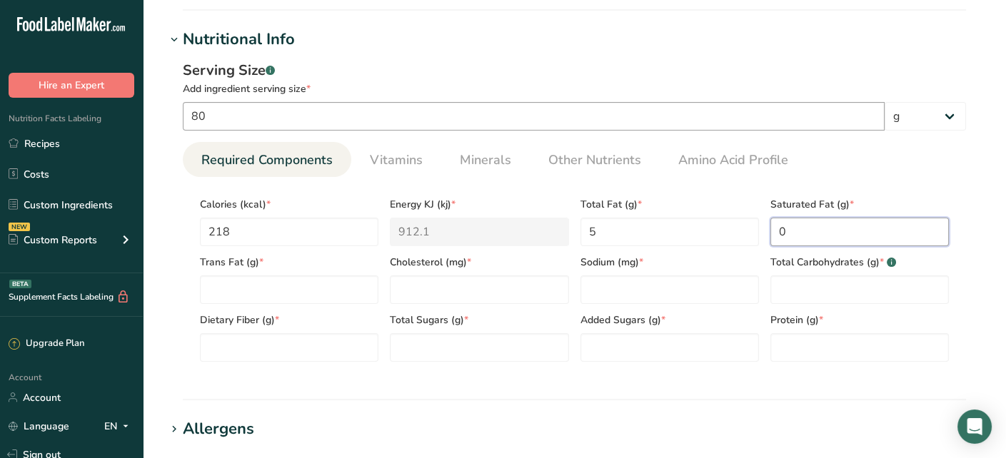
type Fat "0"
type input "0"
type Carbohydrates "2.9"
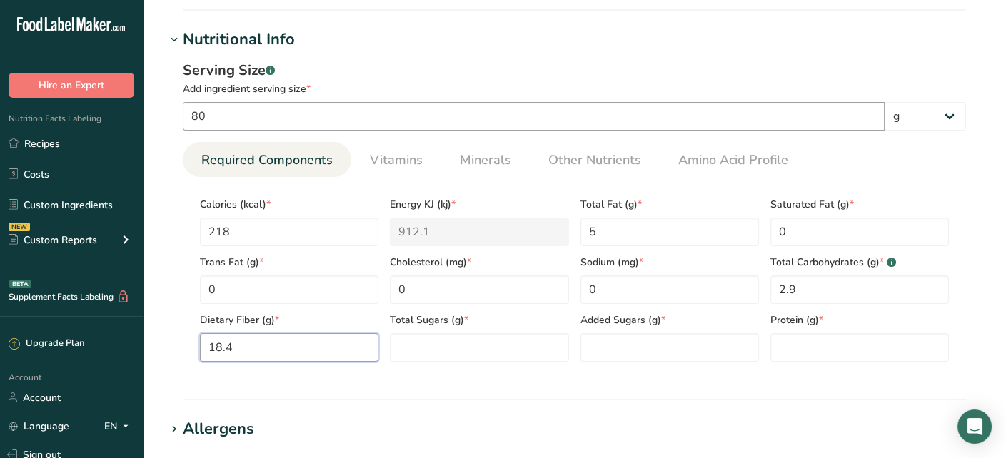
type Fiber "18.4"
type Sugars "0"
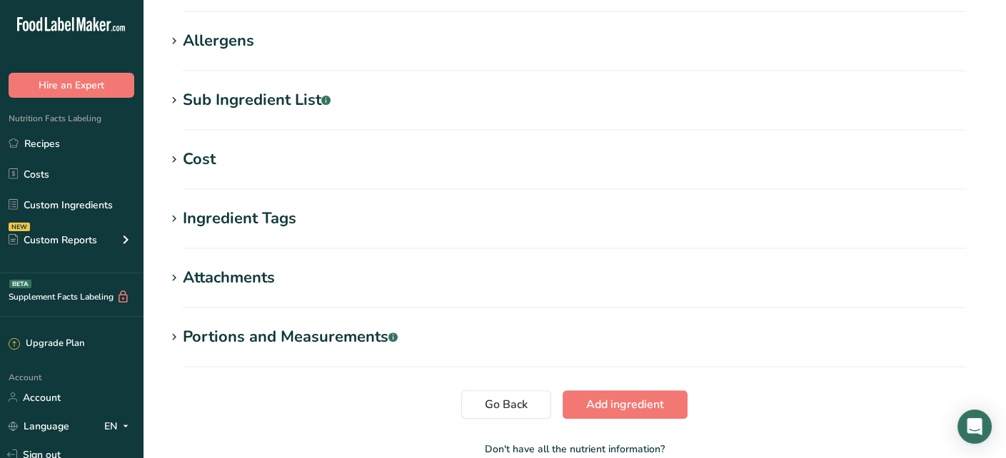
scroll to position [996, 0]
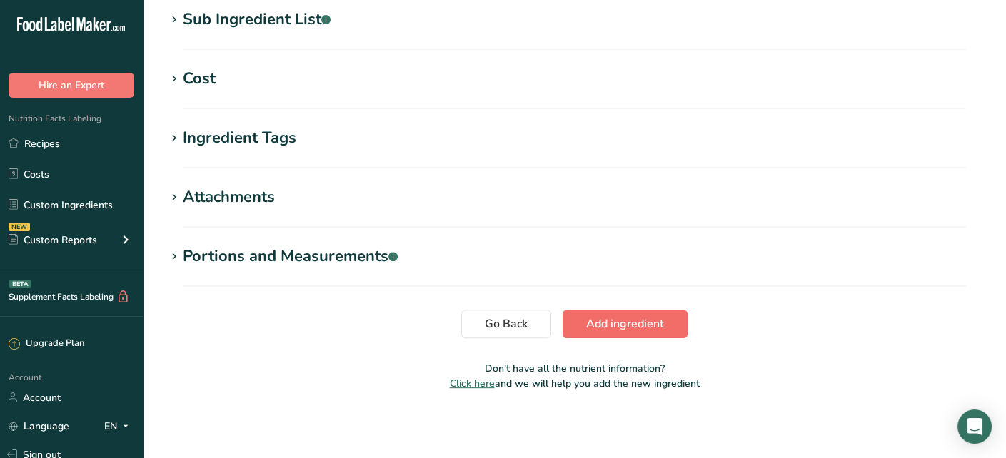
type input "22"
click at [613, 329] on span "Add ingredient" at bounding box center [625, 324] width 78 height 17
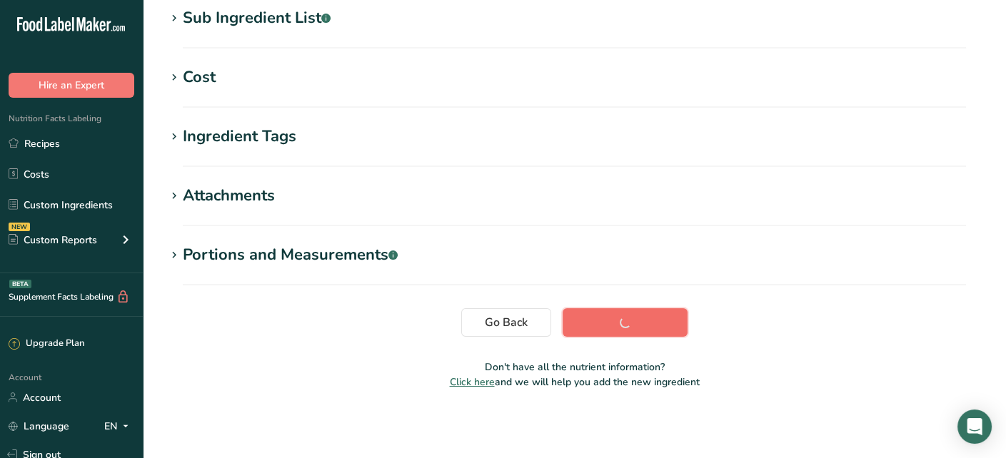
scroll to position [296, 0]
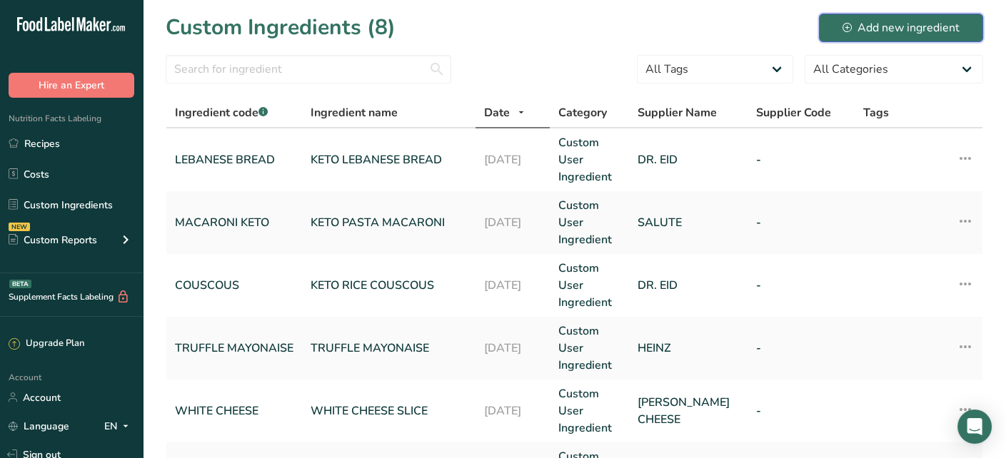
click at [864, 36] on div "Add new ingredient" at bounding box center [901, 27] width 117 height 17
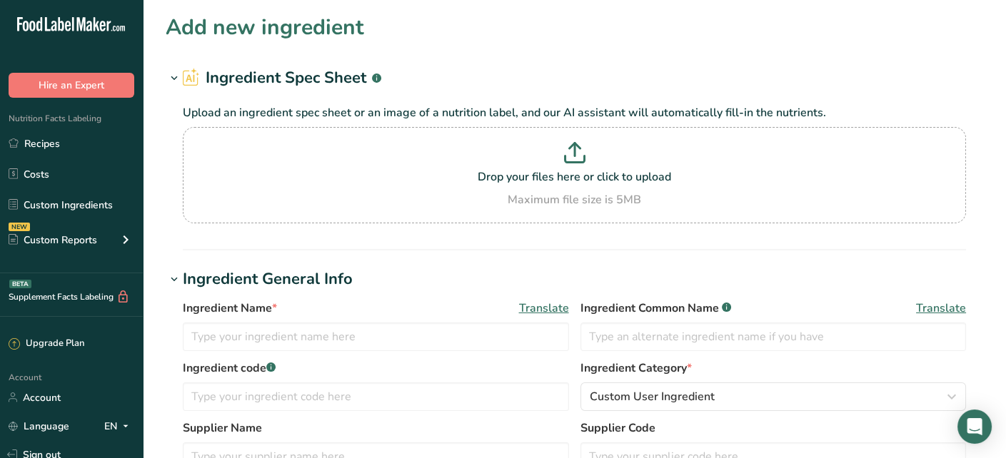
scroll to position [143, 0]
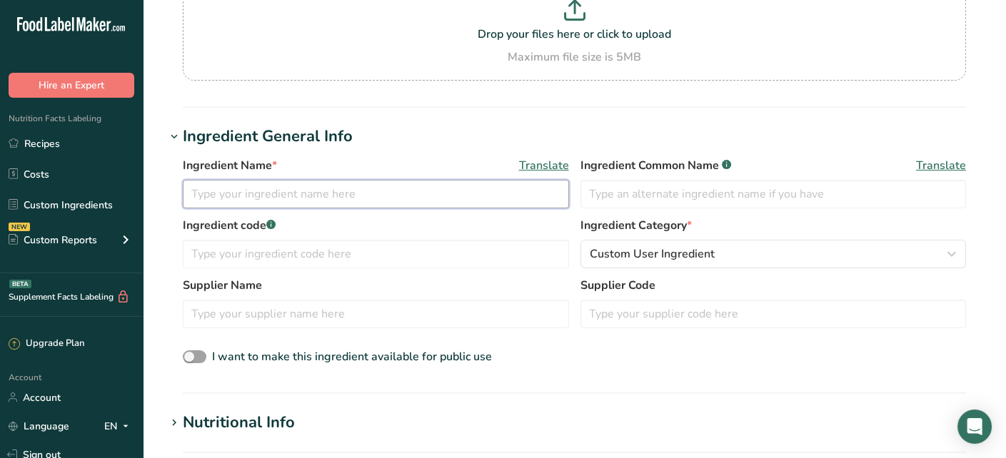
click at [364, 183] on input "text" at bounding box center [376, 194] width 386 height 29
type input "KETO BURGER BREAD"
type input "BURGER BREAD"
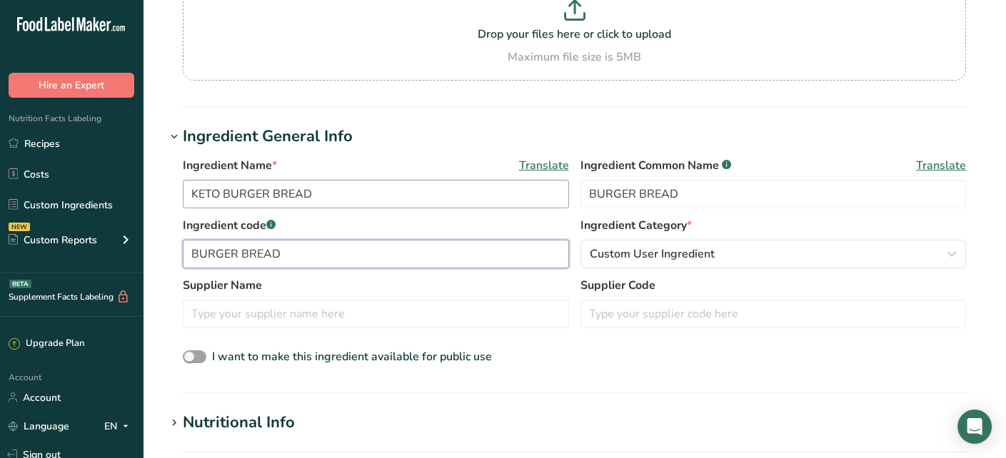
type input "BURGER BREAD"
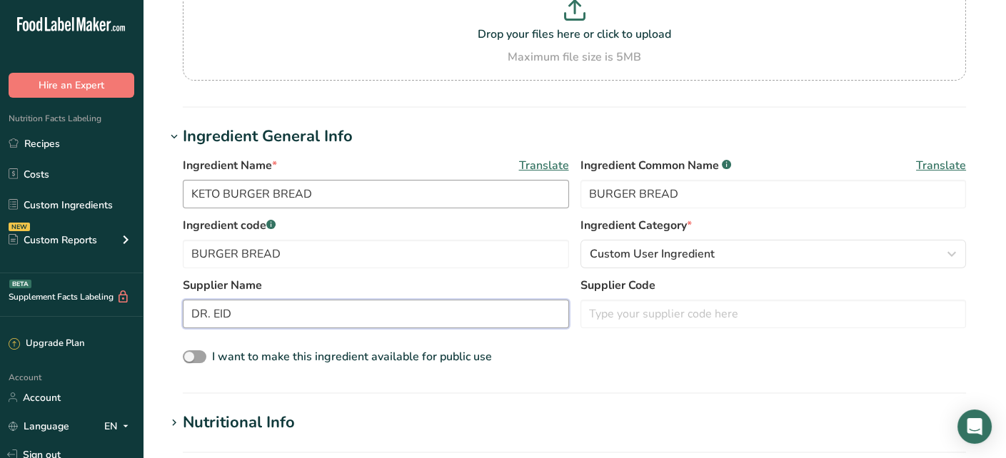
type input "DR. EID"
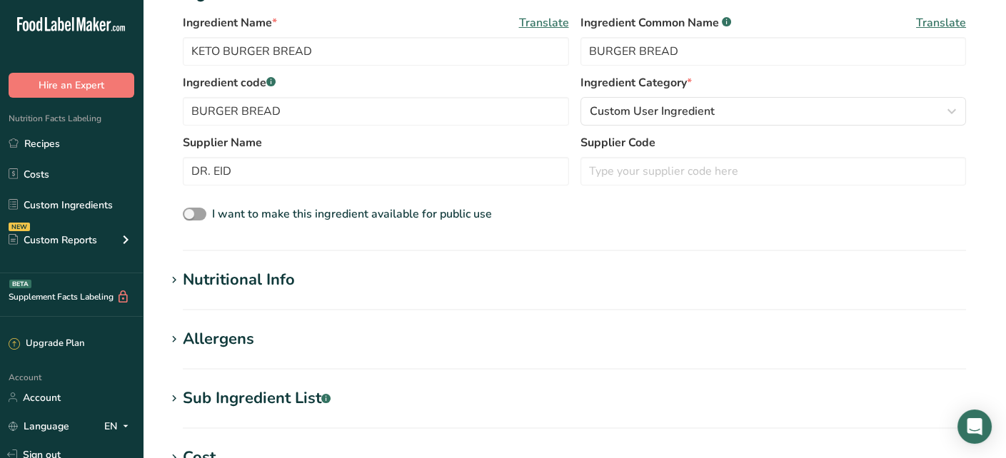
click at [265, 281] on div "Nutritional Info" at bounding box center [239, 281] width 112 height 24
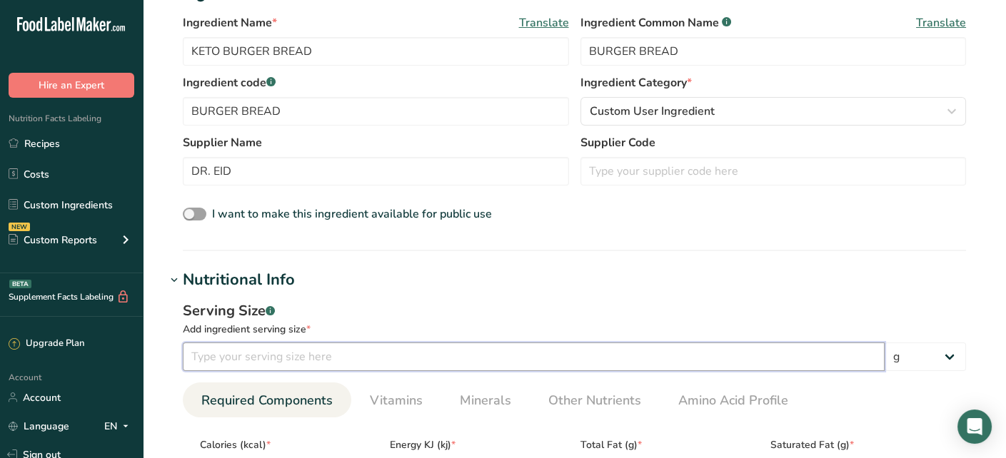
click at [301, 347] on input "number" at bounding box center [534, 357] width 702 height 29
type input "80"
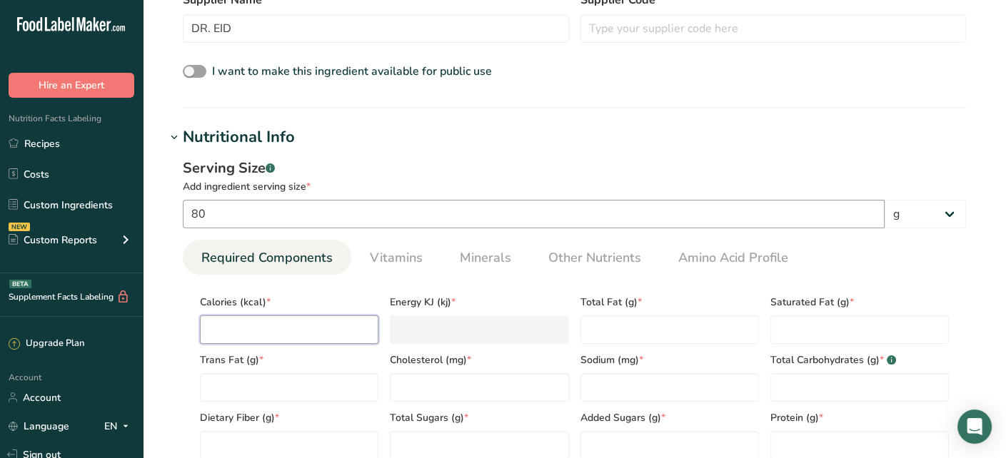
type input "2"
type KJ "8.4"
type input "21"
type KJ "87.9"
type input "2118"
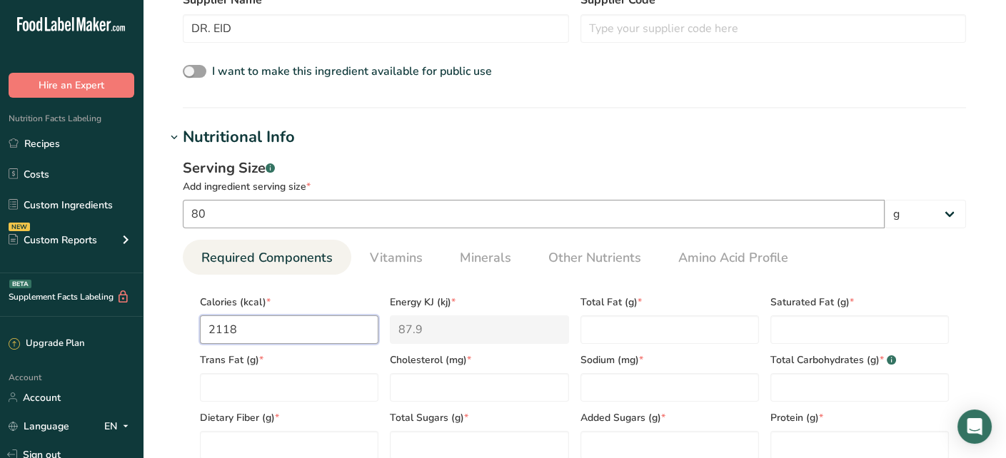
type KJ "8861.7"
type input "21188"
type KJ "88650.6"
type input "2118"
type KJ "8861.7"
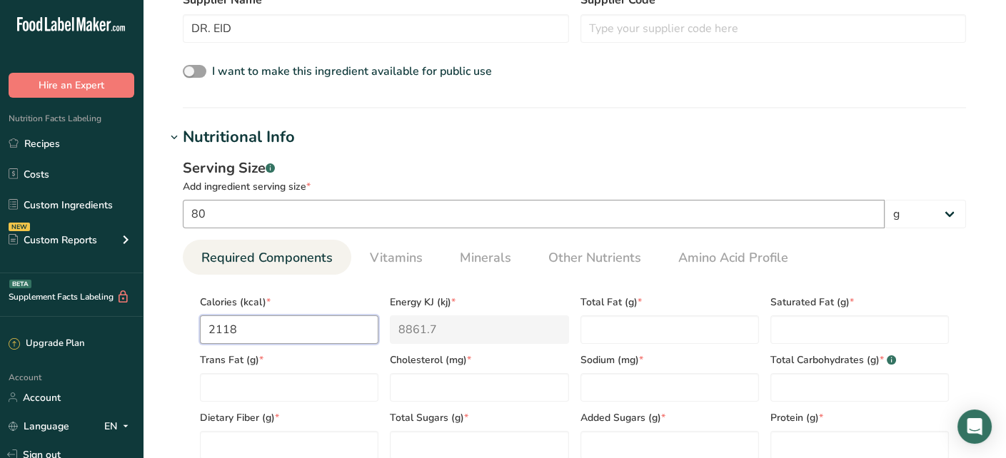
type input "211"
type KJ "882.8"
type input "21"
type KJ "87.9"
type input "218"
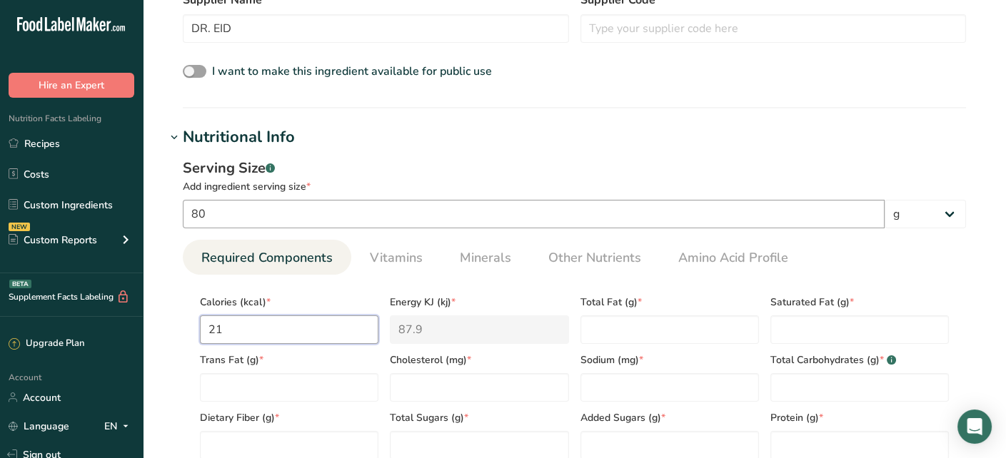
type KJ "912.1"
type input "218"
type Fat "5"
type Fat "0"
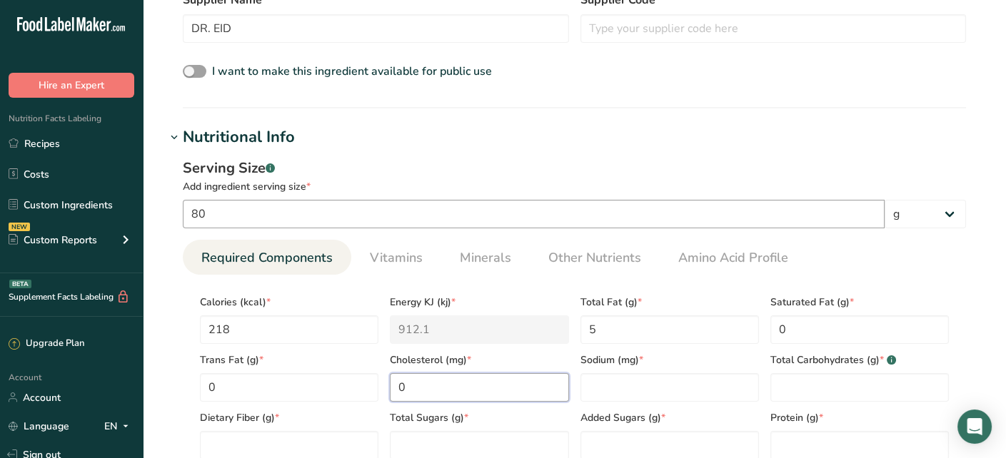
type input "0"
type Carbohydrates "2.9"
type Fiber "0"
type Sugars "0"
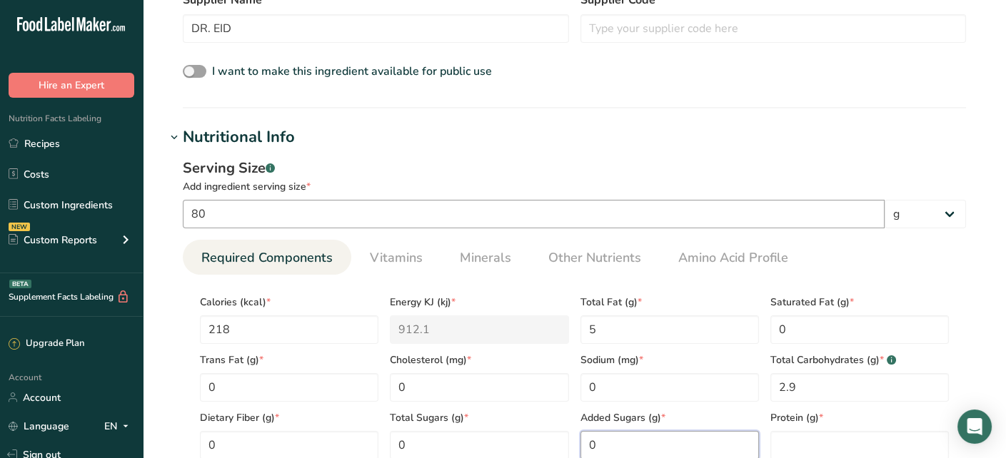
type Sugars "0"
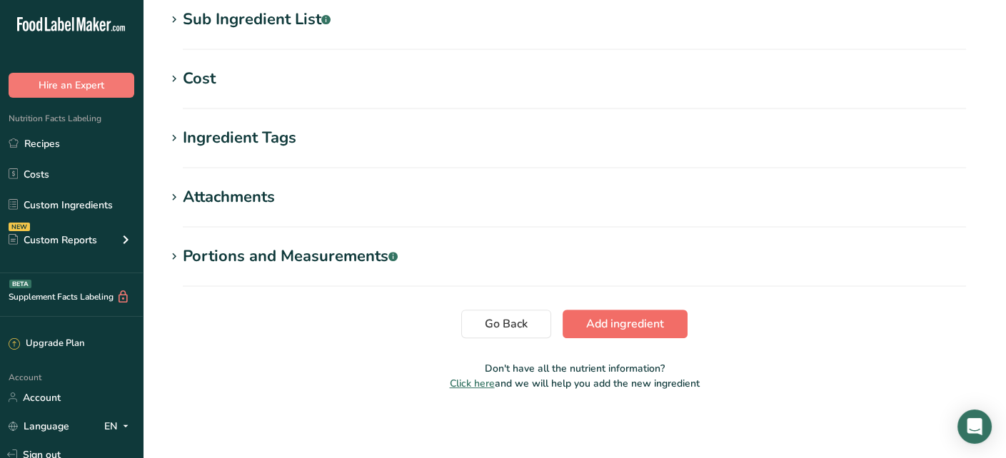
type input "22"
click at [630, 326] on span "Add ingredient" at bounding box center [625, 324] width 78 height 17
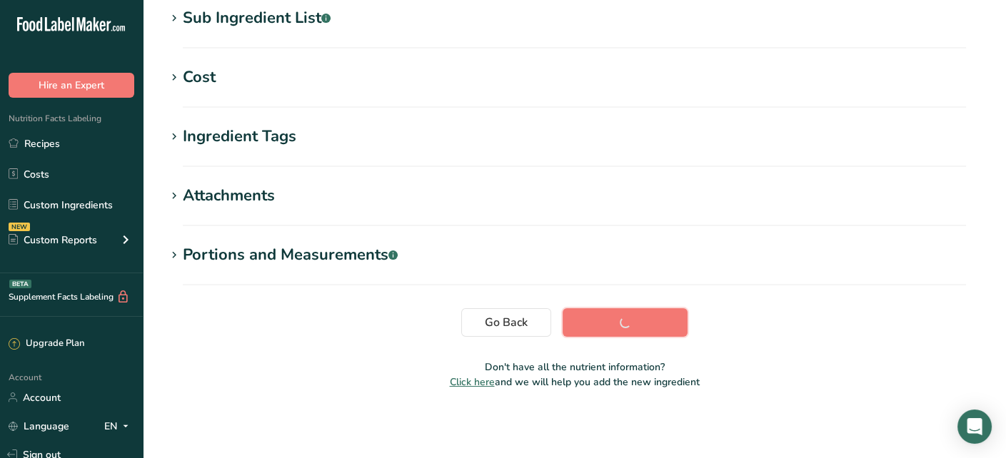
scroll to position [296, 0]
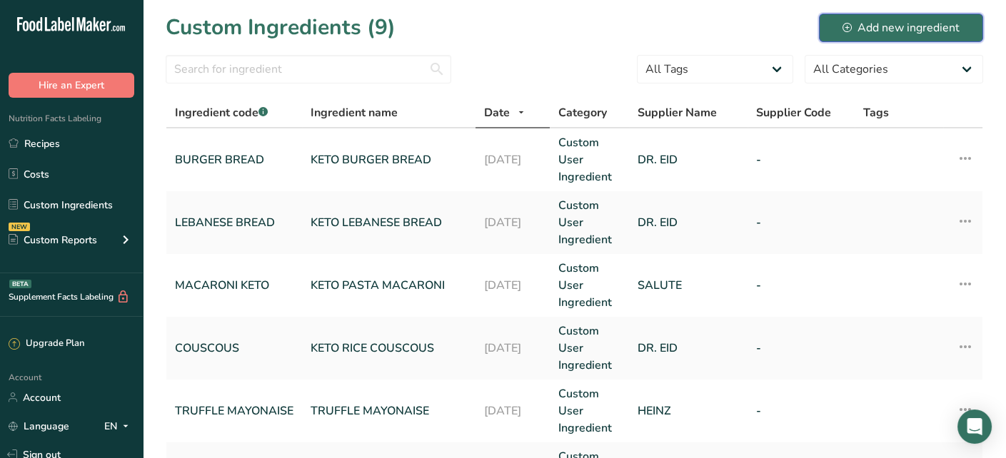
click at [873, 28] on div "Add new ingredient" at bounding box center [901, 27] width 117 height 17
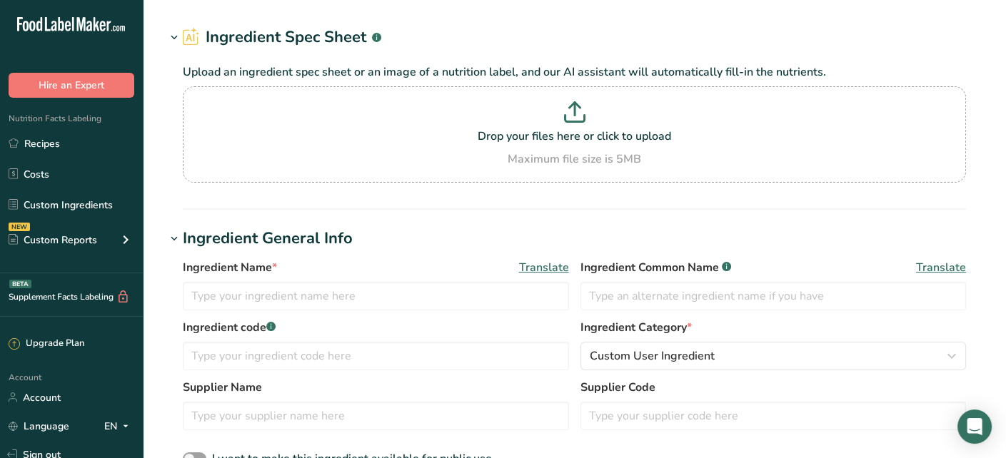
scroll to position [143, 0]
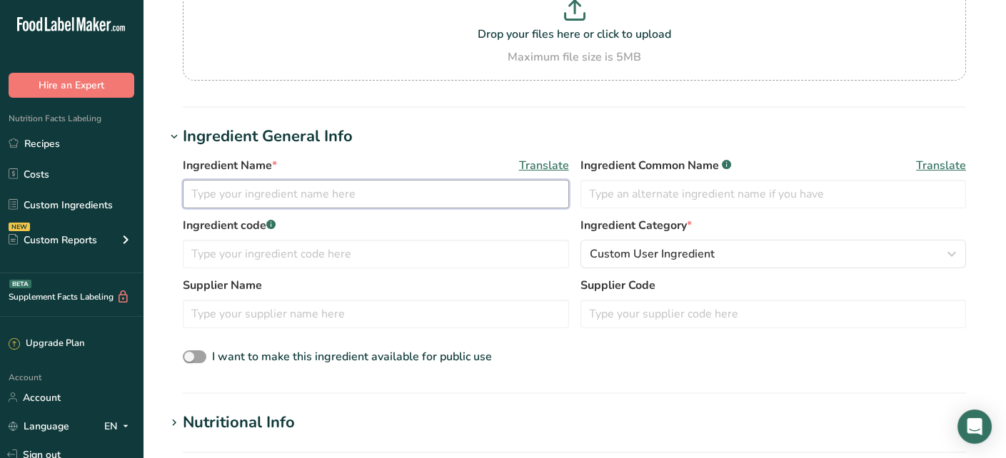
click at [388, 193] on input "text" at bounding box center [376, 194] width 386 height 29
type input "KETO SANDWICH BREAD"
type input "SANDWICH BREAD"
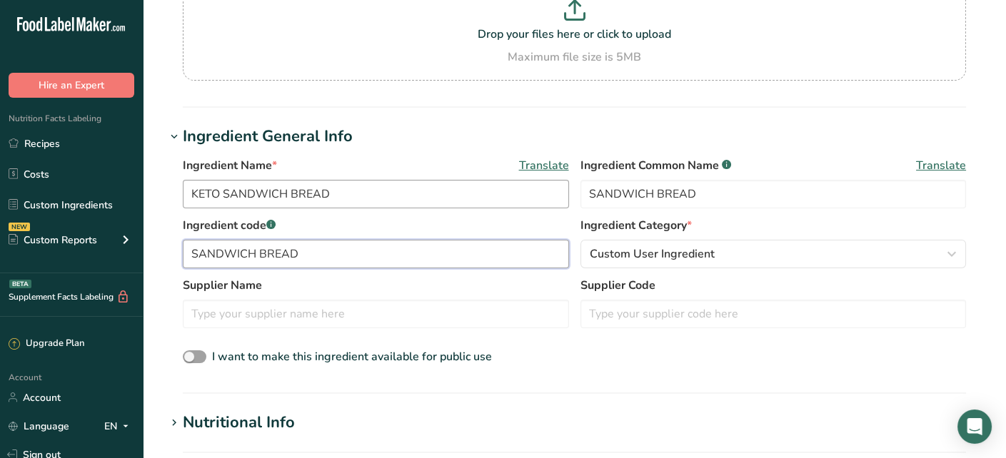
type input "SANDWICH BREAD"
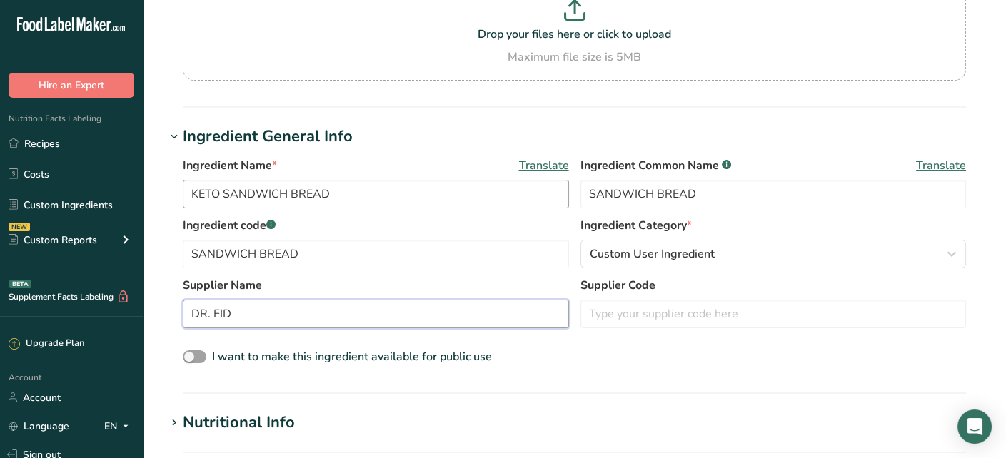
type input "DR. EID"
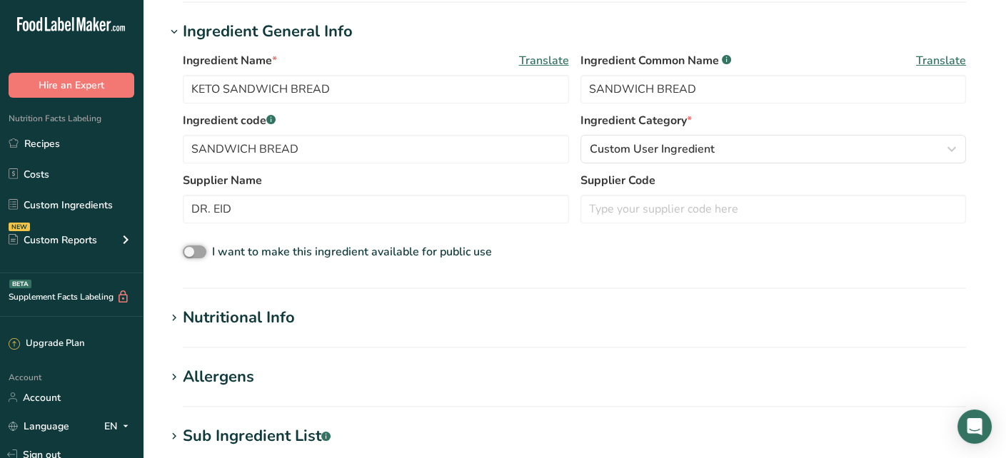
scroll to position [357, 0]
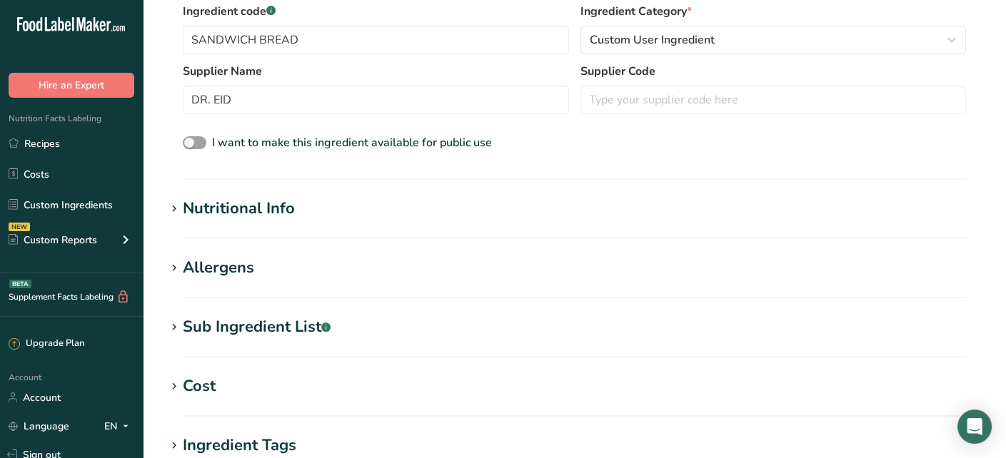
click at [273, 214] on div "Nutritional Info" at bounding box center [239, 209] width 112 height 24
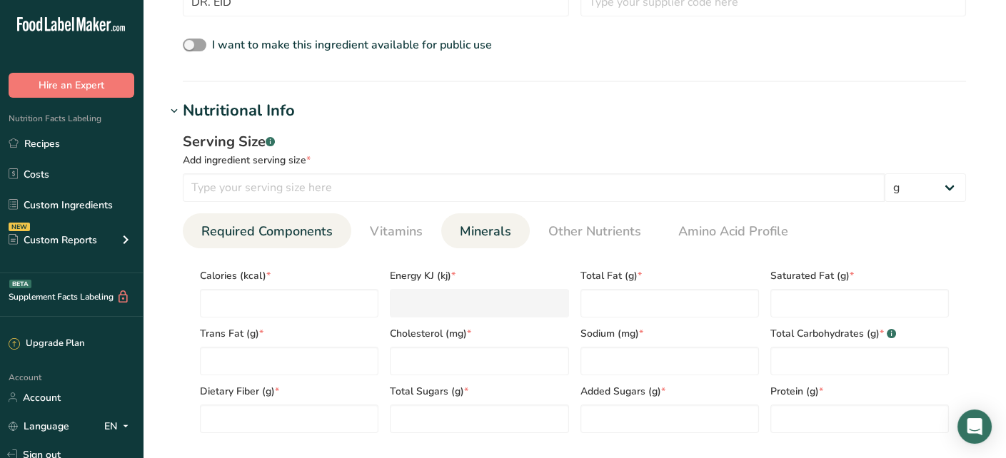
scroll to position [500, 0]
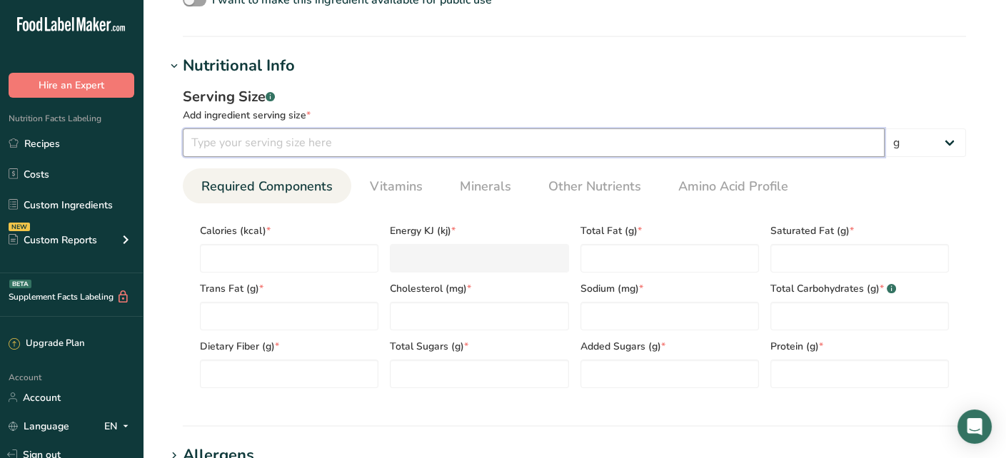
click at [446, 129] on input "number" at bounding box center [534, 143] width 702 height 29
type input "80"
type input "2"
type KJ "8.4"
type input "21"
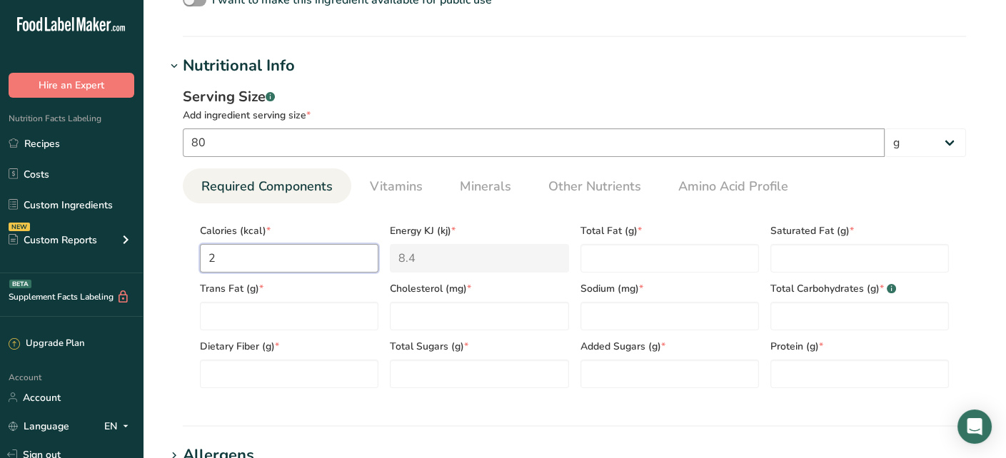
type KJ "87.9"
type input "218"
type KJ "912.1"
type input "218"
type Fat "5"
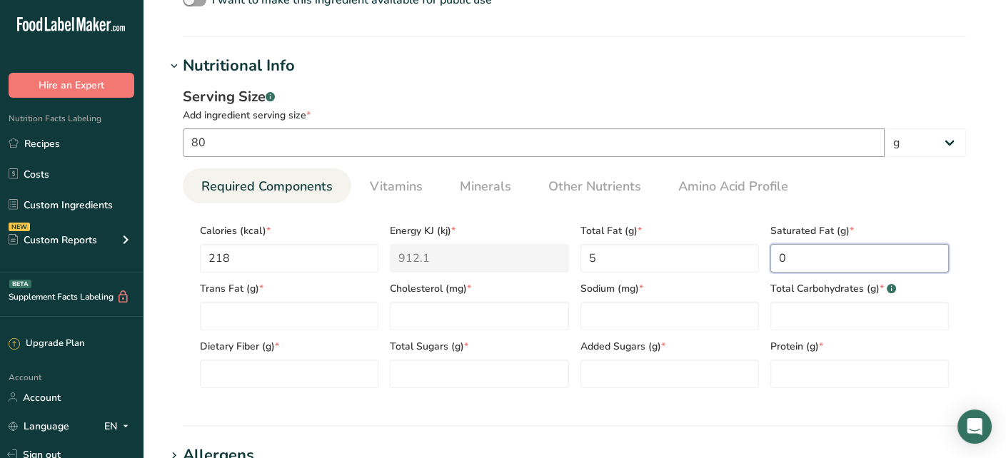
type Fat "0"
type input "0"
type Carbohydrates "2.9"
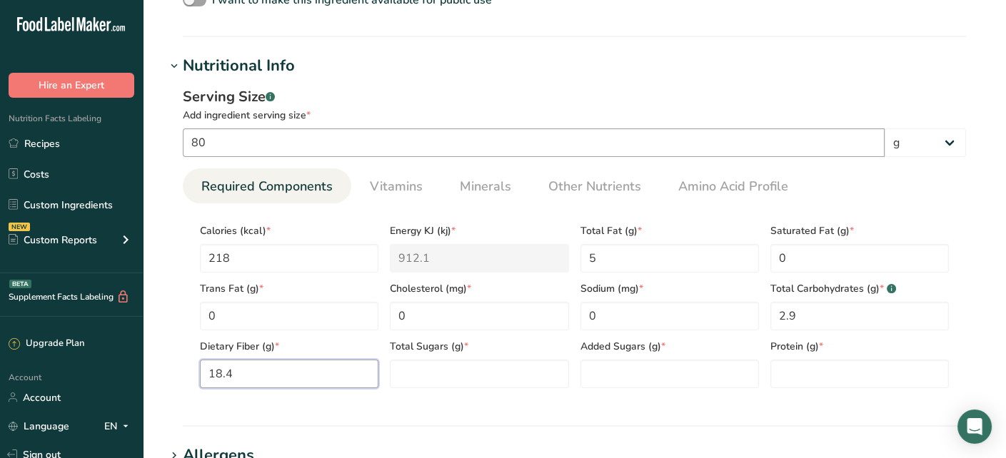
type Fiber "18.4"
type Sugars "0"
type input "22"
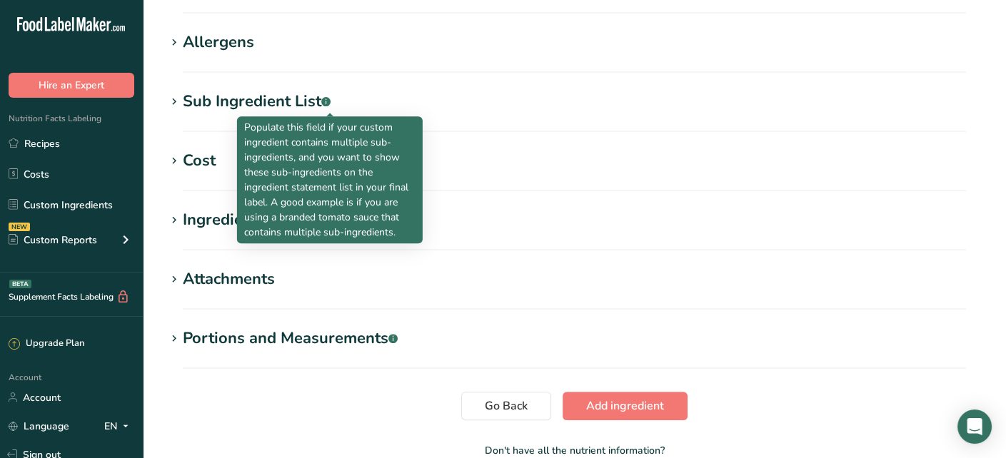
scroll to position [996, 0]
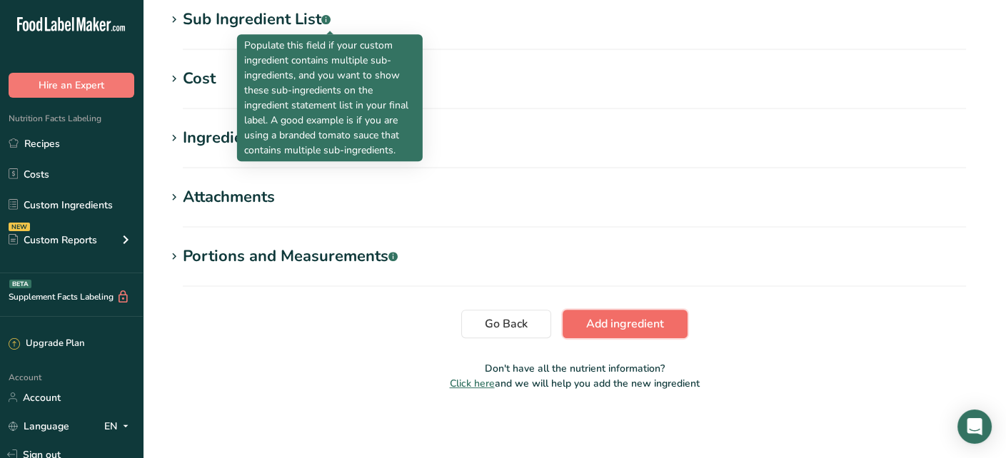
click at [633, 335] on button "Add ingredient" at bounding box center [625, 324] width 125 height 29
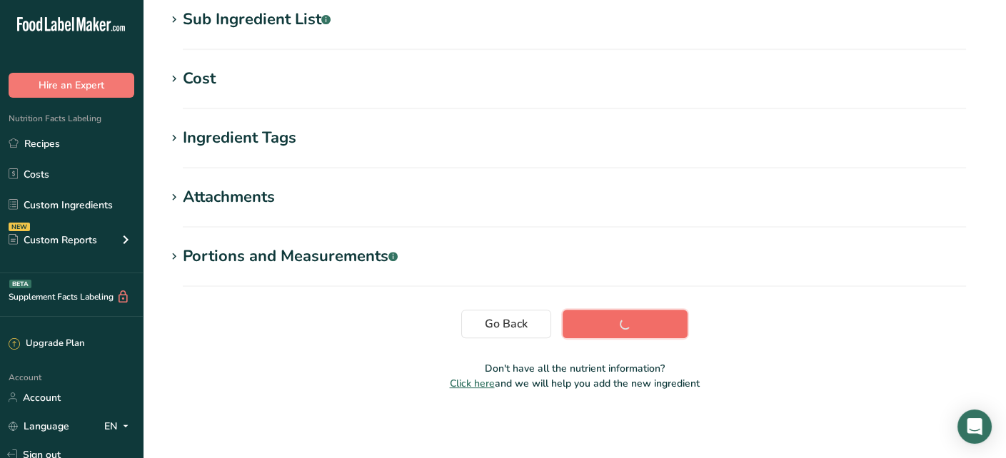
scroll to position [296, 0]
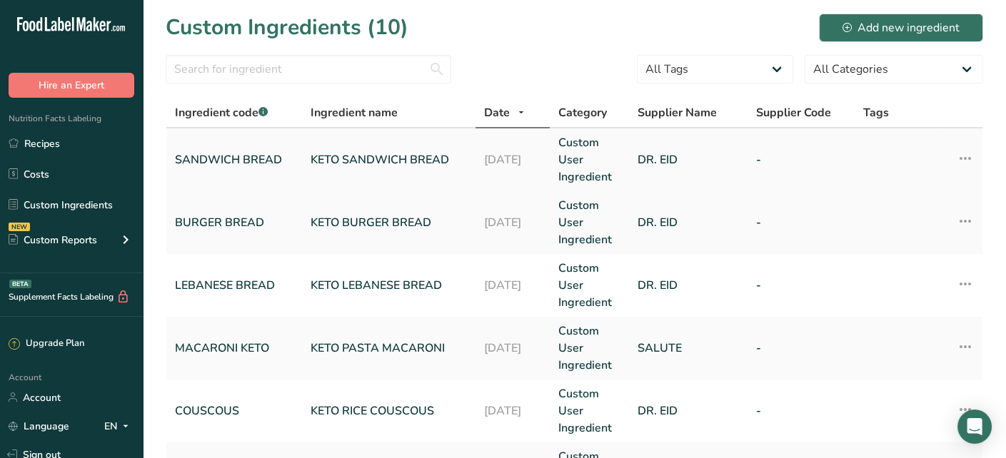
click at [965, 157] on icon at bounding box center [965, 159] width 17 height 26
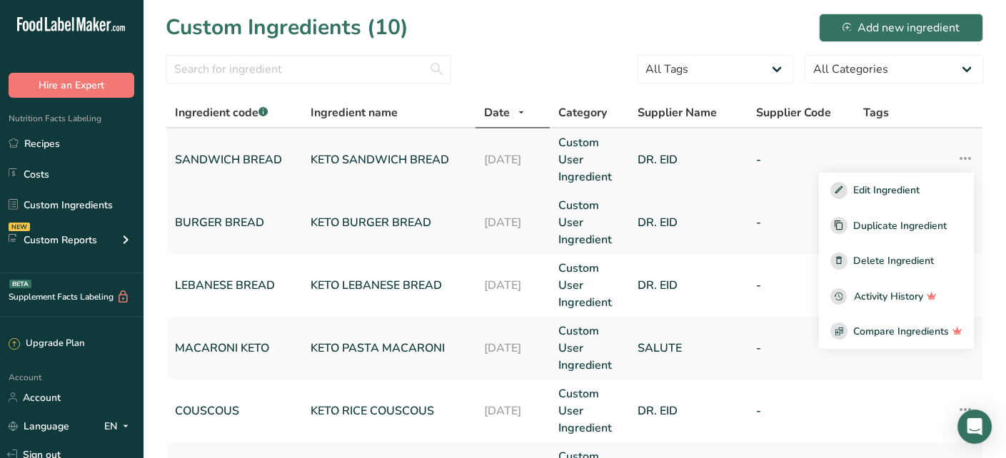
click at [873, 140] on td at bounding box center [899, 160] width 89 height 63
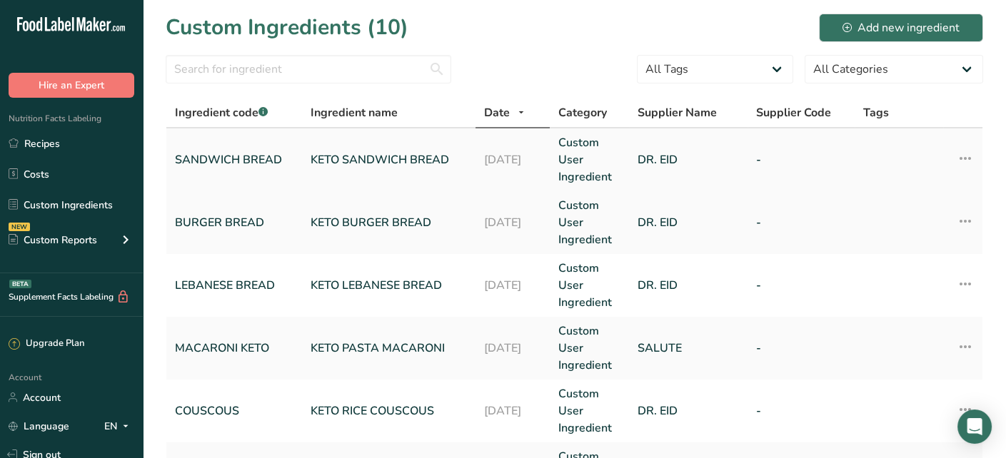
click at [877, 131] on td at bounding box center [899, 160] width 89 height 63
click at [863, 151] on td at bounding box center [899, 160] width 89 height 63
click at [782, 72] on select "All Tags Source of Antioxidants Prebiotic Effect Source of Omega 3 Plant-based …" at bounding box center [715, 69] width 156 height 29
click at [638, 55] on select "All Tags Source of Antioxidants Prebiotic Effect Source of Omega 3 Plant-based …" at bounding box center [715, 69] width 156 height 29
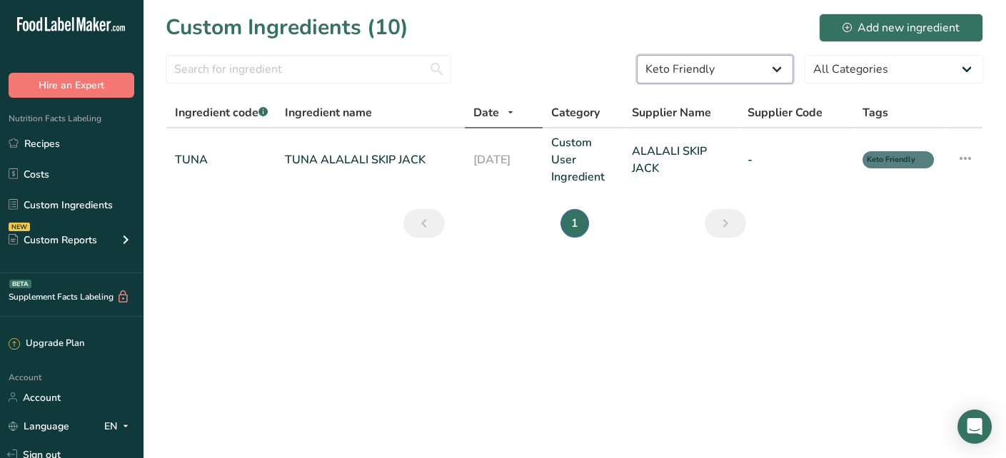
click at [679, 71] on select "All Tags Source of Antioxidants Prebiotic Effect Source of Omega 3 Plant-based …" at bounding box center [715, 69] width 156 height 29
select select "-1"
click at [638, 55] on select "All Tags Source of Antioxidants Prebiotic Effect Source of Omega 3 Plant-based …" at bounding box center [715, 69] width 156 height 29
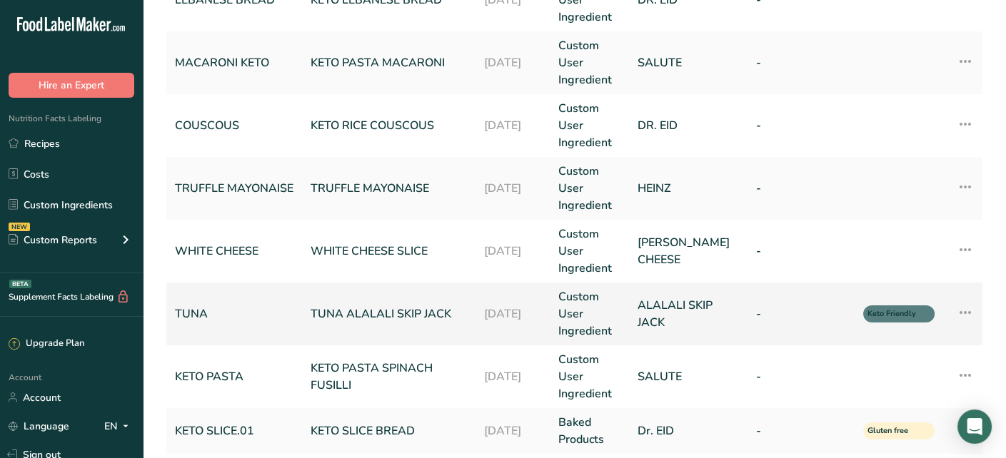
scroll to position [395, 0]
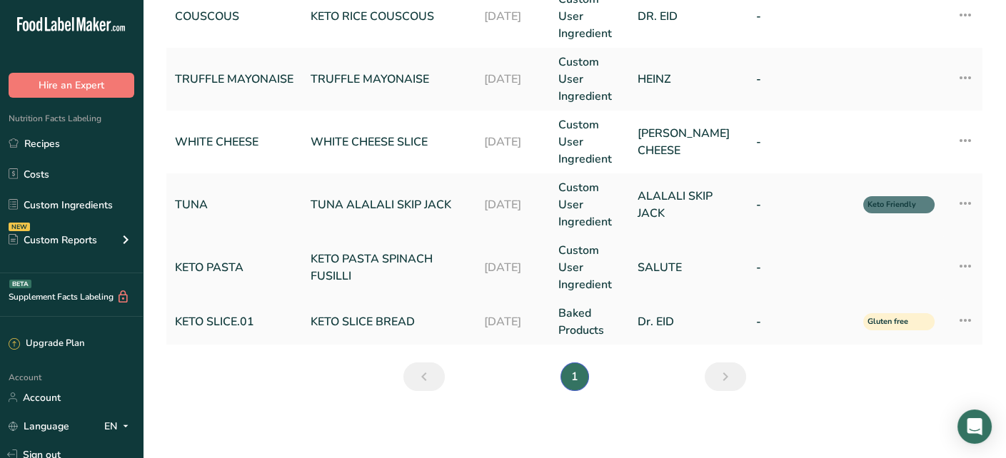
click at [899, 284] on td at bounding box center [899, 267] width 89 height 63
click at [701, 274] on link "SALUTE" at bounding box center [689, 267] width 102 height 17
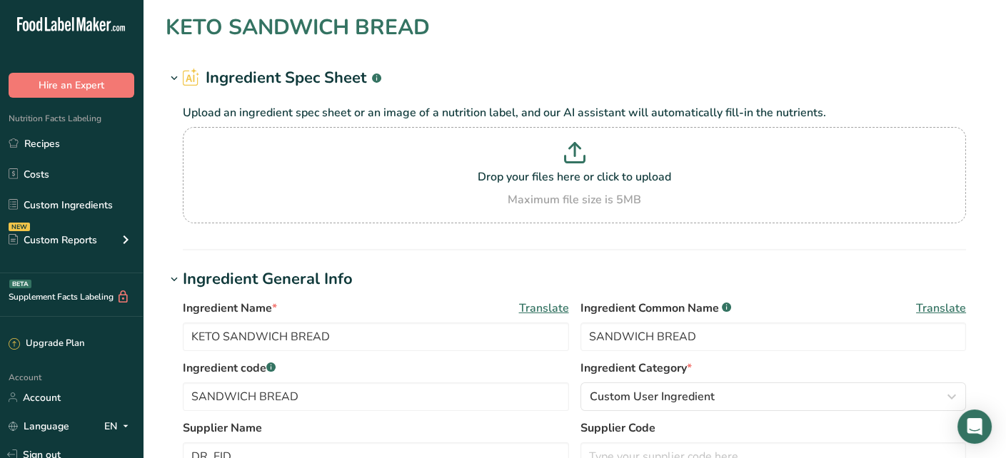
type input "KETO PASTA SPINACH FUSILLI"
type input "KETO PASTA"
type input "SALUTE"
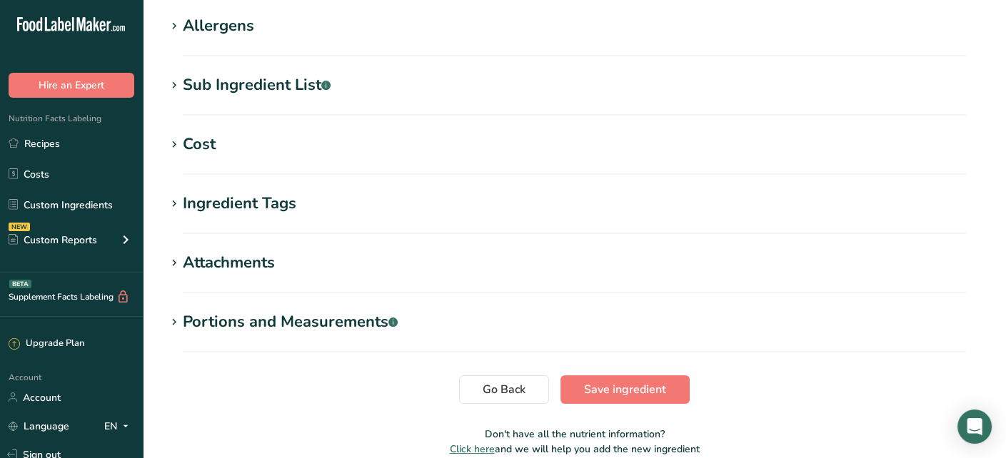
scroll to position [571, 0]
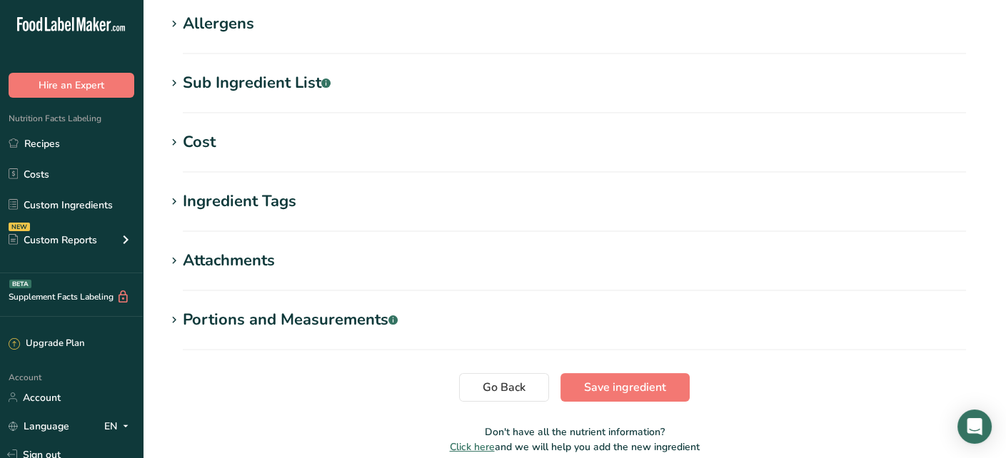
click at [239, 191] on div "Ingredient Tags" at bounding box center [240, 202] width 114 height 24
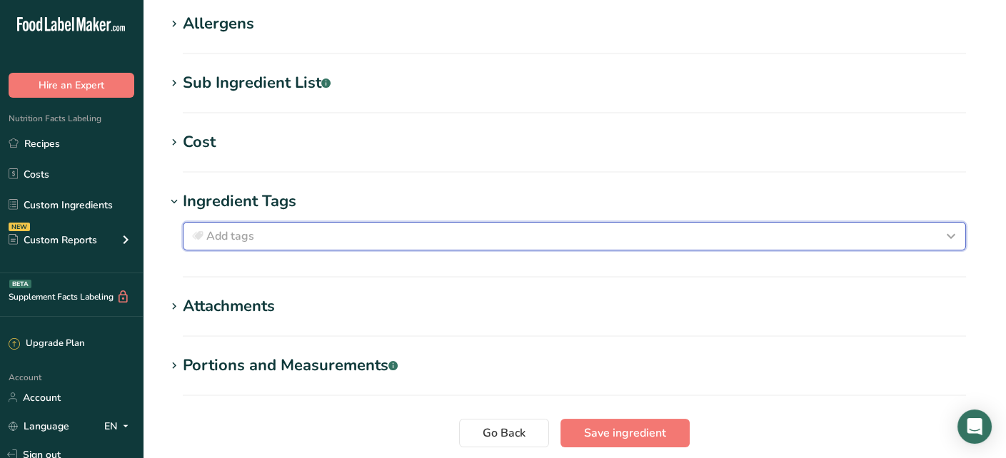
click at [346, 239] on div "Add tags" at bounding box center [574, 236] width 771 height 17
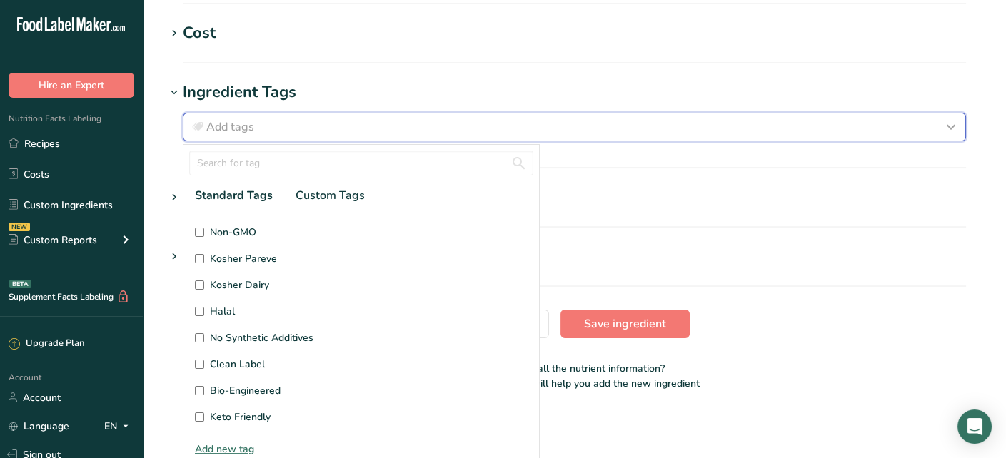
scroll to position [681, 0]
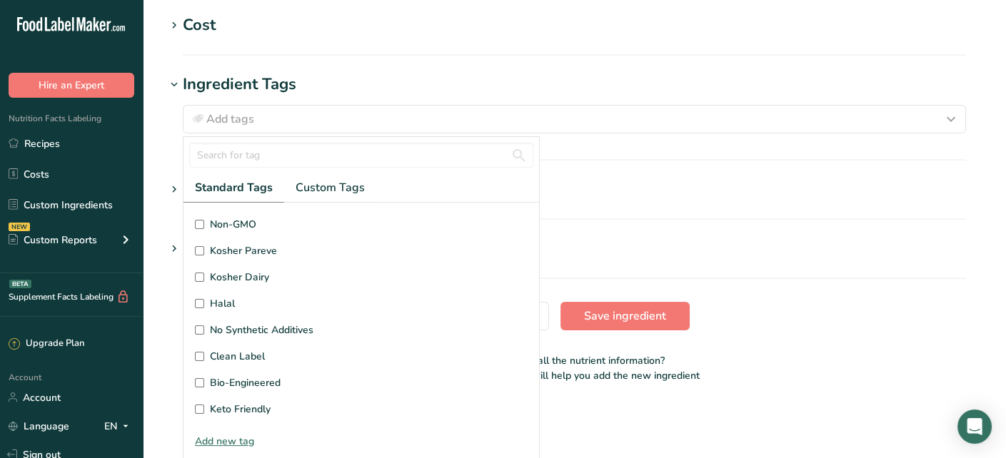
drag, startPoint x: 221, startPoint y: 421, endPoint x: 217, endPoint y: 440, distance: 19.1
click at [217, 440] on div "Standard Tags Custom Tags Source of Antioxidants Prebiotic Effect Source of Ome…" at bounding box center [362, 293] width 356 height 312
click at [206, 403] on label "Keto Friendly" at bounding box center [361, 409] width 333 height 15
click at [204, 405] on input "Keto Friendly" at bounding box center [199, 409] width 9 height 9
checkbox input "true"
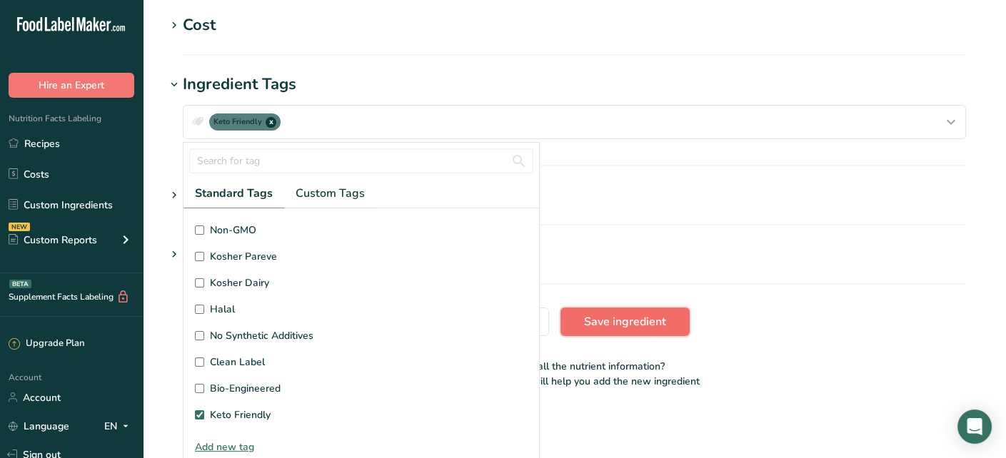
click at [656, 314] on span "Save ingredient" at bounding box center [625, 322] width 82 height 17
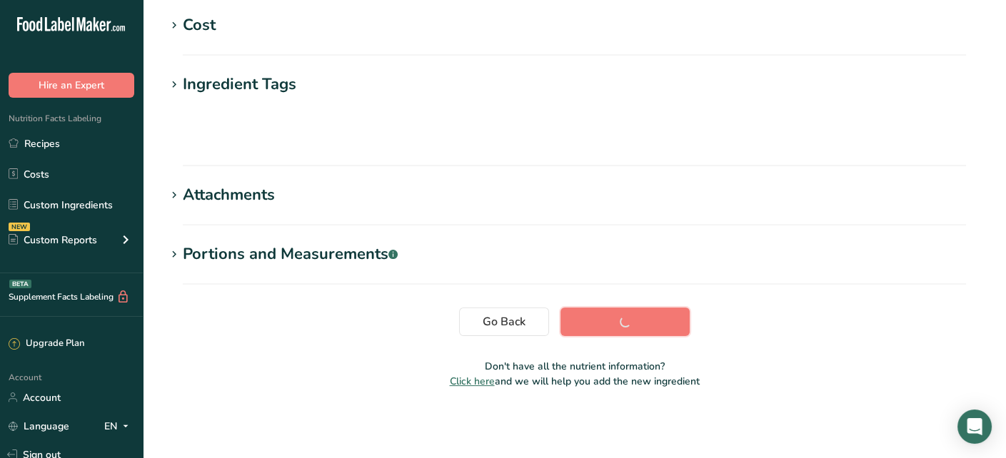
scroll to position [0, 0]
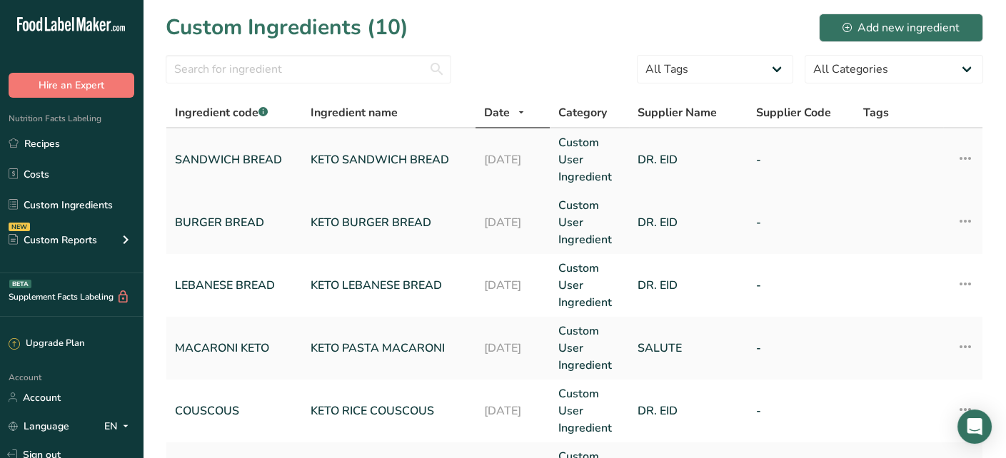
click at [966, 154] on icon at bounding box center [965, 159] width 17 height 26
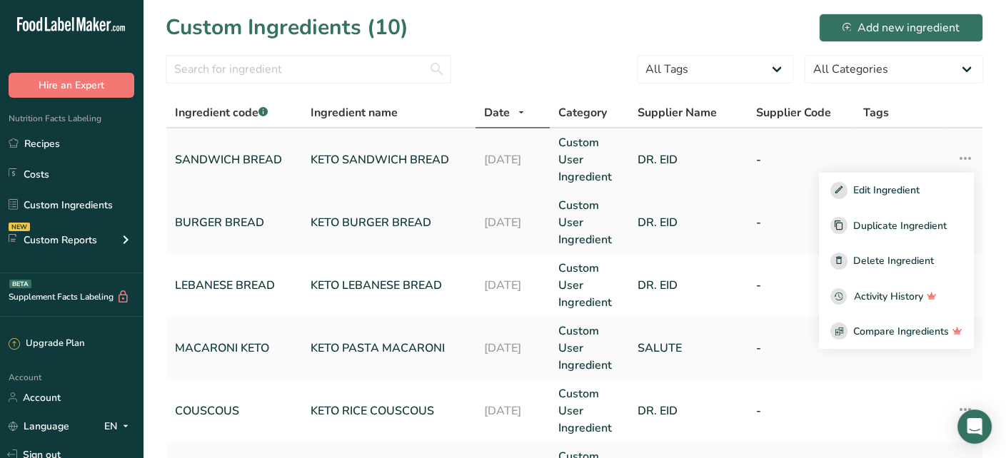
click at [713, 183] on td "DR. EID" at bounding box center [688, 160] width 119 height 63
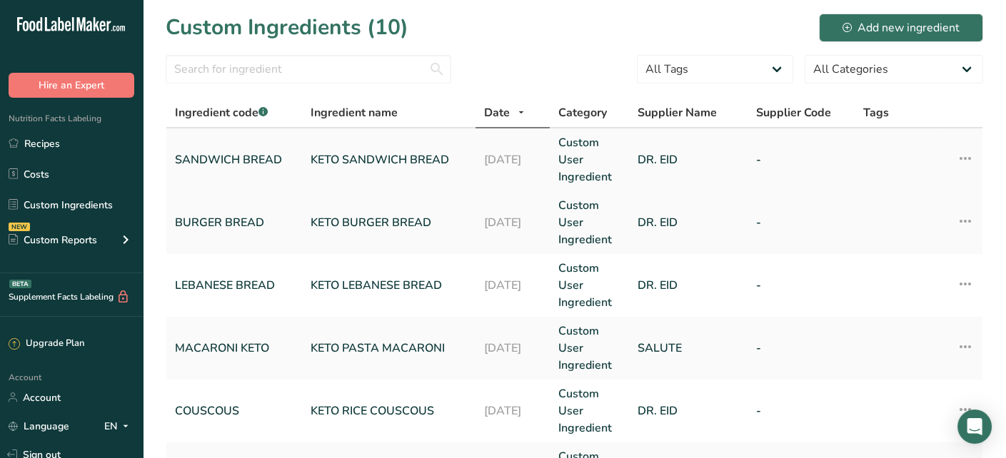
click at [696, 174] on td "DR. EID" at bounding box center [688, 160] width 119 height 63
click at [680, 156] on link "DR. EID" at bounding box center [689, 159] width 102 height 17
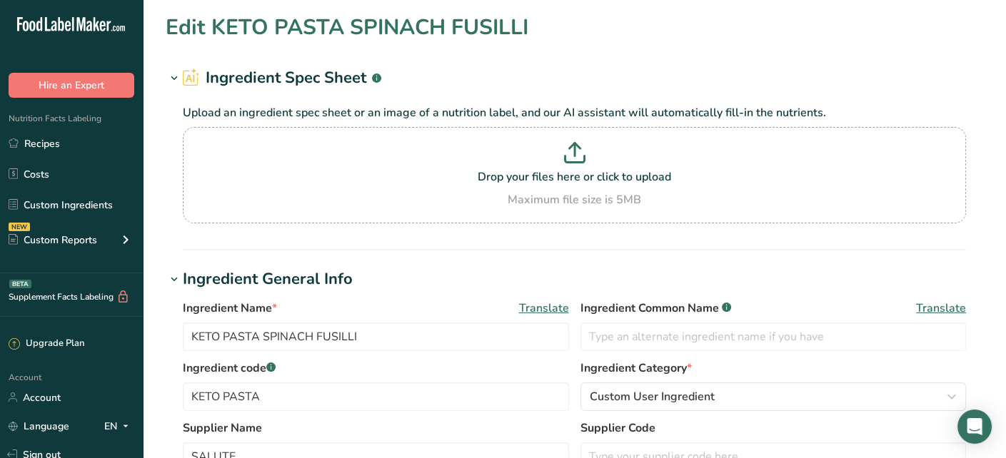
type input "KETO SANDWICH BREAD"
type input "SANDWICH BREAD"
type input "DR. EID"
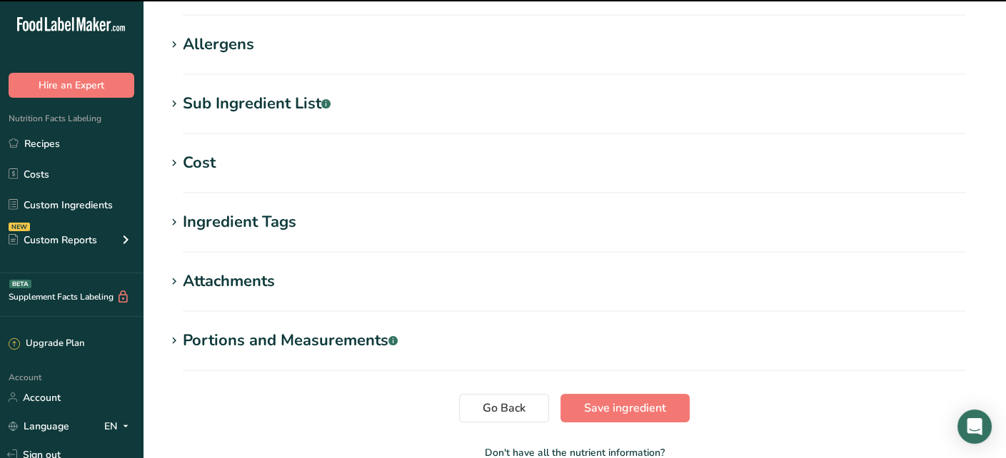
scroll to position [635, 0]
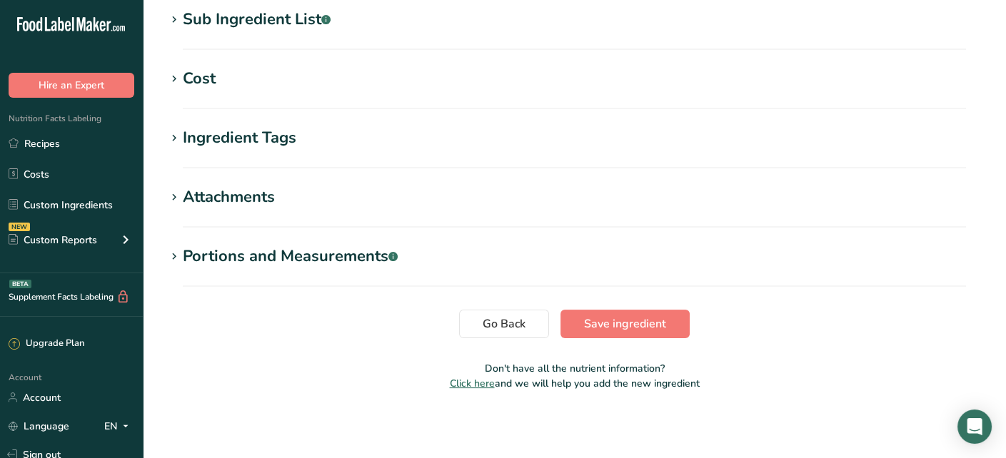
click at [251, 144] on div "Ingredient Tags" at bounding box center [240, 138] width 114 height 24
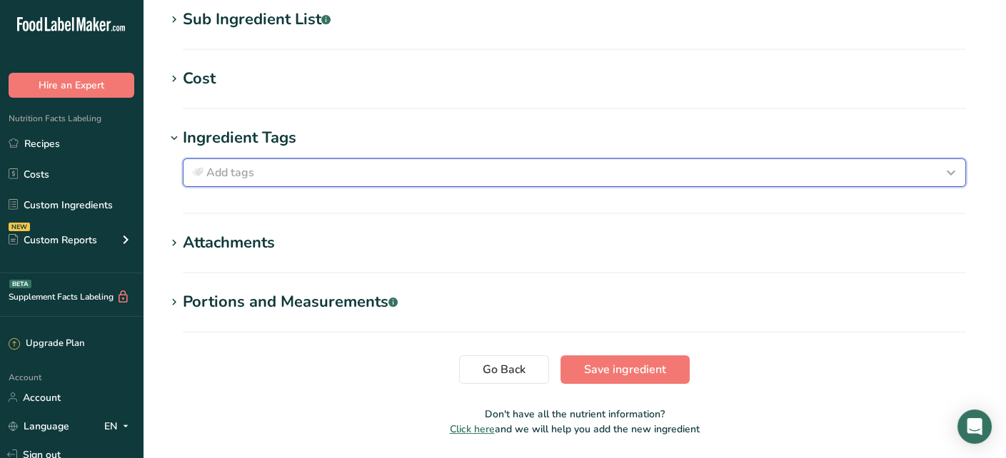
click at [261, 171] on div "Add tags" at bounding box center [574, 172] width 771 height 17
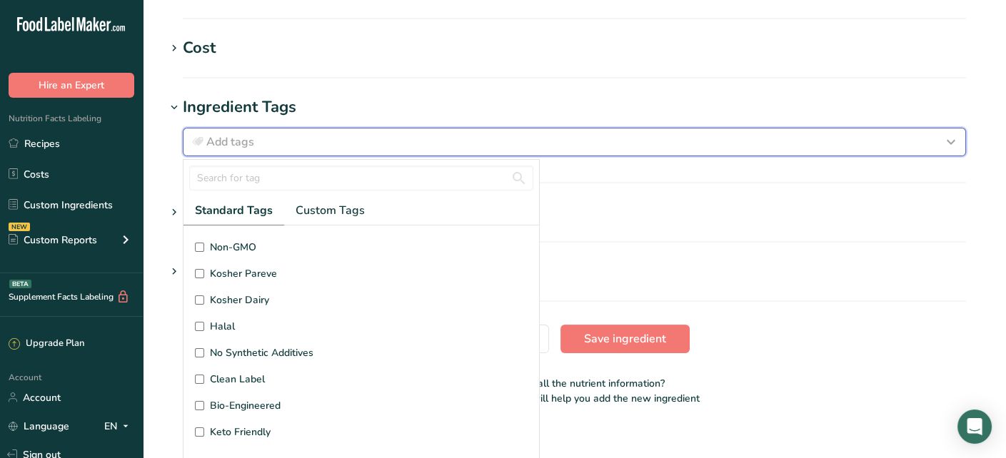
scroll to position [681, 0]
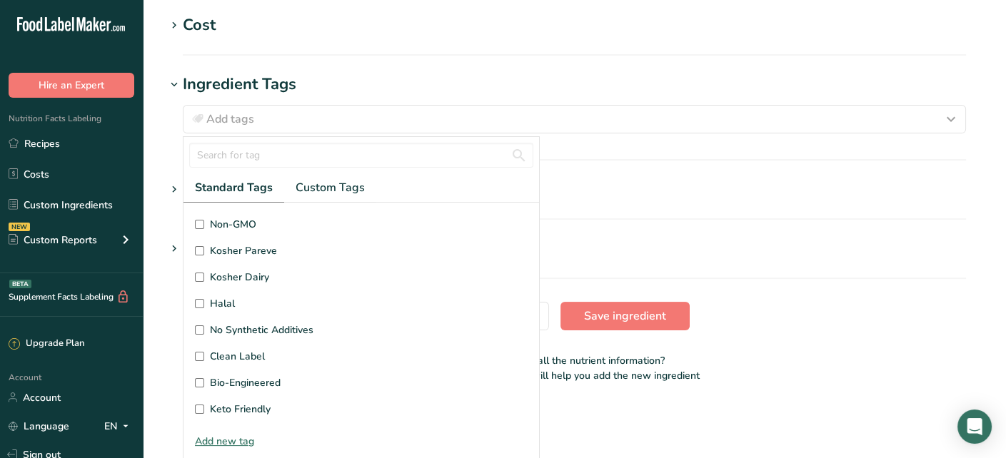
click at [200, 406] on input "Keto Friendly" at bounding box center [199, 409] width 9 height 9
checkbox input "true"
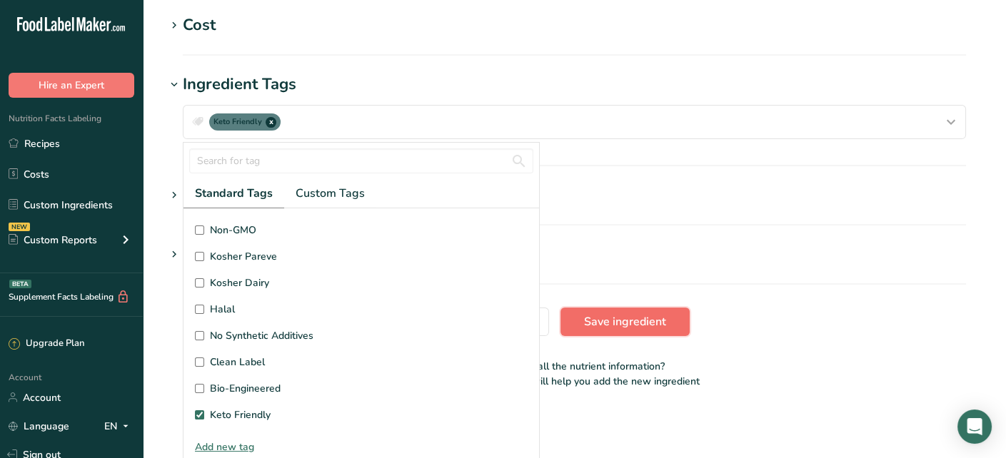
click at [610, 326] on span "Save ingredient" at bounding box center [625, 322] width 82 height 17
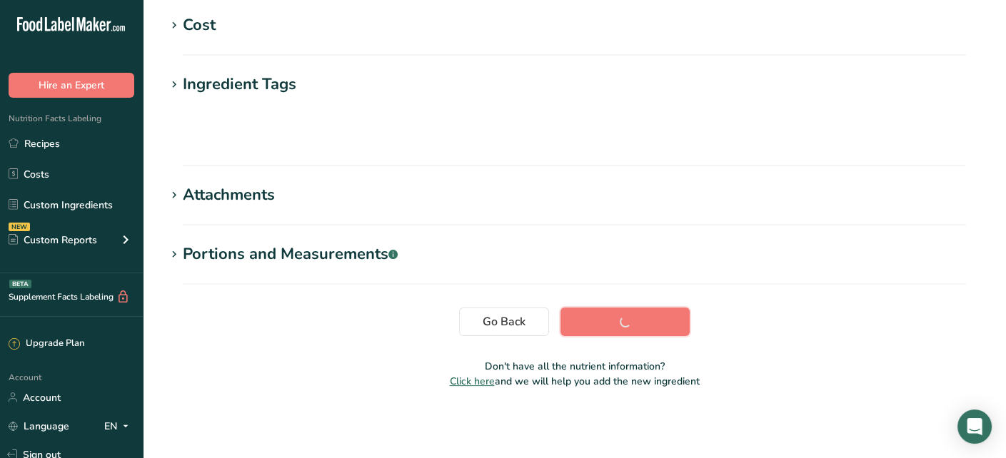
scroll to position [0, 0]
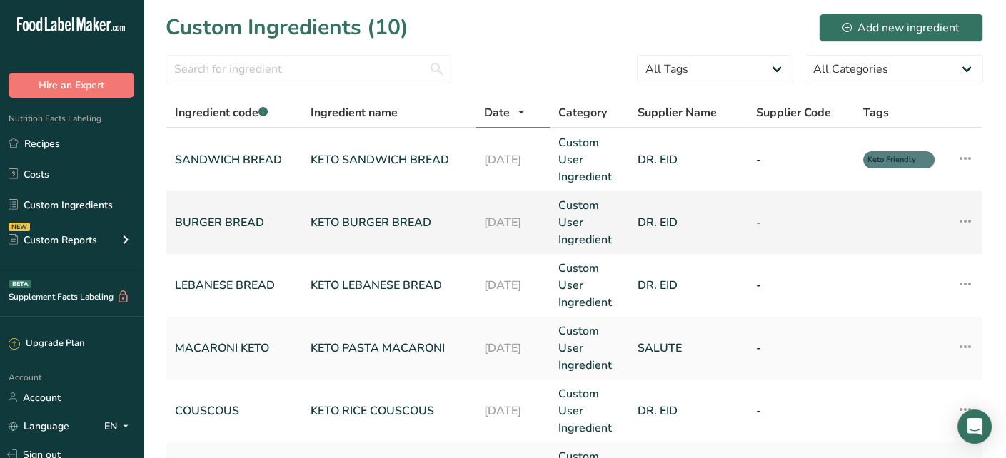
click at [459, 215] on link "KETO BURGER BREAD" at bounding box center [389, 222] width 156 height 17
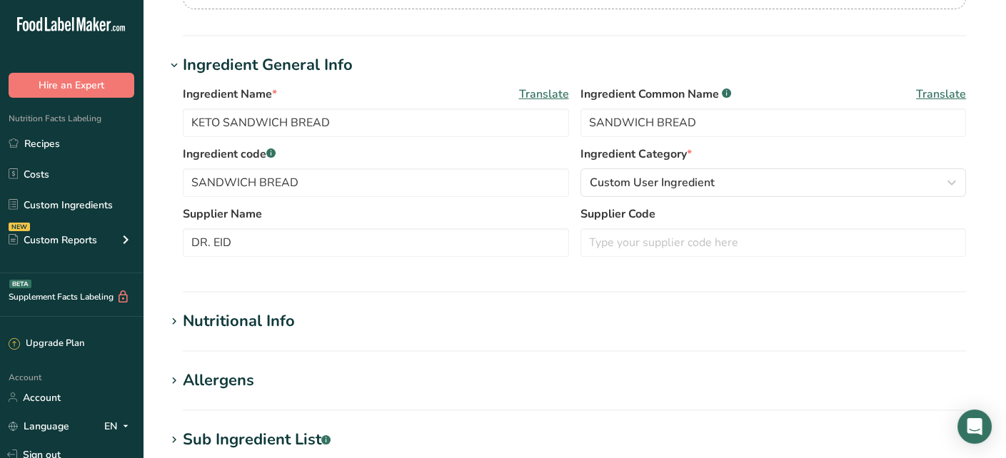
type input "KETO BURGER BREAD"
type input "BURGER BREAD"
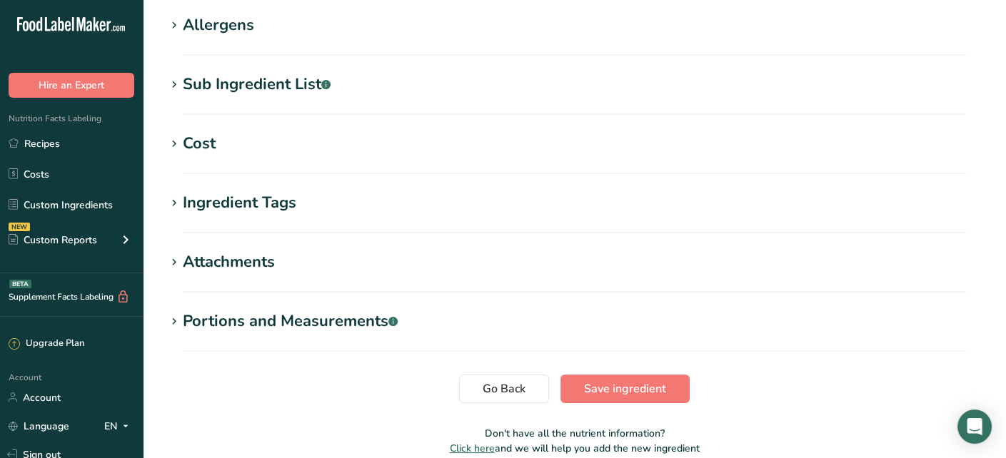
scroll to position [635, 0]
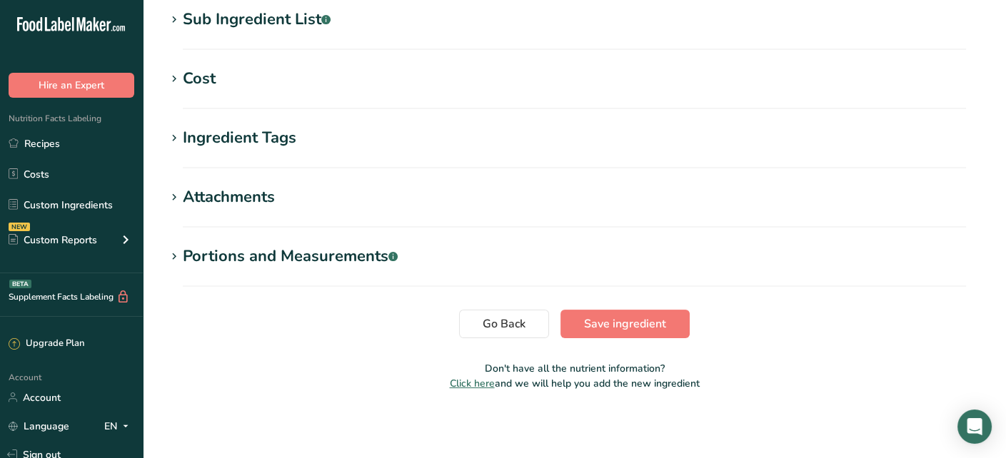
click at [236, 139] on div "Ingredient Tags" at bounding box center [240, 138] width 114 height 24
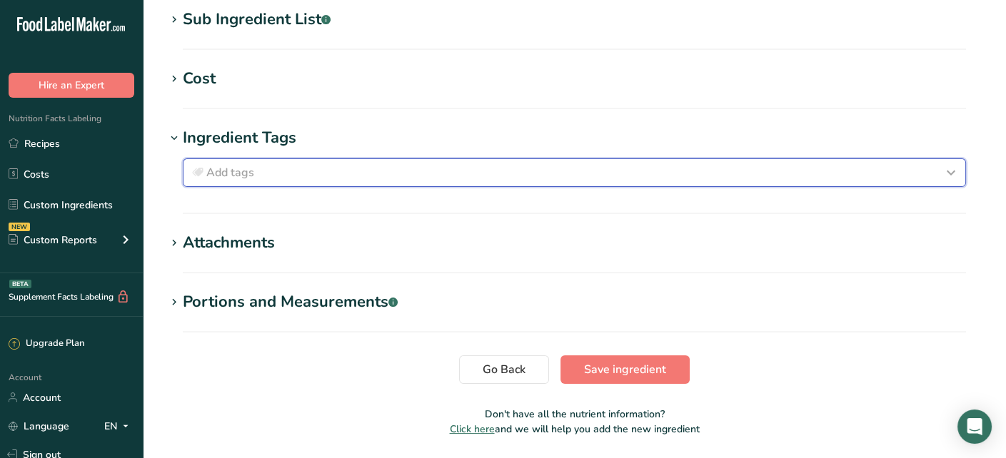
click at [249, 180] on button "Add tags" at bounding box center [574, 173] width 783 height 29
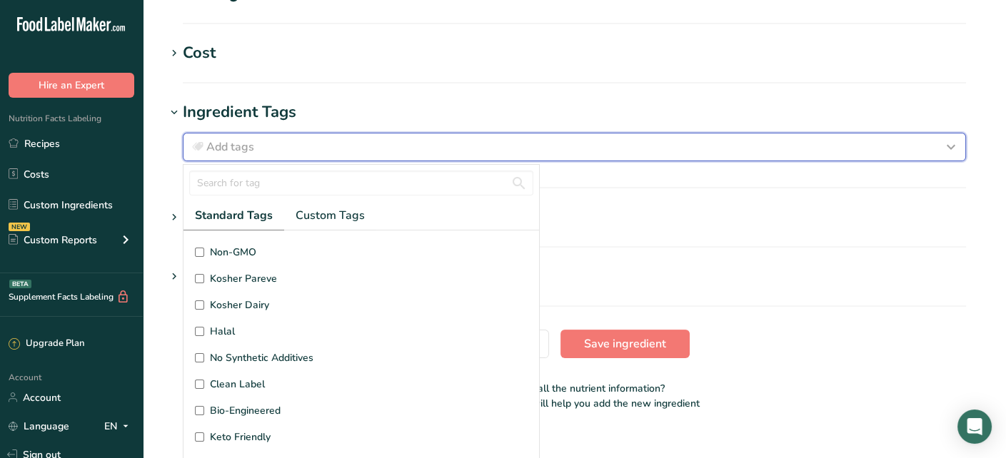
scroll to position [681, 0]
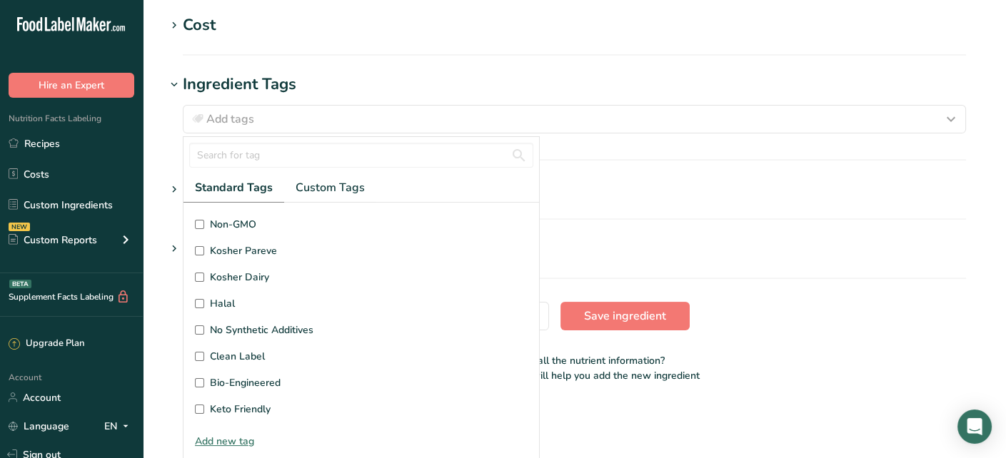
click at [199, 407] on input "Keto Friendly" at bounding box center [199, 409] width 9 height 9
checkbox input "true"
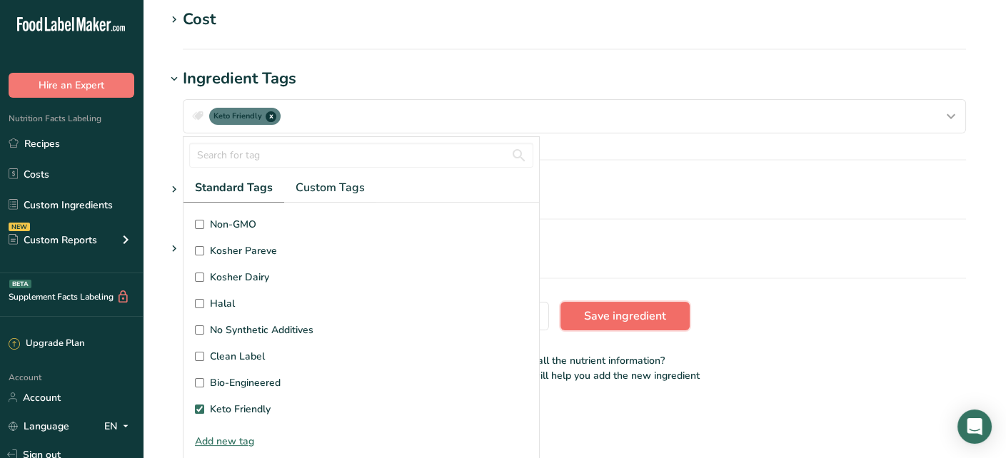
click at [621, 326] on button "Save ingredient" at bounding box center [625, 316] width 129 height 29
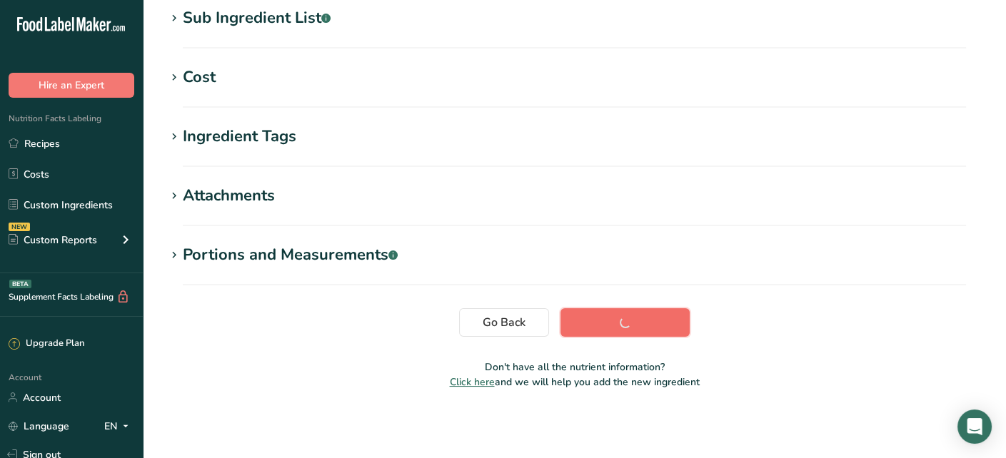
scroll to position [0, 0]
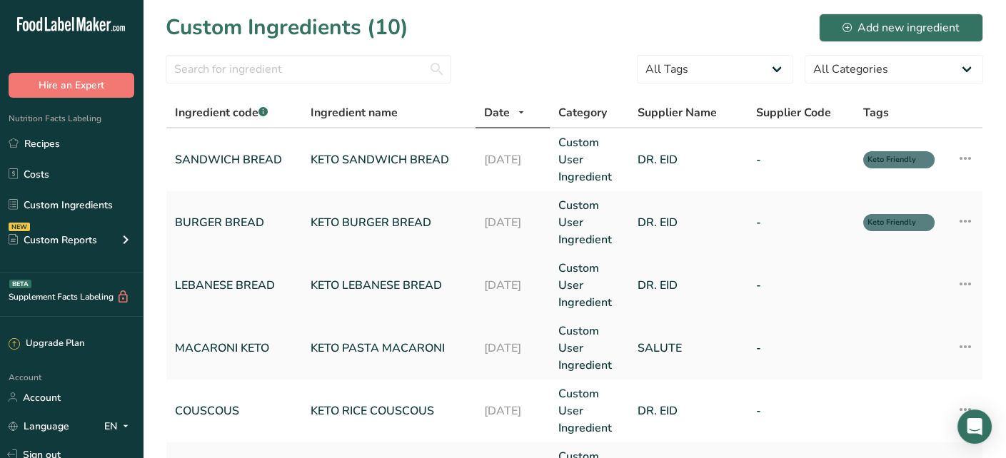
click at [335, 291] on link "KETO LEBANESE BREAD" at bounding box center [389, 285] width 156 height 17
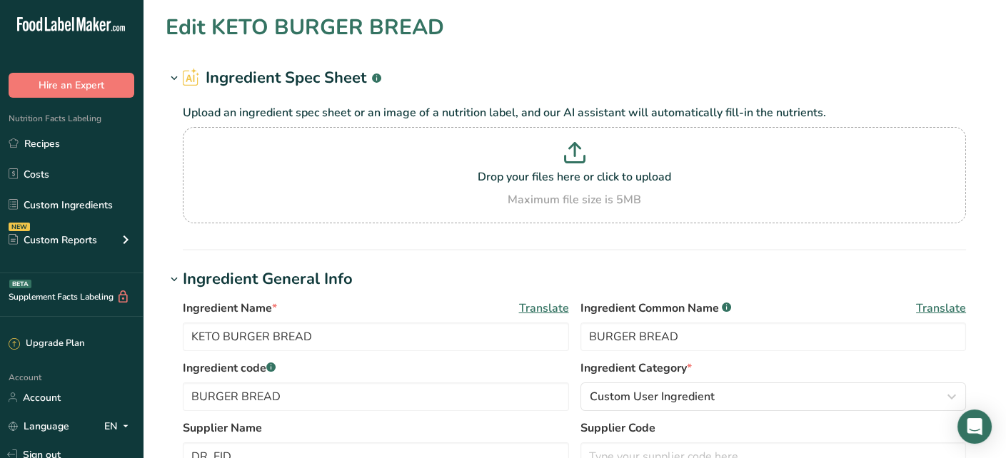
type input "KETO LEBANESE BREAD"
type input "LEBANESE BREAD"
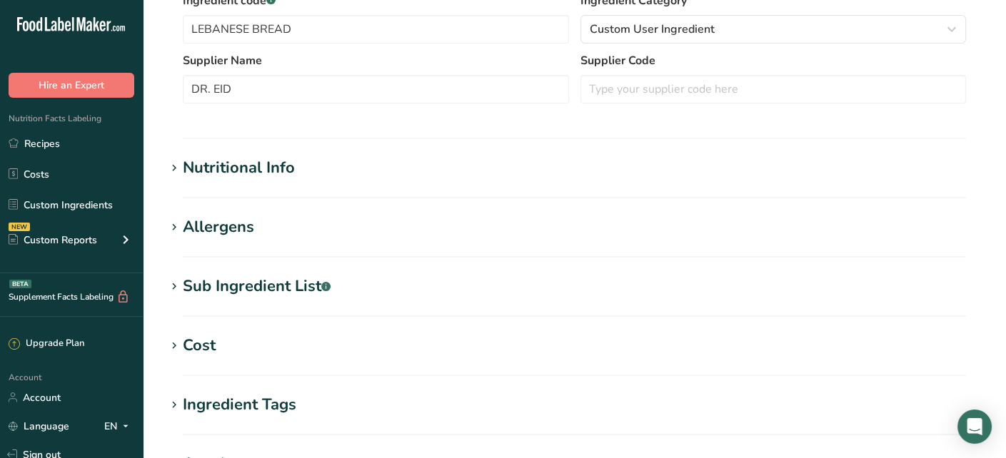
scroll to position [571, 0]
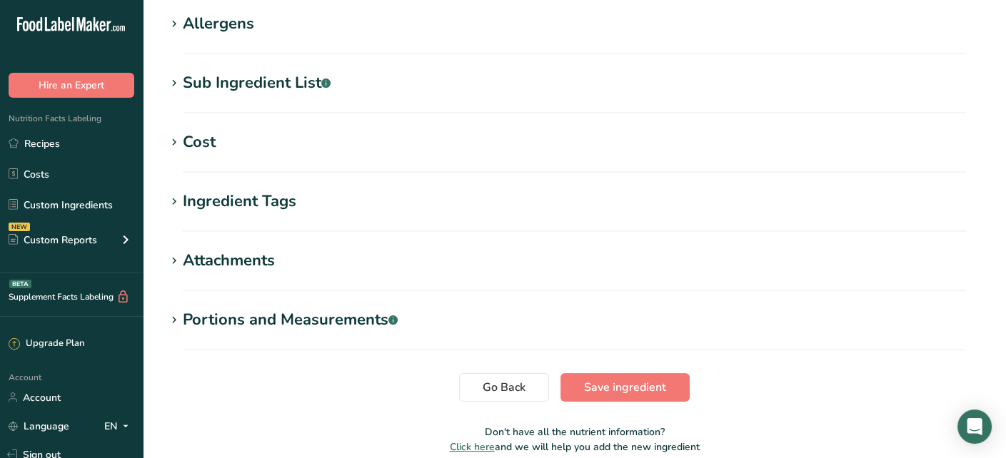
click at [191, 204] on div "Ingredient Tags" at bounding box center [240, 202] width 114 height 24
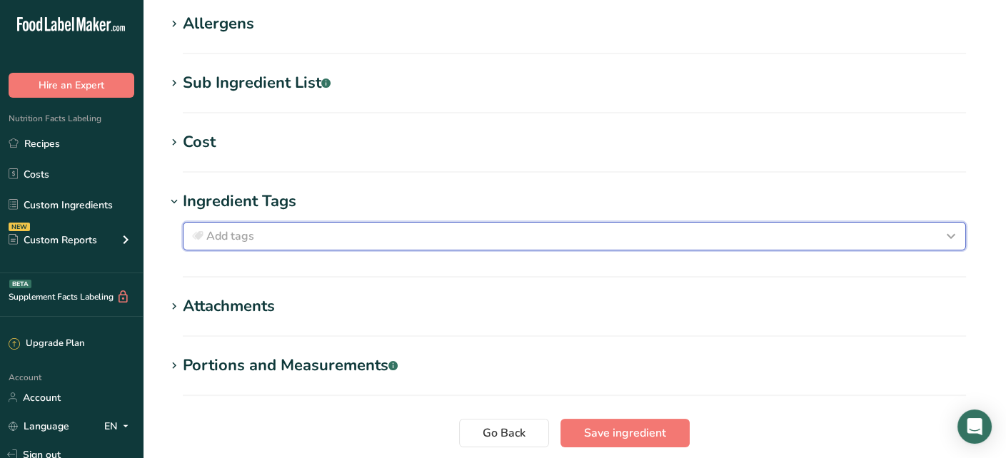
click at [253, 238] on span "Add tags" at bounding box center [230, 236] width 48 height 17
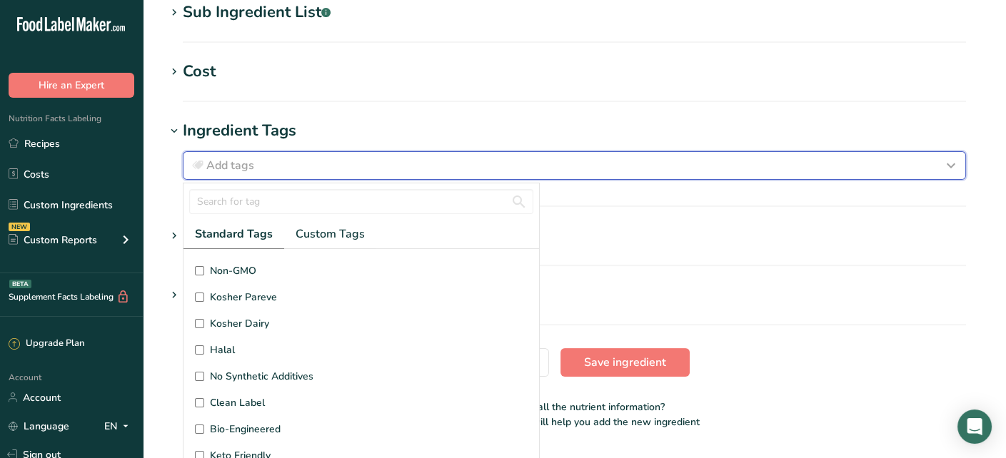
scroll to position [681, 0]
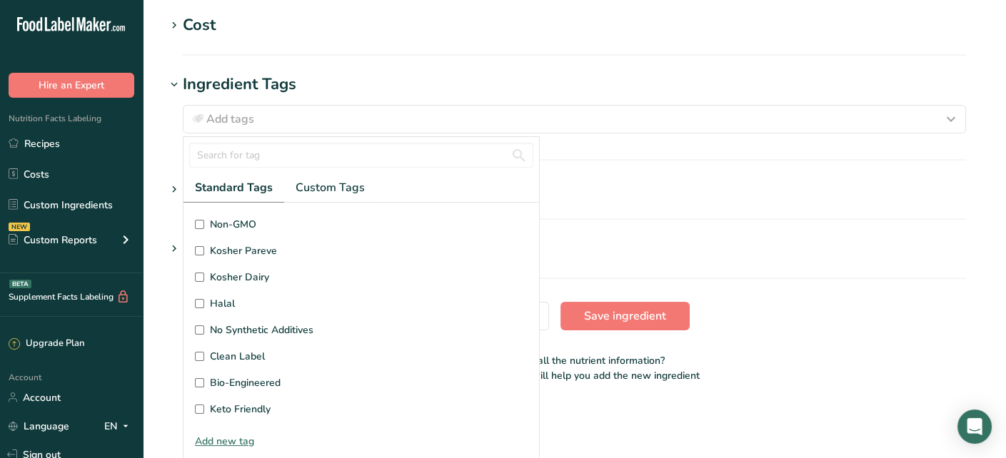
click at [201, 408] on input "Keto Friendly" at bounding box center [199, 409] width 9 height 9
checkbox input "true"
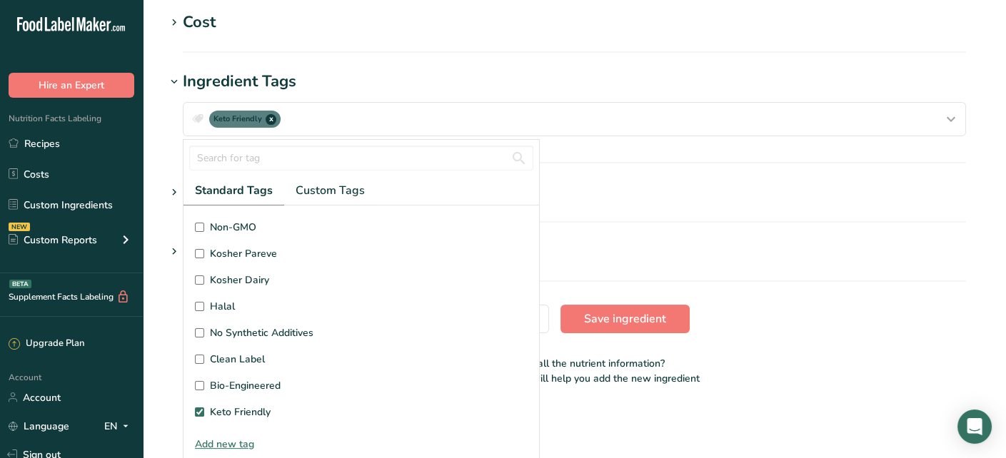
scroll to position [8, 0]
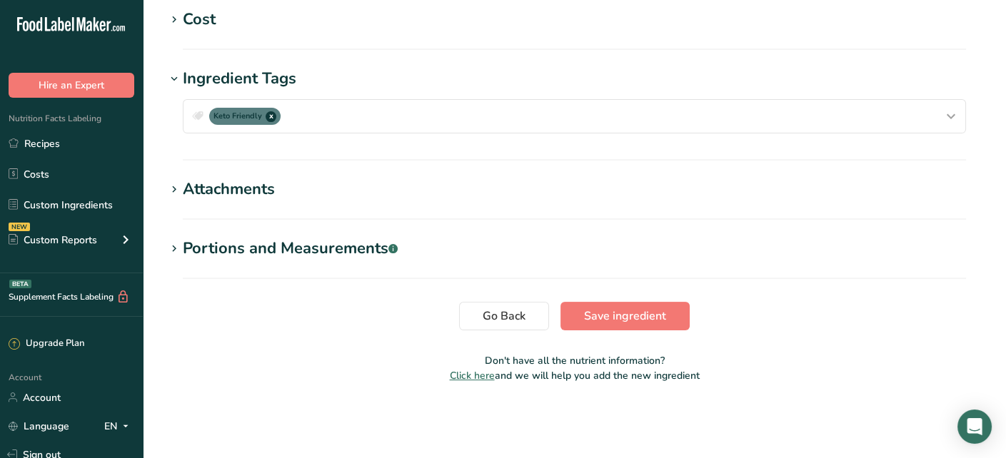
scroll to position [0, 0]
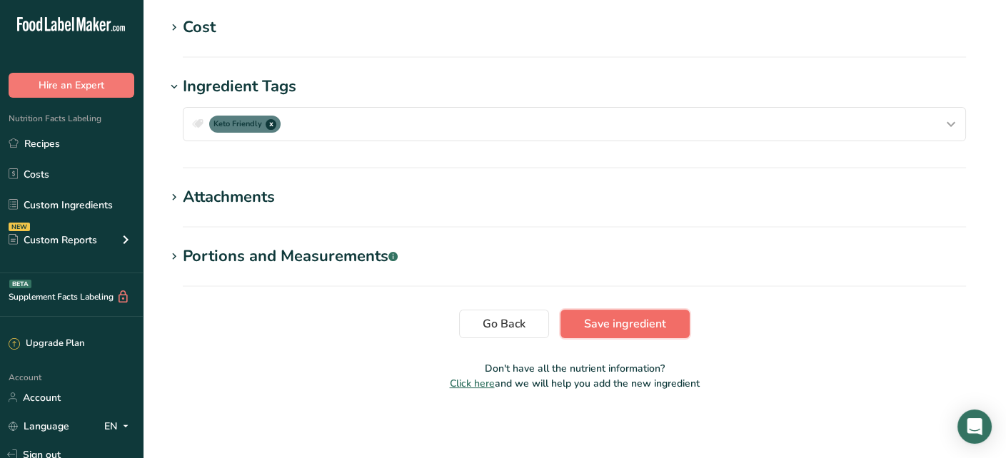
click at [648, 313] on button "Save ingredient" at bounding box center [625, 324] width 129 height 29
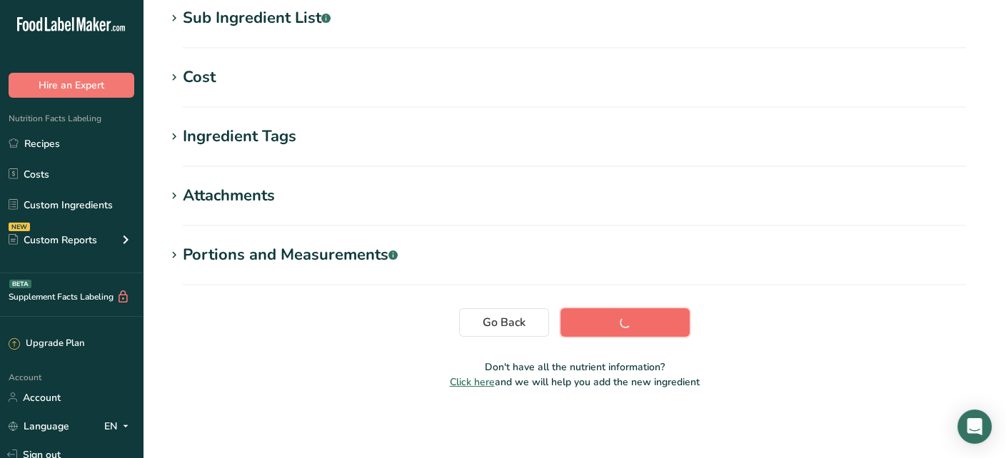
scroll to position [296, 0]
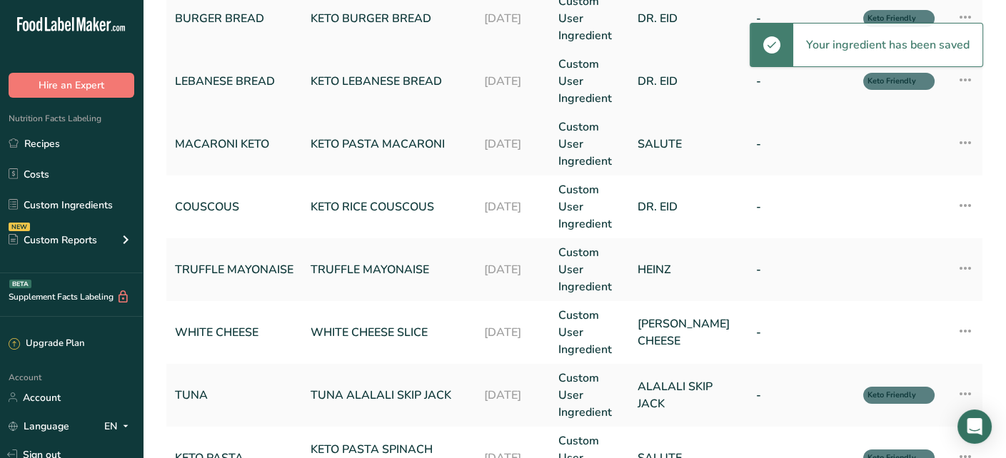
scroll to position [214, 0]
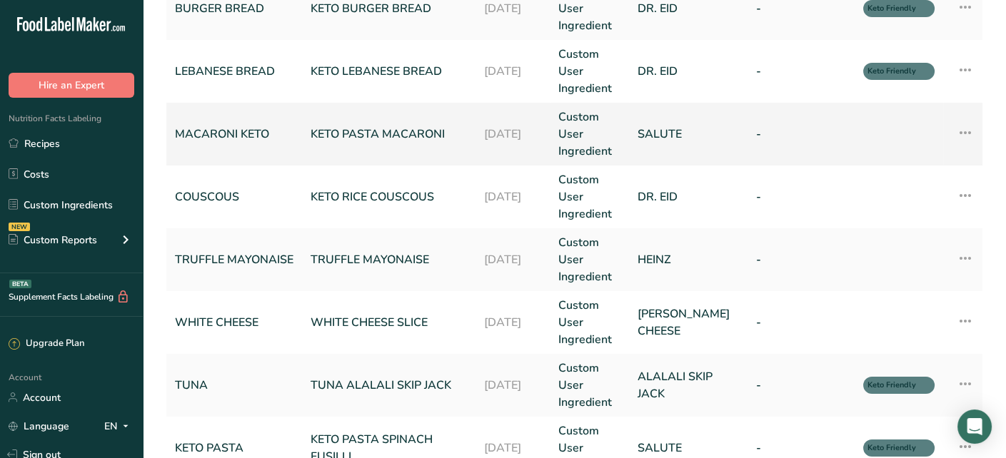
click at [503, 136] on link "[DATE]" at bounding box center [513, 134] width 58 height 17
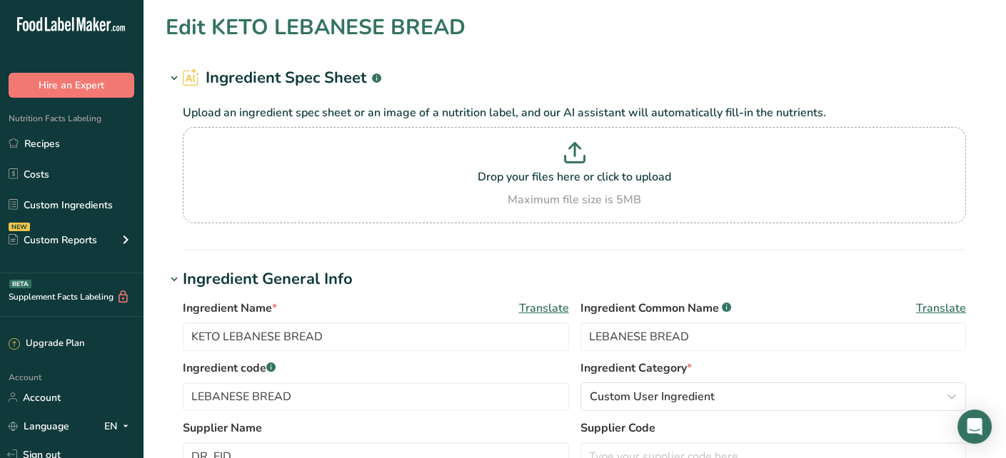
type input "KETO PASTA MACARONI"
type input "MACARONI KETO"
type input "SALUTE"
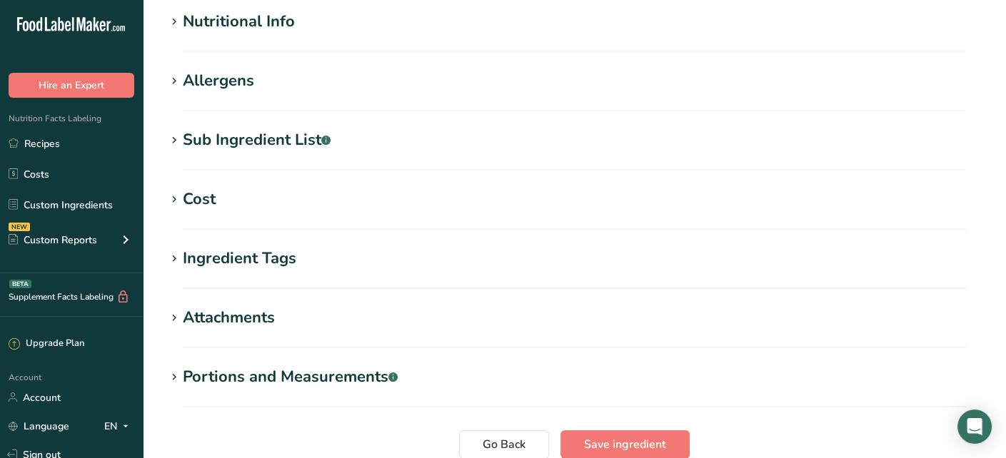
scroll to position [635, 0]
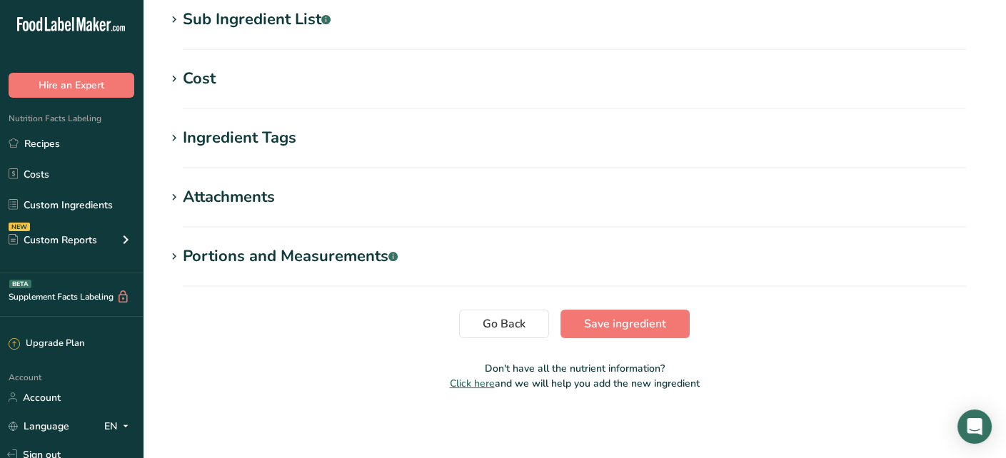
click at [220, 141] on div "Ingredient Tags" at bounding box center [240, 138] width 114 height 24
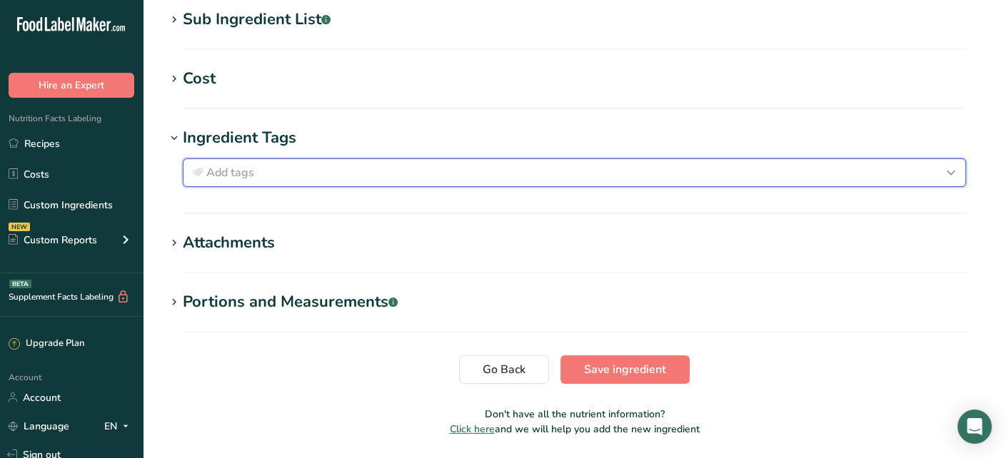
click at [255, 179] on div "Add tags" at bounding box center [574, 172] width 771 height 17
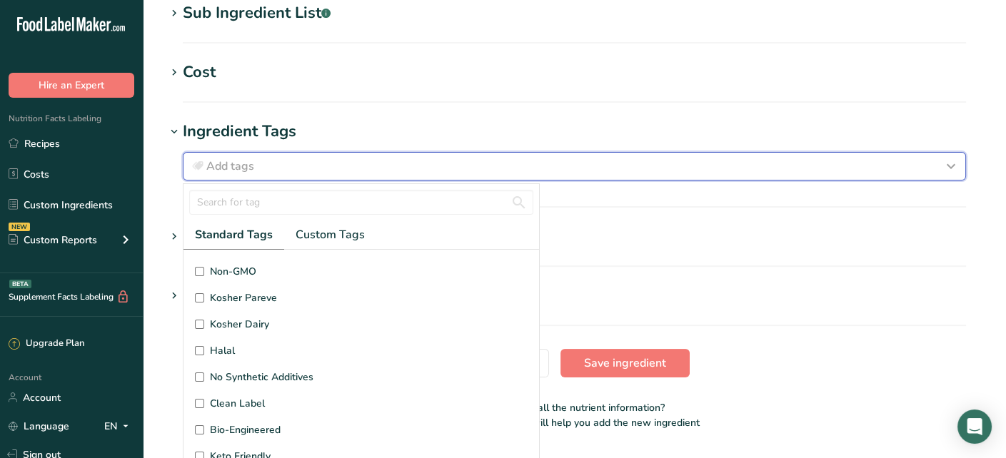
scroll to position [0, 0]
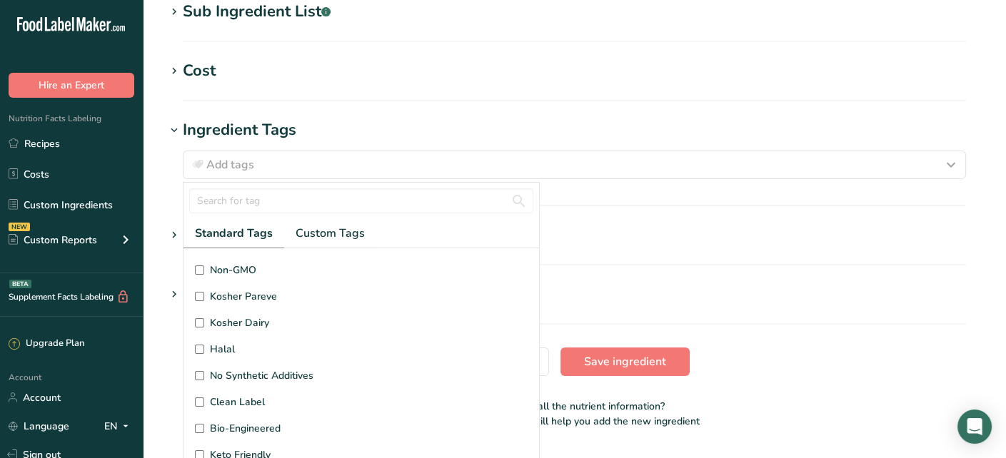
click at [196, 451] on input "Keto Friendly" at bounding box center [199, 455] width 9 height 9
checkbox input "true"
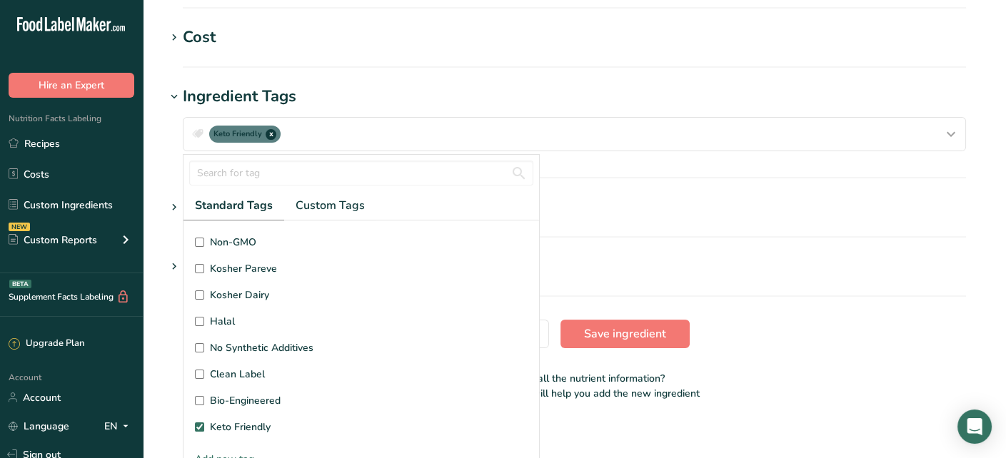
scroll to position [686, 0]
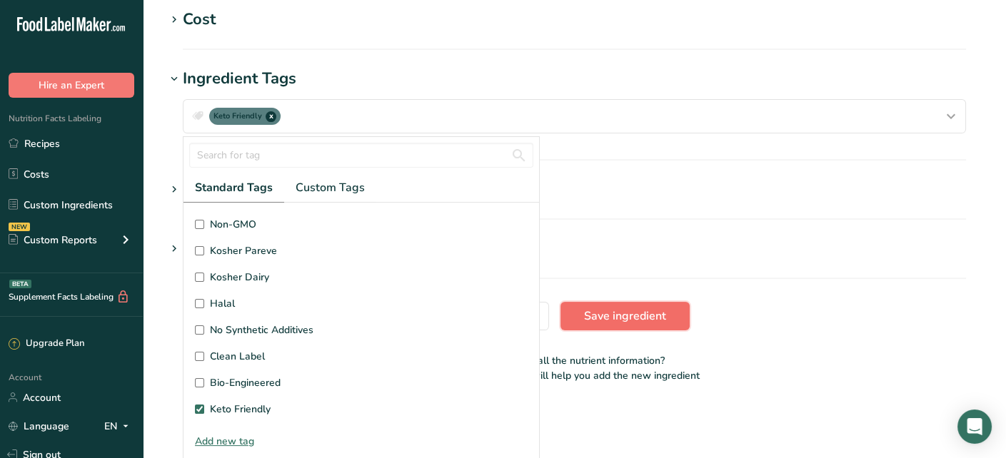
click at [595, 317] on span "Save ingredient" at bounding box center [625, 316] width 82 height 17
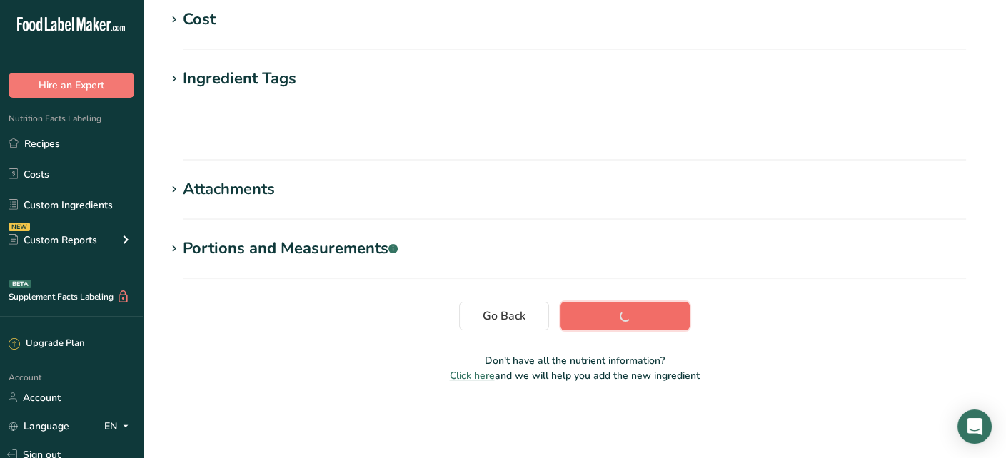
scroll to position [0, 0]
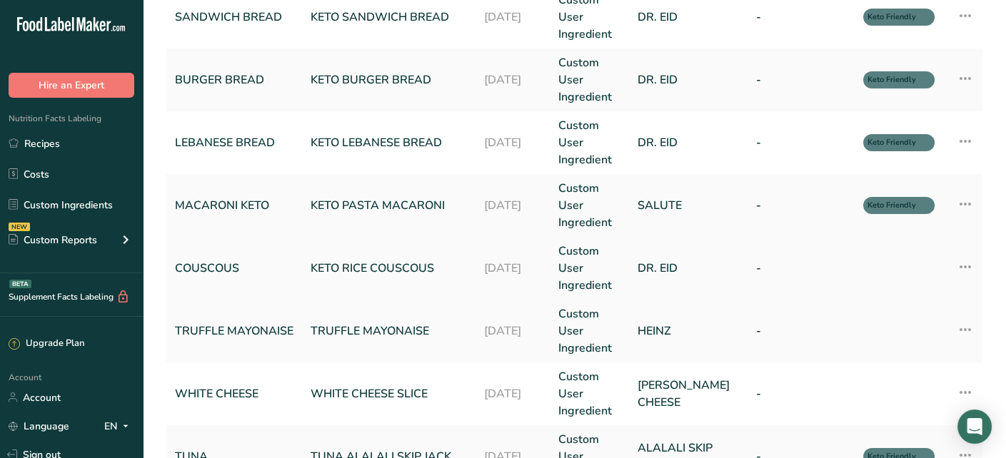
click at [617, 269] on link "Custom User Ingredient" at bounding box center [588, 268] width 61 height 51
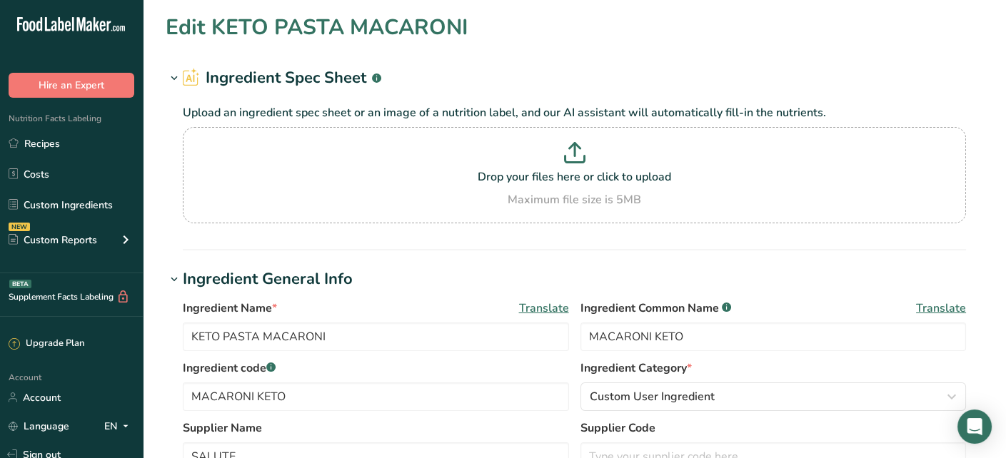
type input "KETO RICE COUSCOUS"
type input "COUSCOUS"
type input "DR. EID"
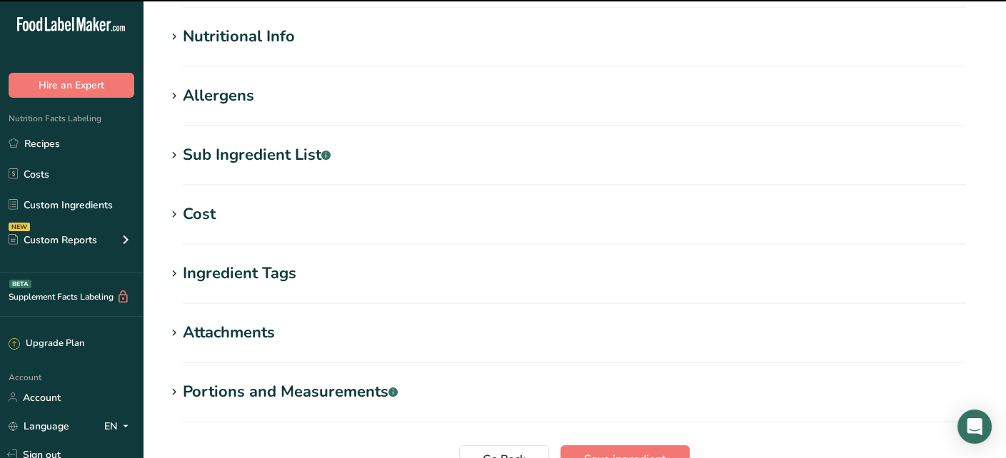
scroll to position [500, 0]
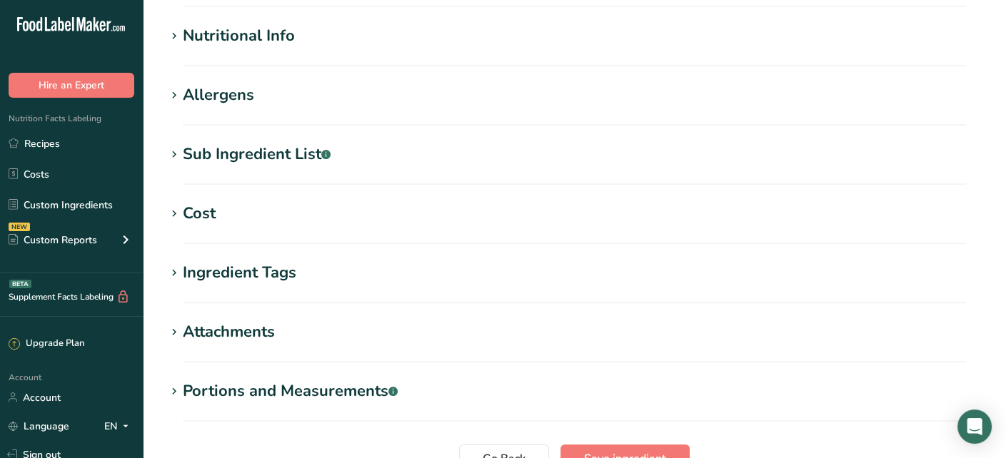
click at [218, 264] on div "Ingredient Tags" at bounding box center [240, 273] width 114 height 24
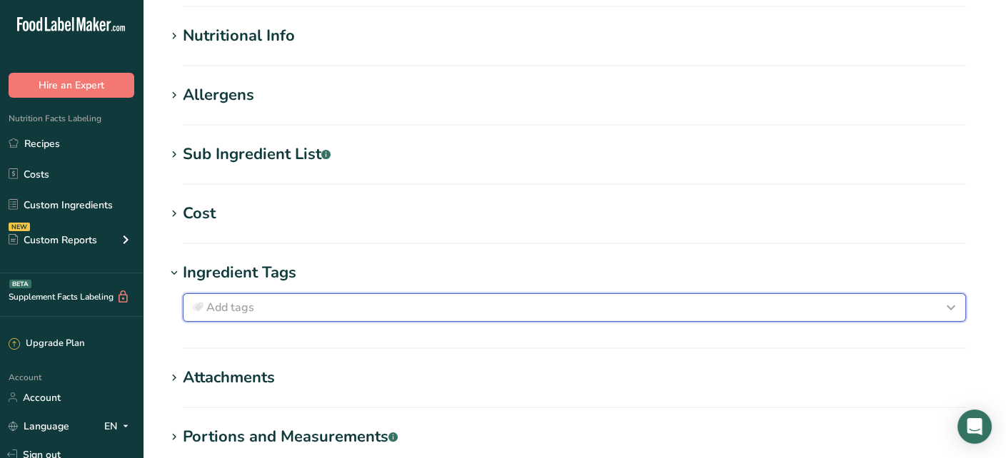
click at [261, 310] on div "Add tags" at bounding box center [574, 307] width 771 height 17
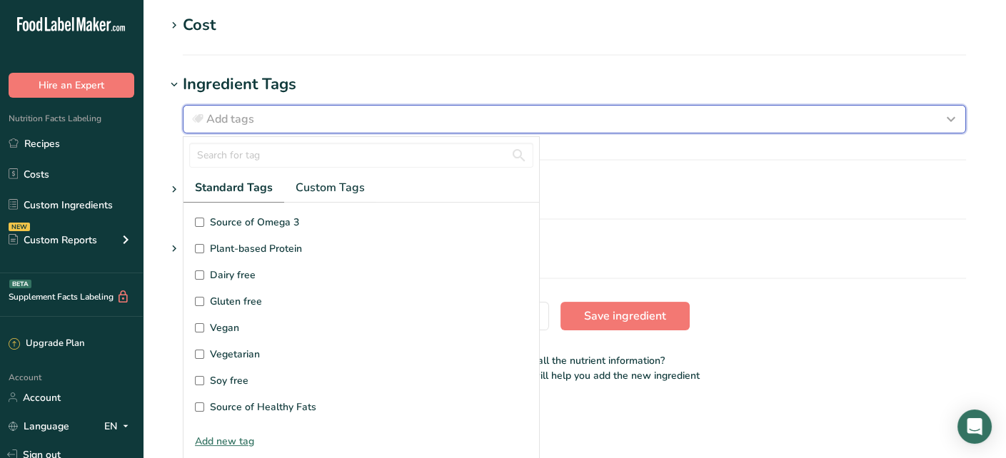
scroll to position [341, 0]
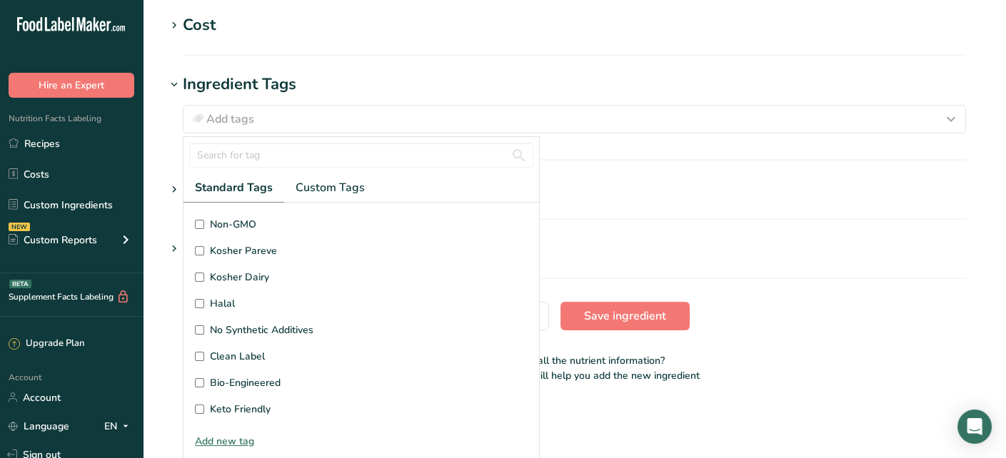
click at [199, 407] on input "Keto Friendly" at bounding box center [199, 409] width 9 height 9
checkbox input "true"
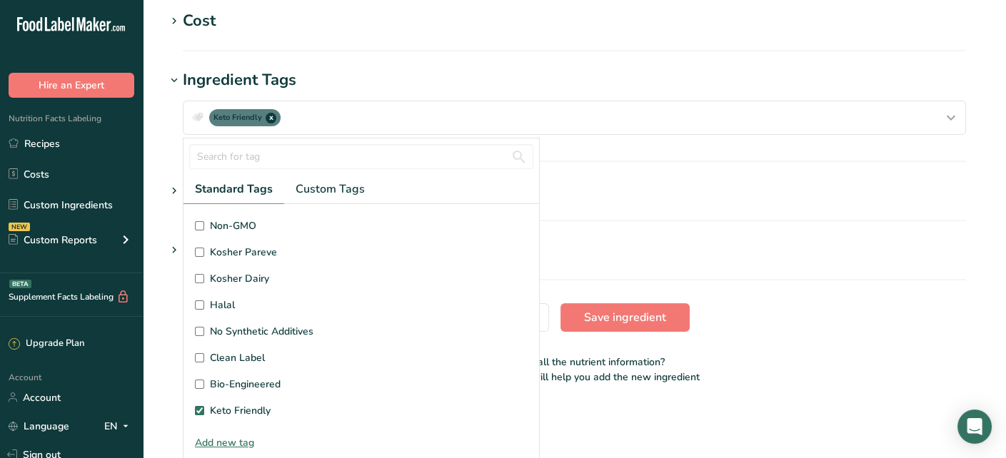
scroll to position [686, 0]
click at [620, 309] on span "Save ingredient" at bounding box center [625, 316] width 82 height 17
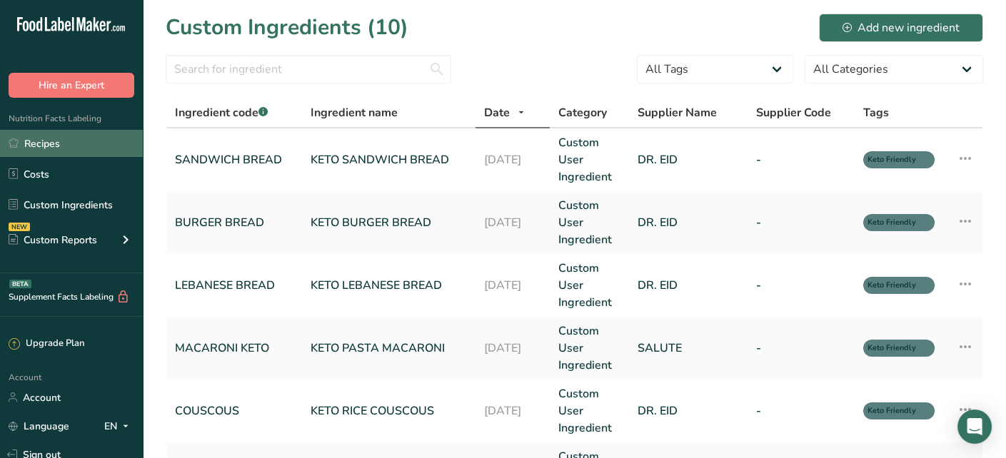
click at [53, 138] on link "Recipes" at bounding box center [71, 143] width 143 height 27
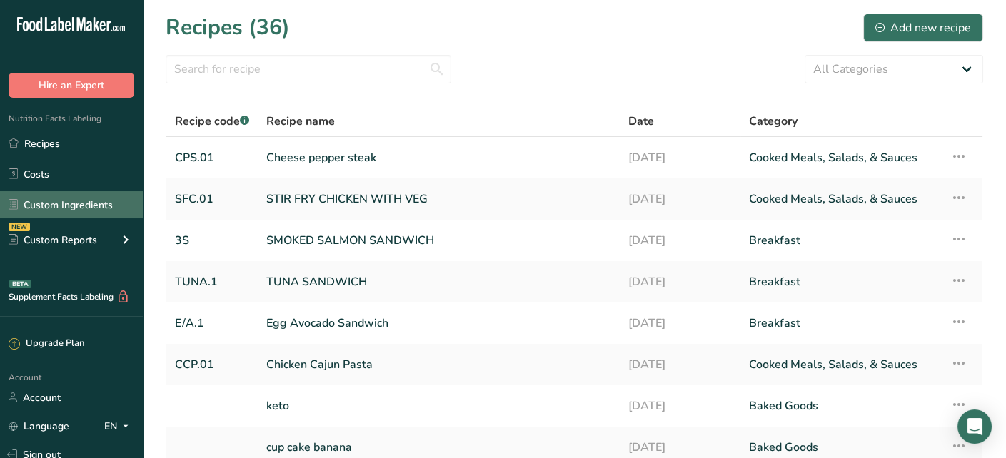
click at [91, 194] on link "Custom Ingredients" at bounding box center [71, 204] width 143 height 27
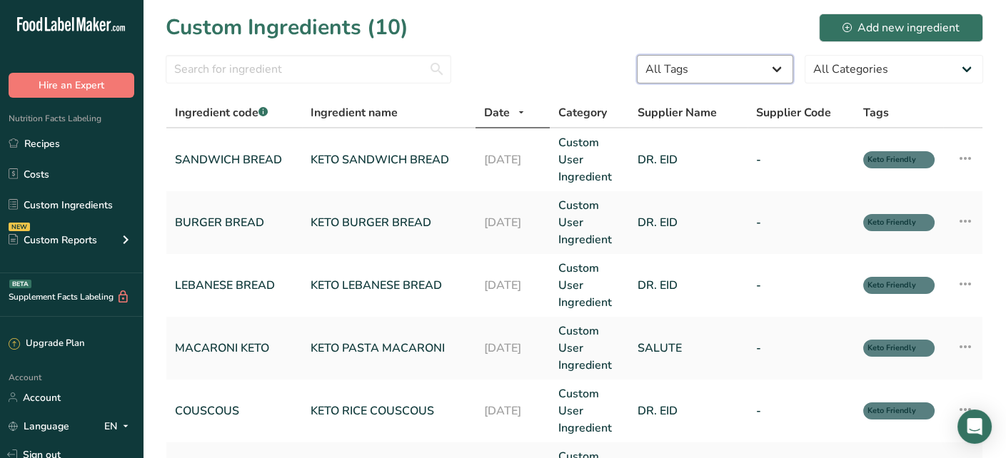
click at [723, 70] on select "All Tags Source of Antioxidants Prebiotic Effect Source of Omega 3 Plant-based …" at bounding box center [715, 69] width 156 height 29
click at [500, 24] on div "Custom Ingredients (10) Add new ingredient" at bounding box center [575, 27] width 818 height 32
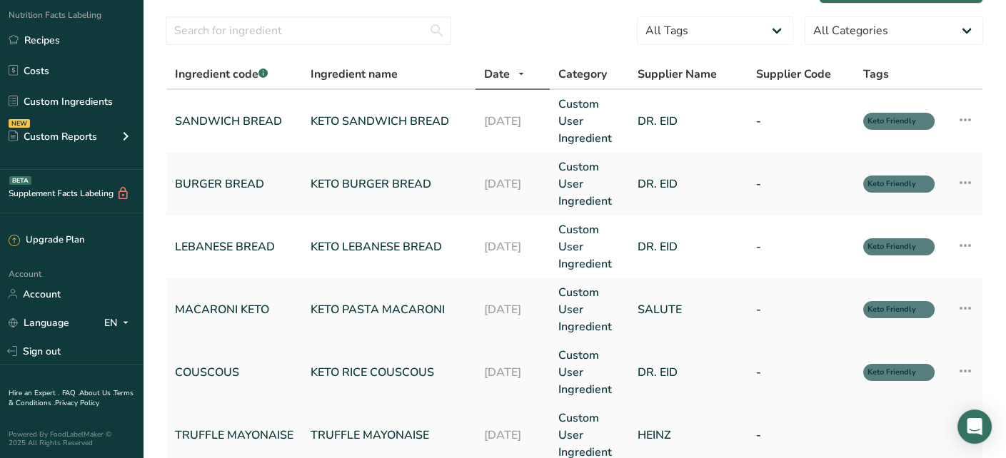
scroll to position [38, 0]
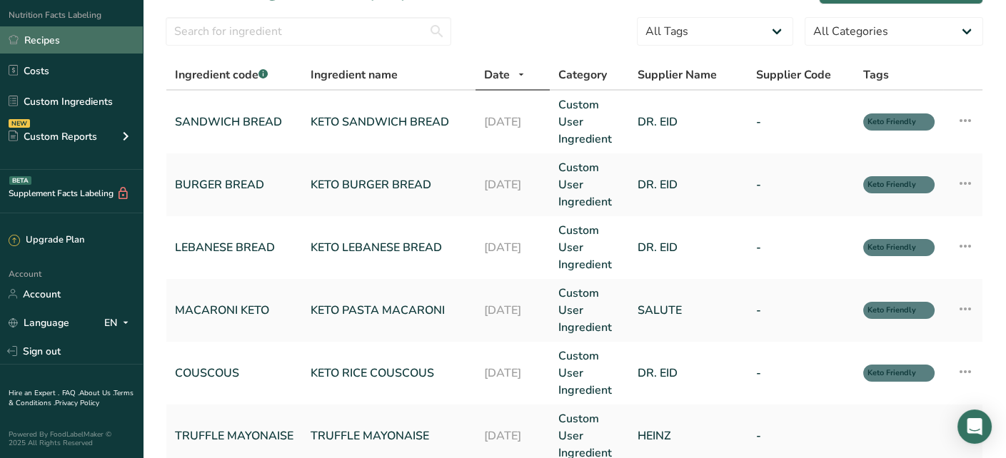
click at [75, 41] on link "Recipes" at bounding box center [71, 39] width 143 height 27
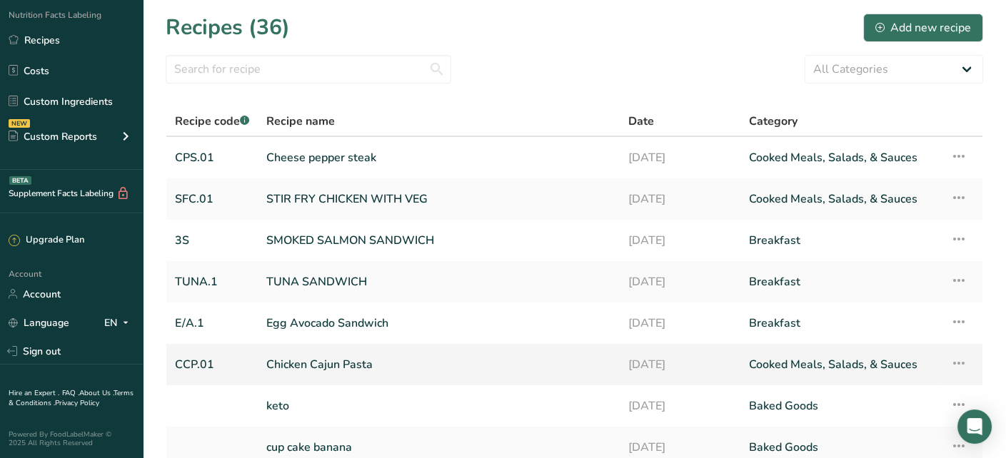
click at [416, 360] on link "Chicken Cajun Pasta" at bounding box center [438, 365] width 345 height 30
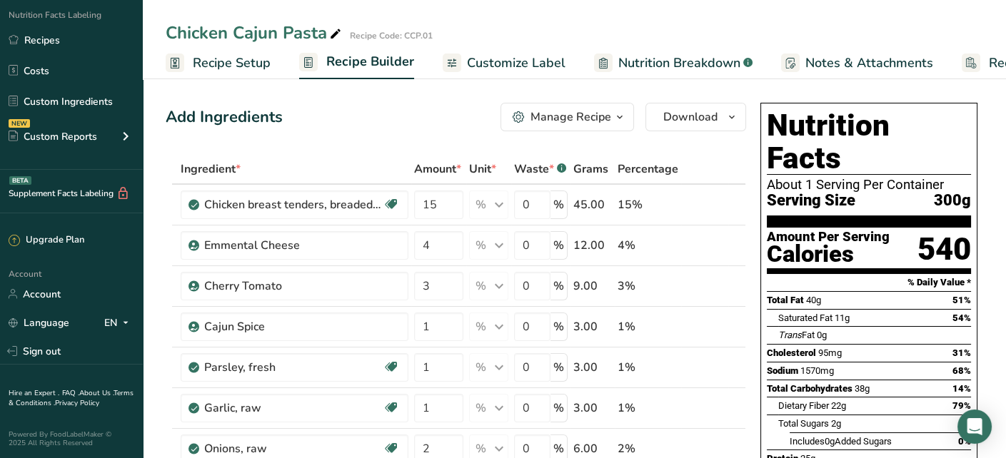
click at [606, 120] on div "Manage Recipe" at bounding box center [571, 117] width 81 height 17
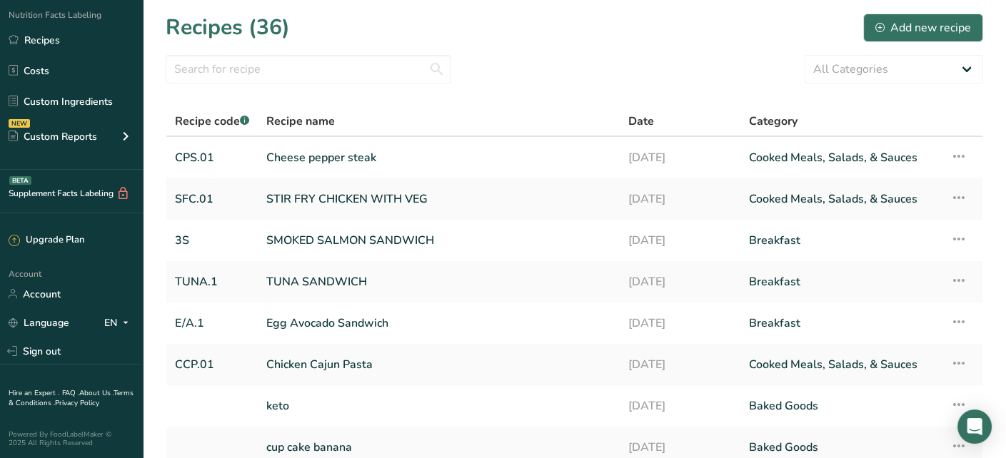
click at [547, 49] on section "Recipes (36) Add new recipe All Categories Baked Goods Beverages Breakfast Conf…" at bounding box center [574, 310] width 863 height 621
click at [608, 35] on div "Recipes (36) Add new recipe" at bounding box center [575, 27] width 818 height 32
